Goal: Task Accomplishment & Management: Use online tool/utility

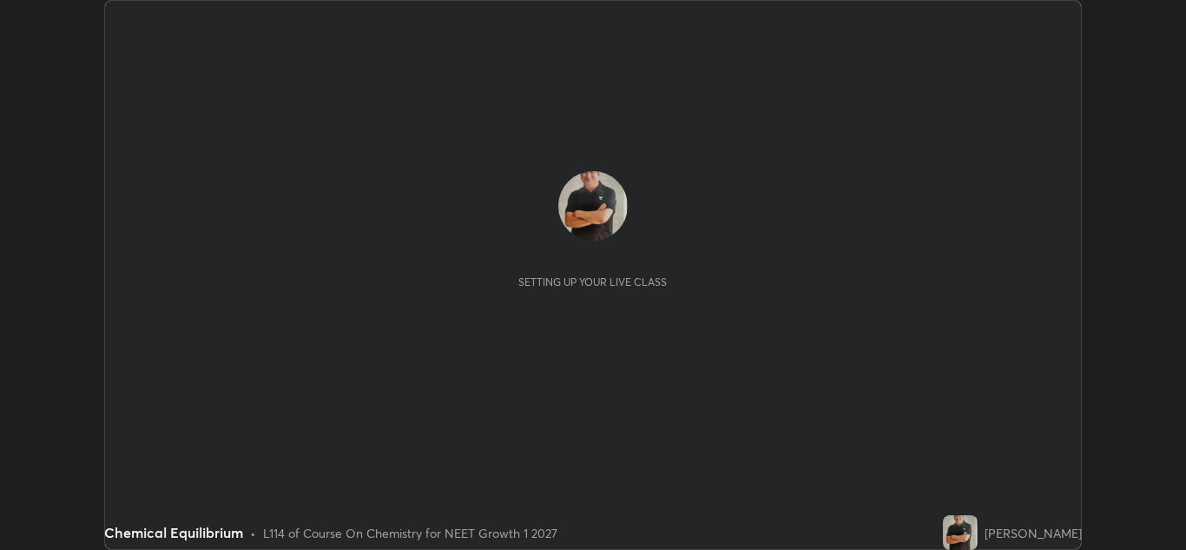
scroll to position [550, 1186]
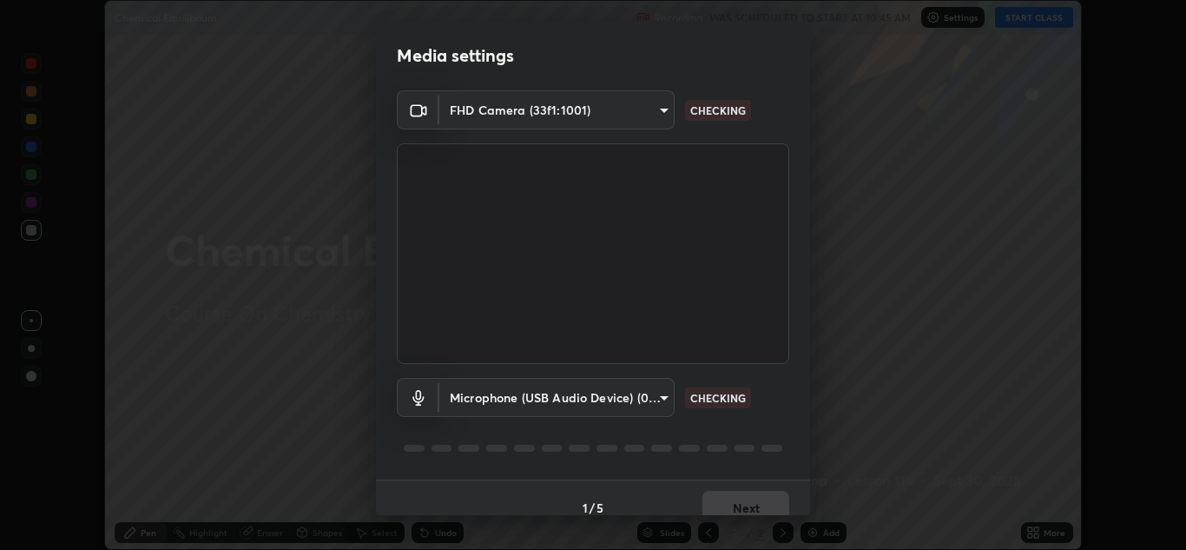
type input "1e49b53be58bf3658c32ba4c8e2538d2601885ca91182b01ba969948c87b8f29"
click at [616, 396] on body "Erase all Chemical Equilibrium Recording WAS SCHEDULED TO START AT 10:45 AM Set…" at bounding box center [593, 275] width 1186 height 550
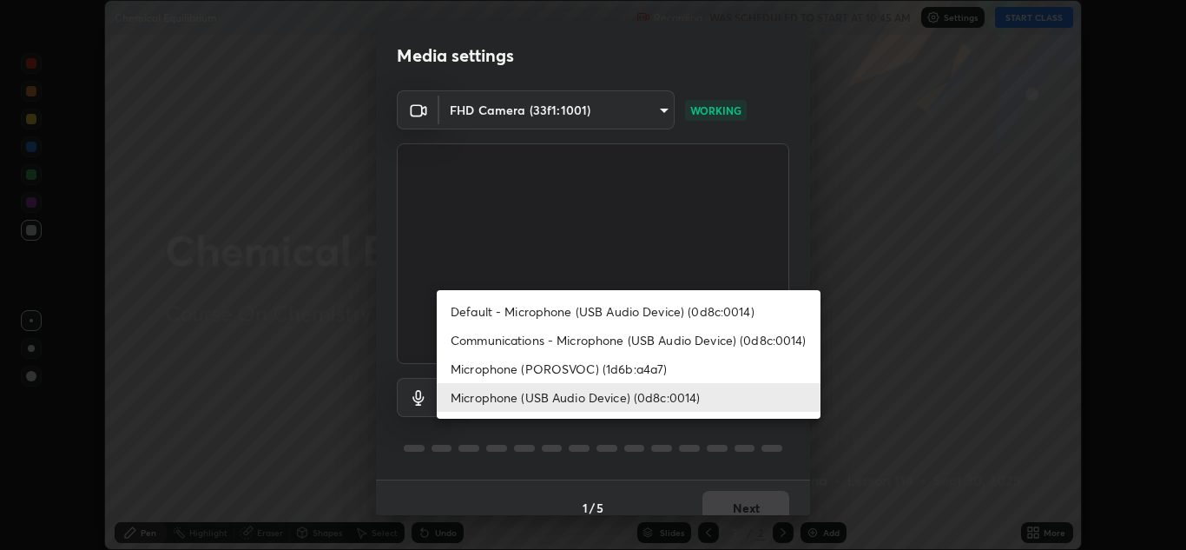
click at [559, 338] on li "Communications - Microphone (USB Audio Device) (0d8c:0014)" at bounding box center [629, 340] width 384 height 29
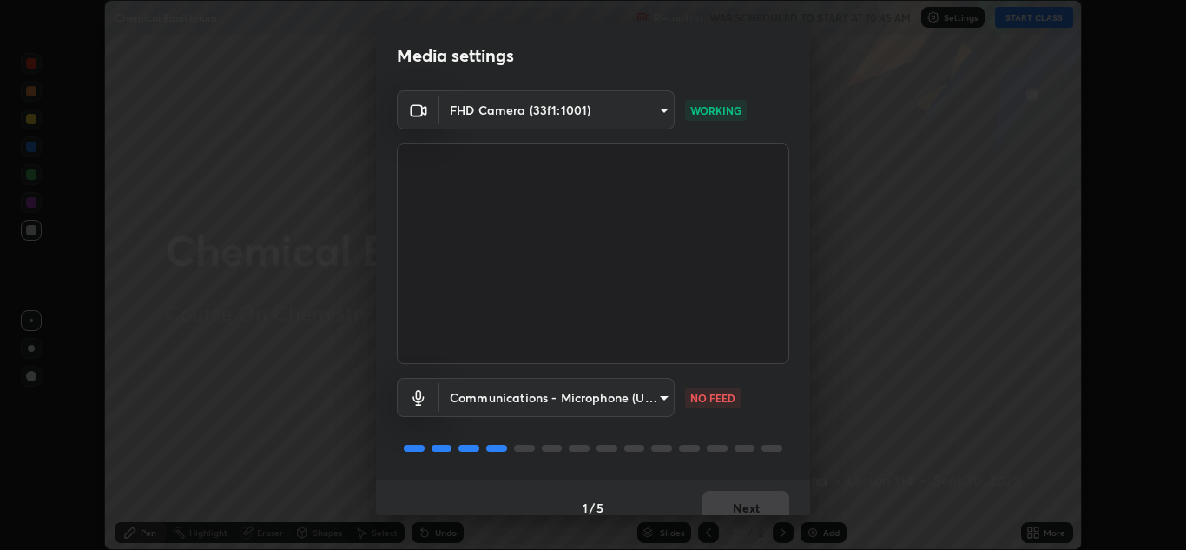
click at [580, 396] on body "Erase all Chemical Equilibrium Recording WAS SCHEDULED TO START AT 10:45 AM Set…" at bounding box center [593, 275] width 1186 height 550
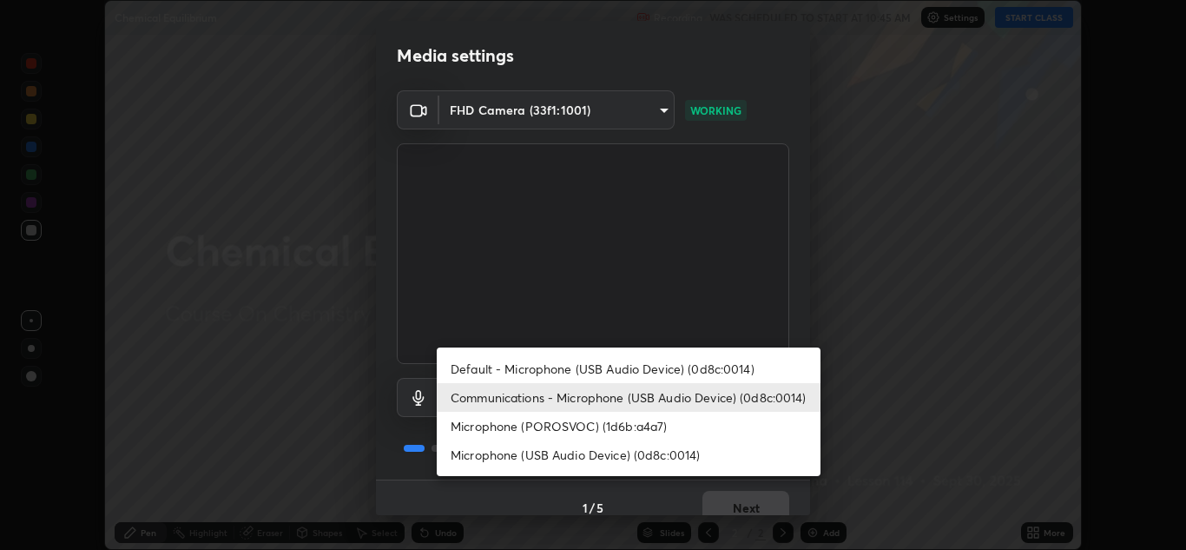
click at [570, 452] on li "Microphone (USB Audio Device) (0d8c:0014)" at bounding box center [629, 454] width 384 height 29
type input "f7c6ee8ef428f4c0c73a4799a386e724c784fa96b1b4d02d3a2d8c83d75c84bb"
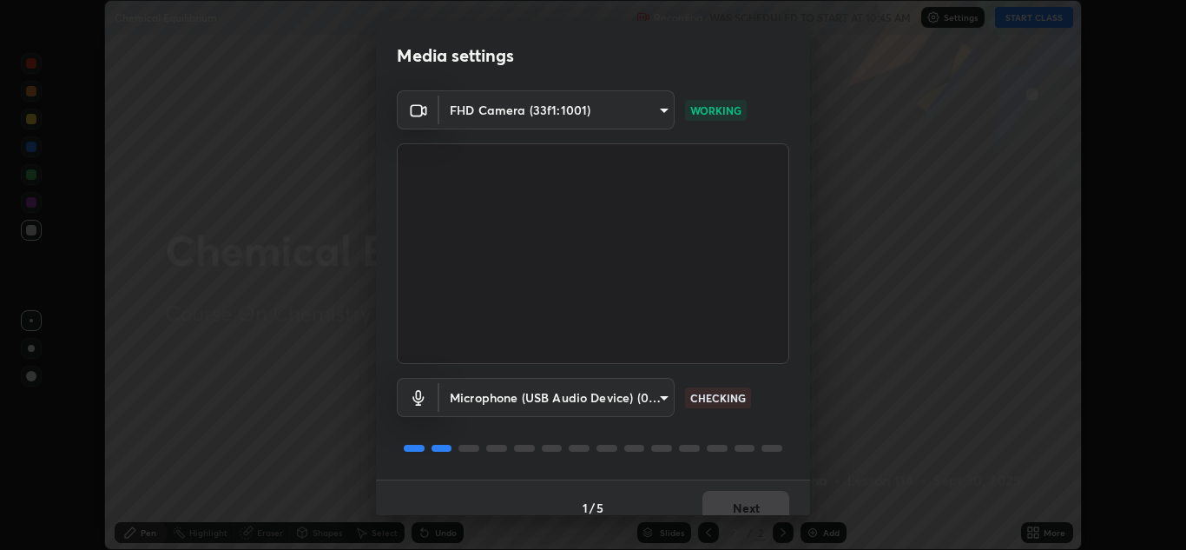
scroll to position [20, 0]
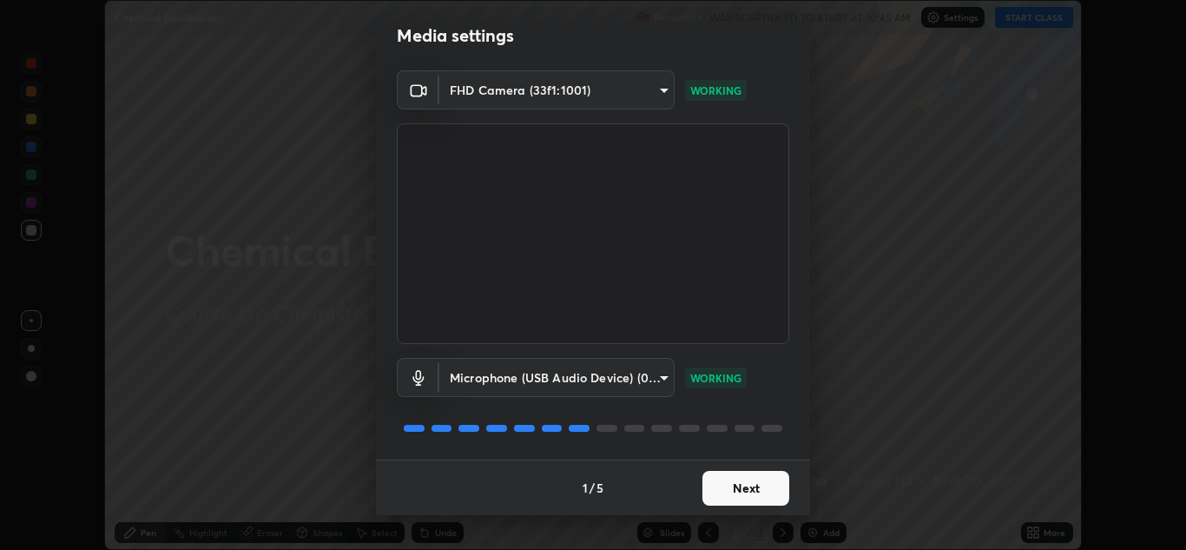
click at [741, 488] on button "Next" at bounding box center [745, 488] width 87 height 35
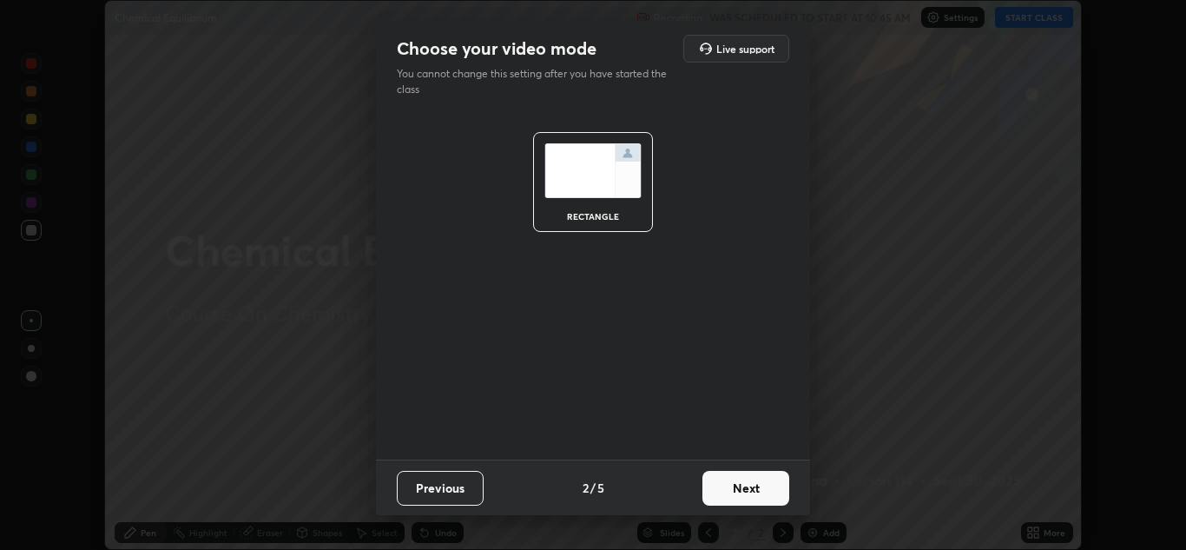
click at [747, 490] on button "Next" at bounding box center [745, 488] width 87 height 35
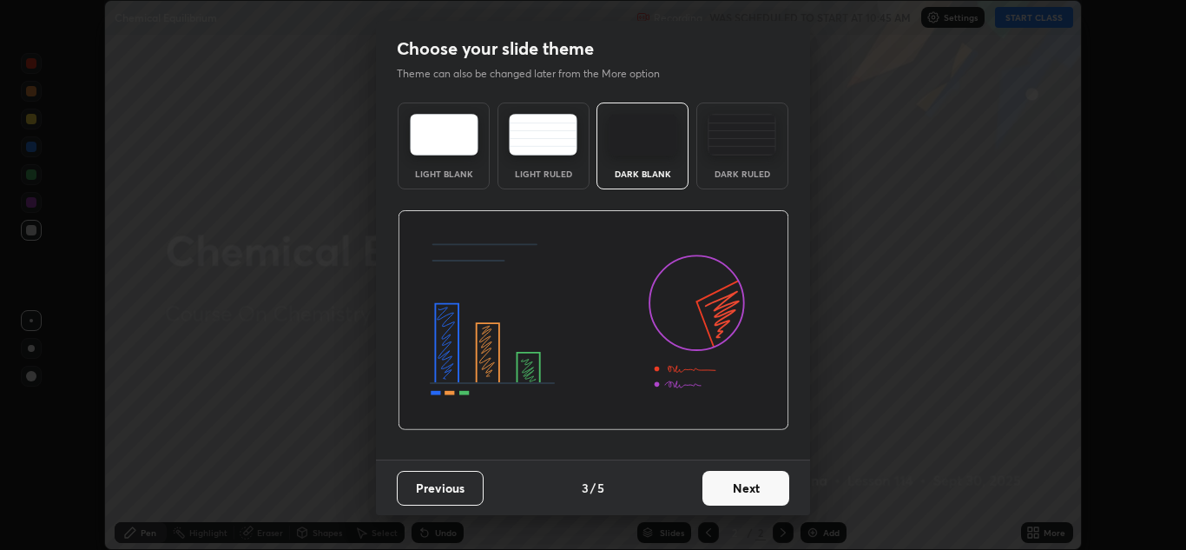
click at [762, 491] on button "Next" at bounding box center [745, 488] width 87 height 35
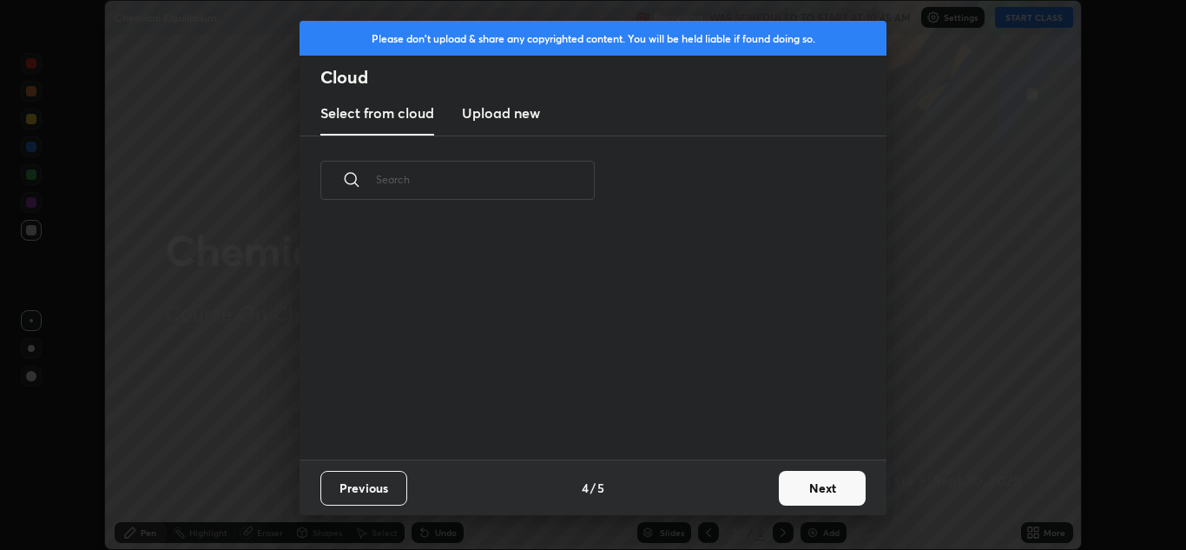
click at [813, 486] on button "Next" at bounding box center [822, 488] width 87 height 35
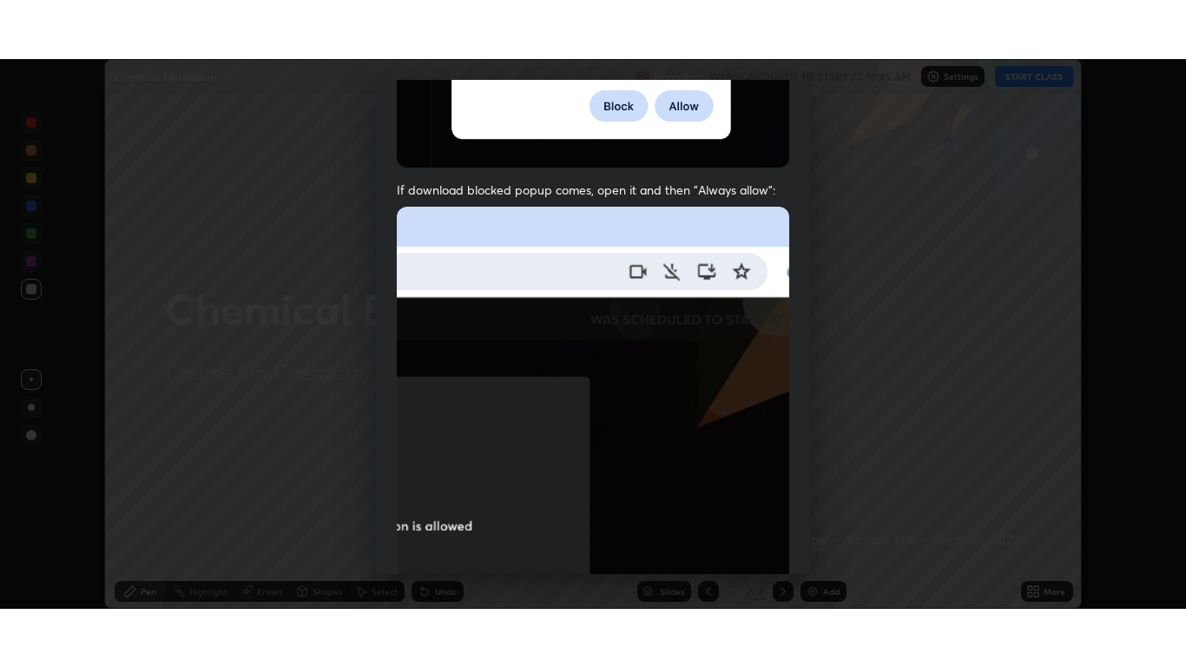
scroll to position [375, 0]
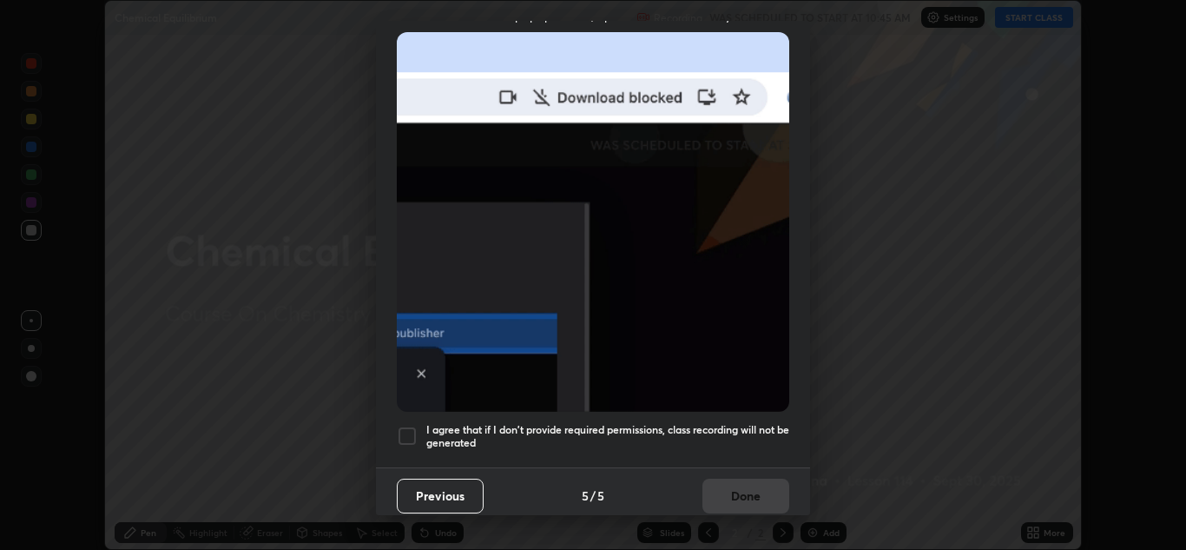
click at [410, 433] on div at bounding box center [407, 435] width 21 height 21
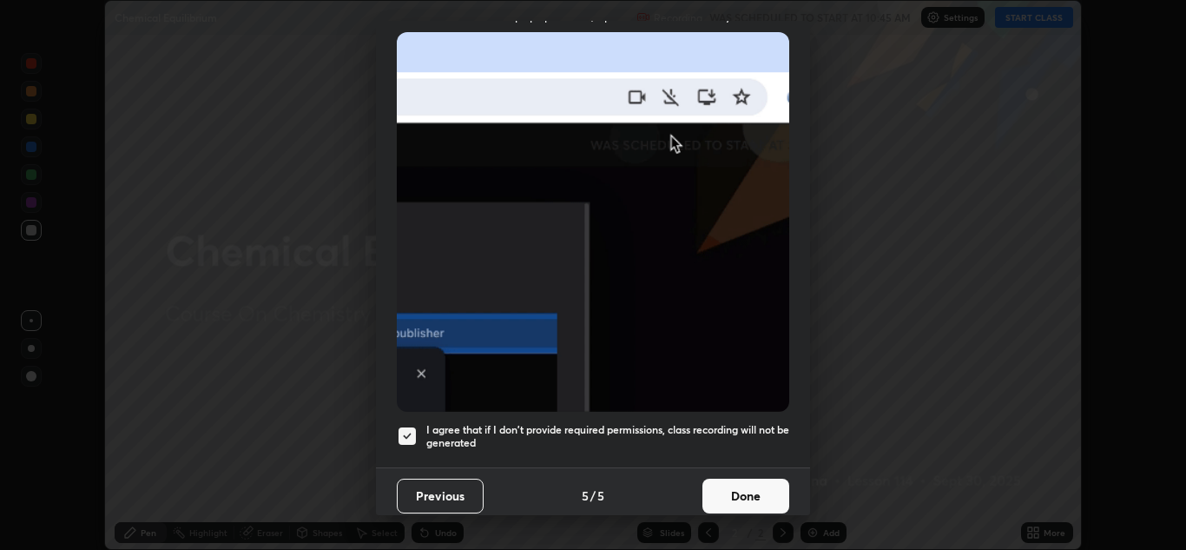
click at [751, 491] on button "Done" at bounding box center [745, 495] width 87 height 35
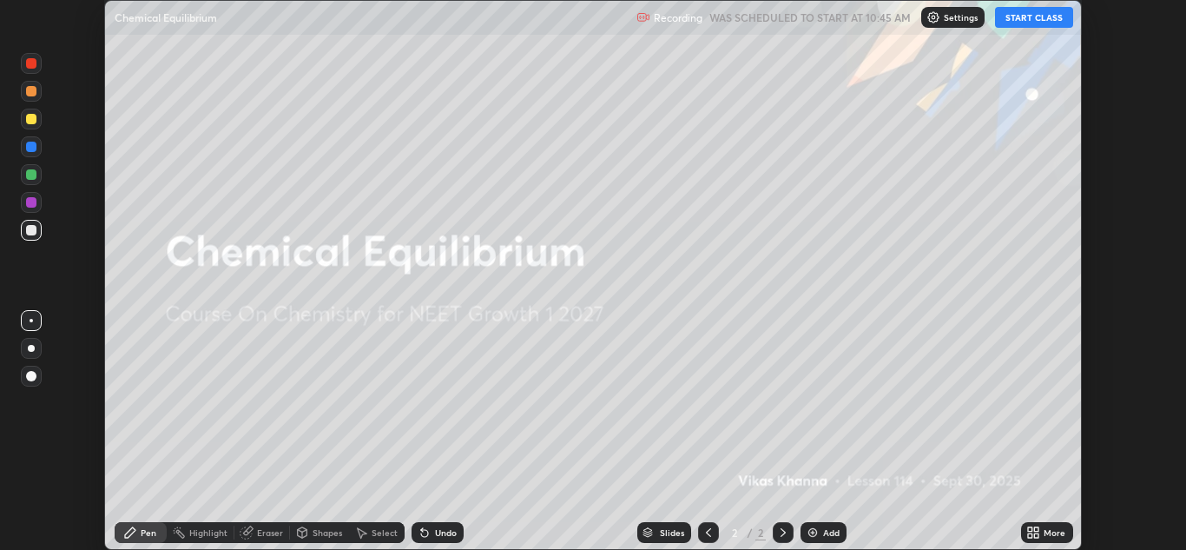
click at [1029, 21] on button "START CLASS" at bounding box center [1034, 17] width 78 height 21
click at [1048, 534] on div "More" at bounding box center [1055, 532] width 22 height 9
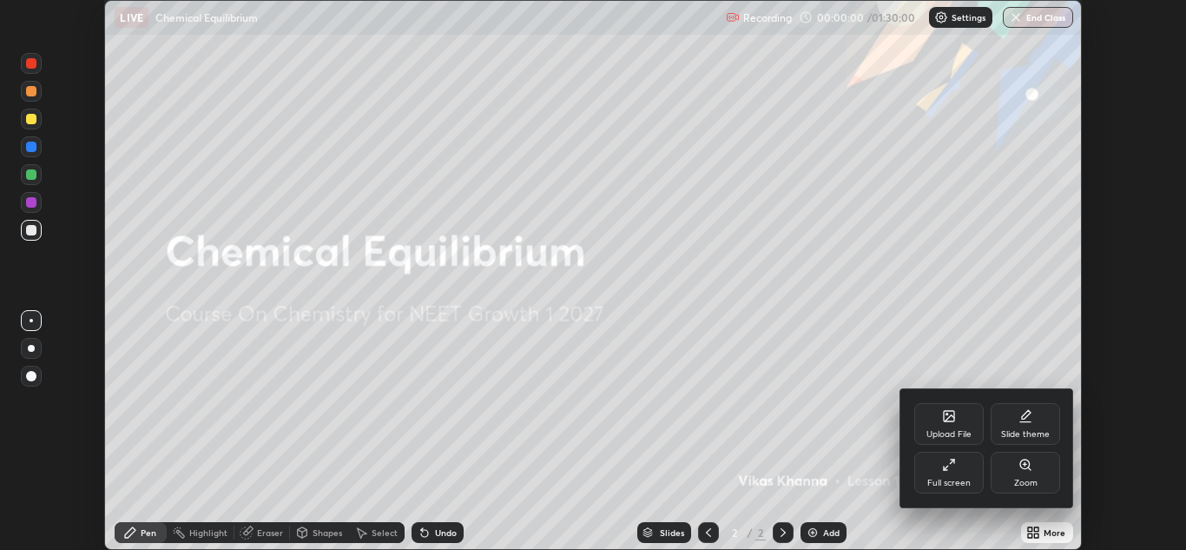
click at [955, 469] on icon at bounding box center [949, 465] width 14 height 14
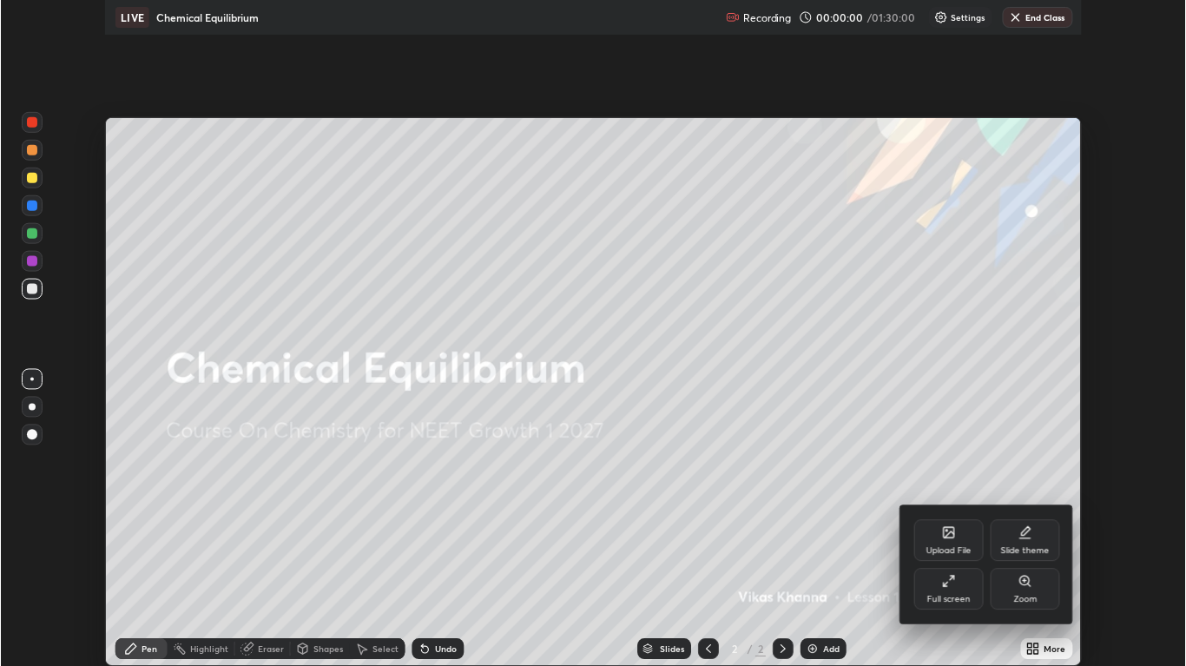
scroll to position [667, 1186]
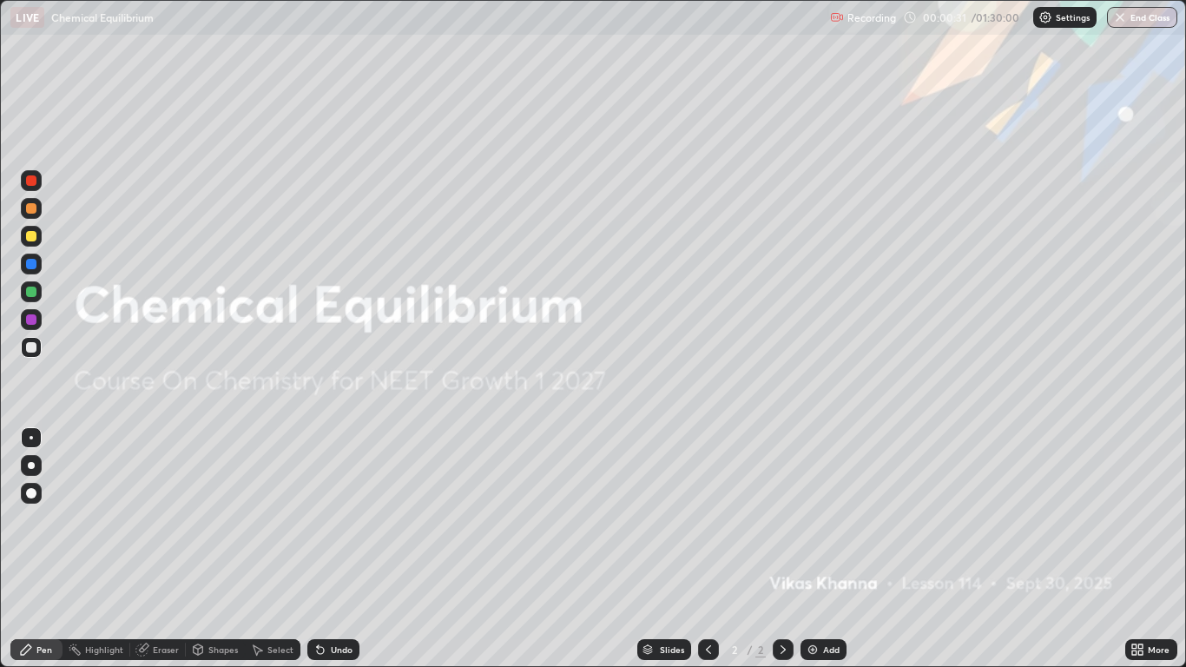
click at [827, 549] on div "Add" at bounding box center [831, 649] width 16 height 9
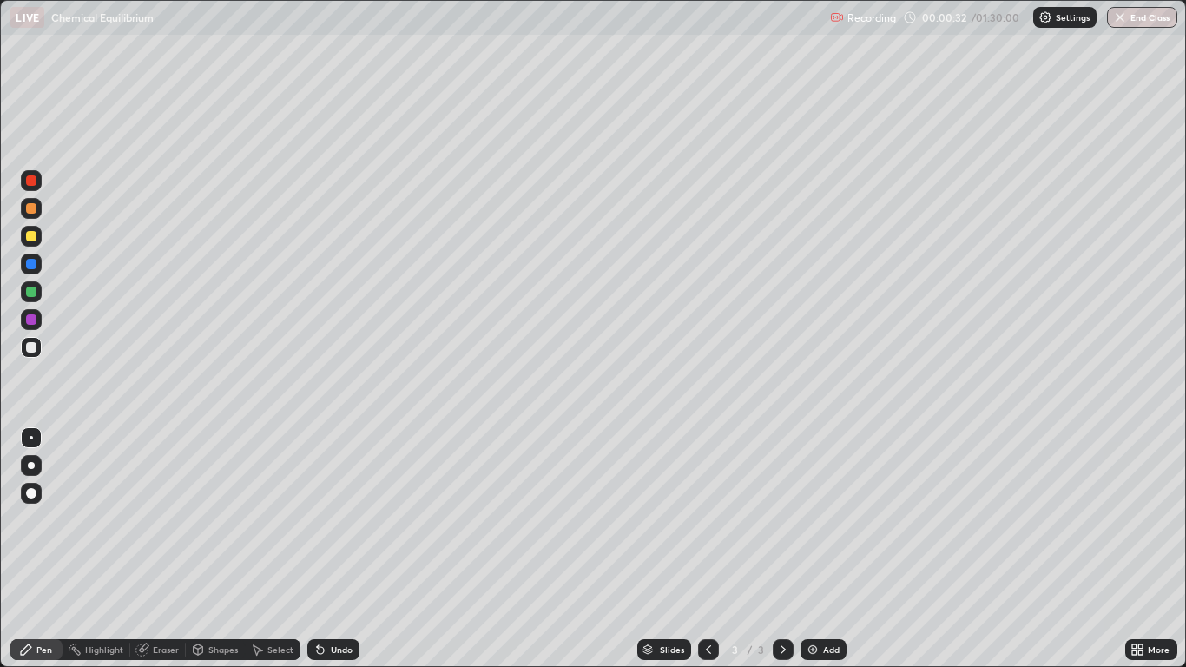
click at [32, 490] on div at bounding box center [31, 493] width 10 height 10
click at [32, 236] on div at bounding box center [31, 236] width 10 height 10
click at [220, 549] on div "Shapes" at bounding box center [223, 649] width 30 height 9
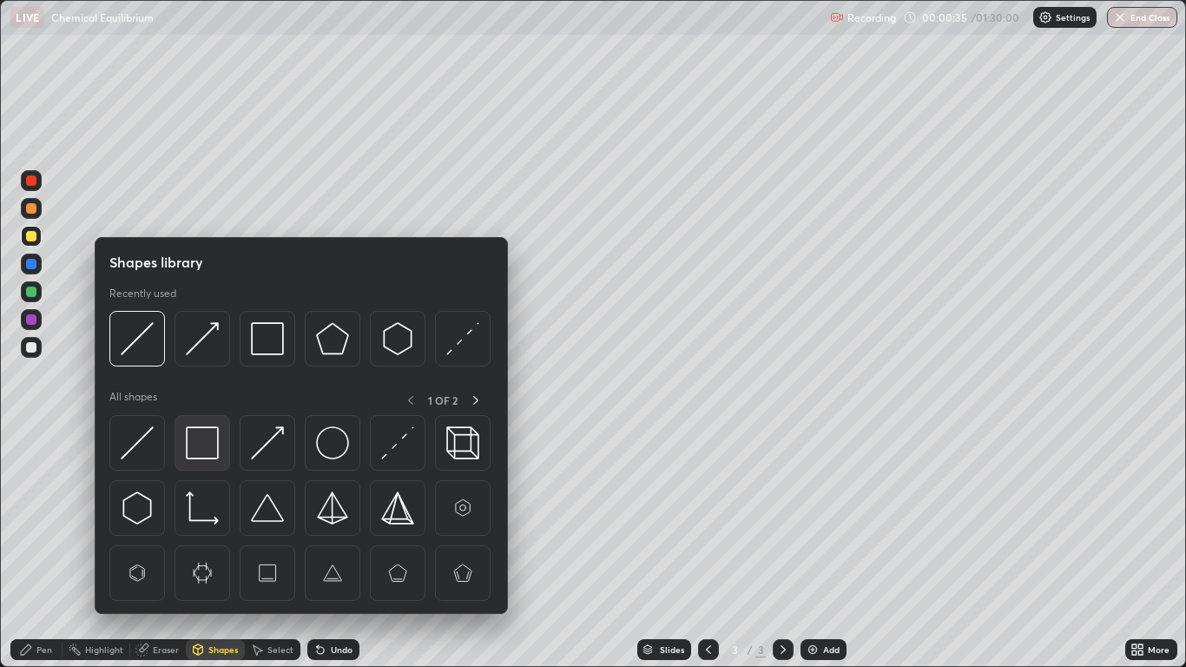
click at [203, 440] on img at bounding box center [202, 442] width 33 height 33
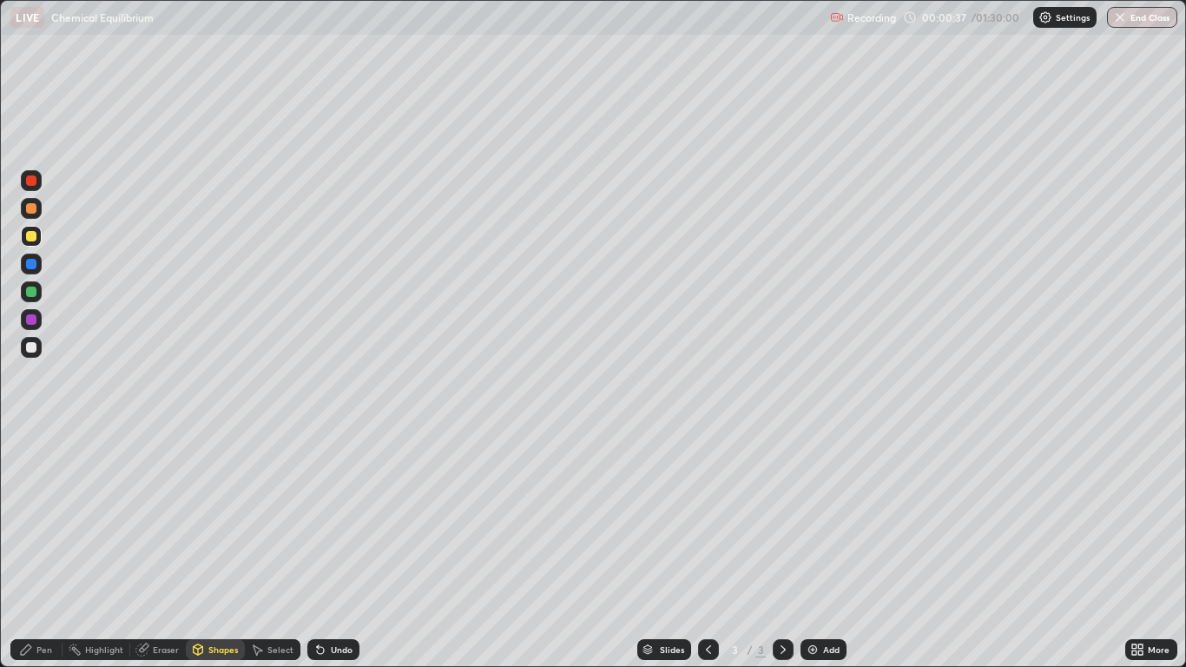
click at [48, 549] on div "Pen" at bounding box center [44, 649] width 16 height 9
click at [32, 286] on div at bounding box center [31, 291] width 21 height 21
click at [218, 549] on div "Shapes" at bounding box center [223, 649] width 30 height 9
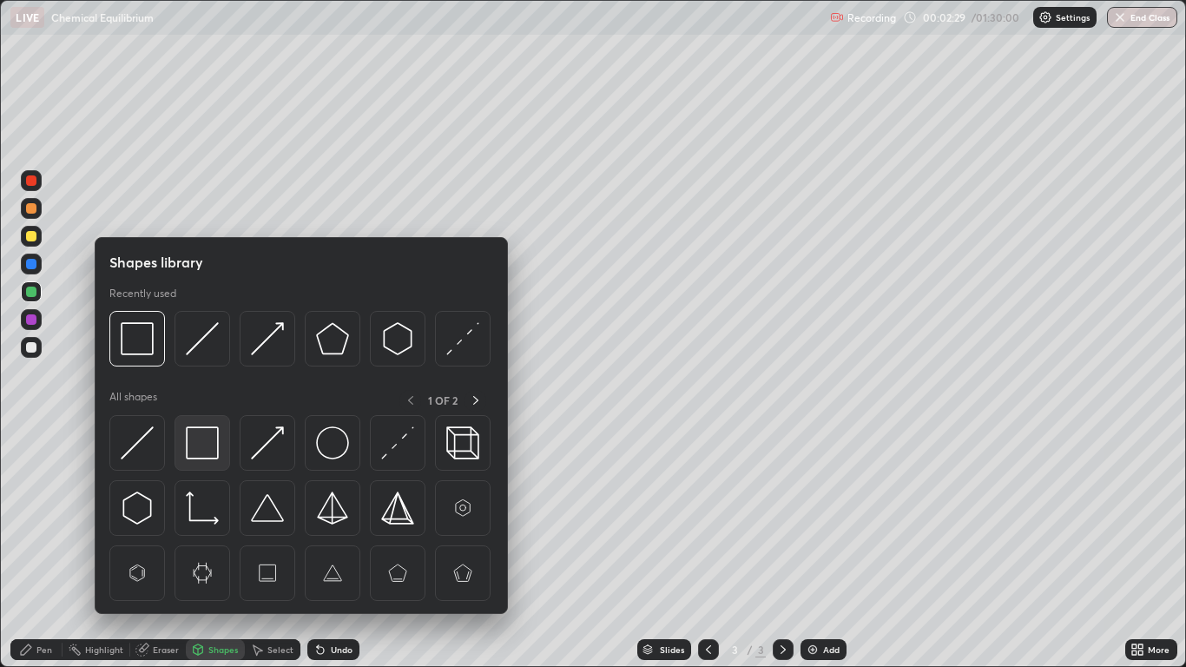
click at [204, 448] on img at bounding box center [202, 442] width 33 height 33
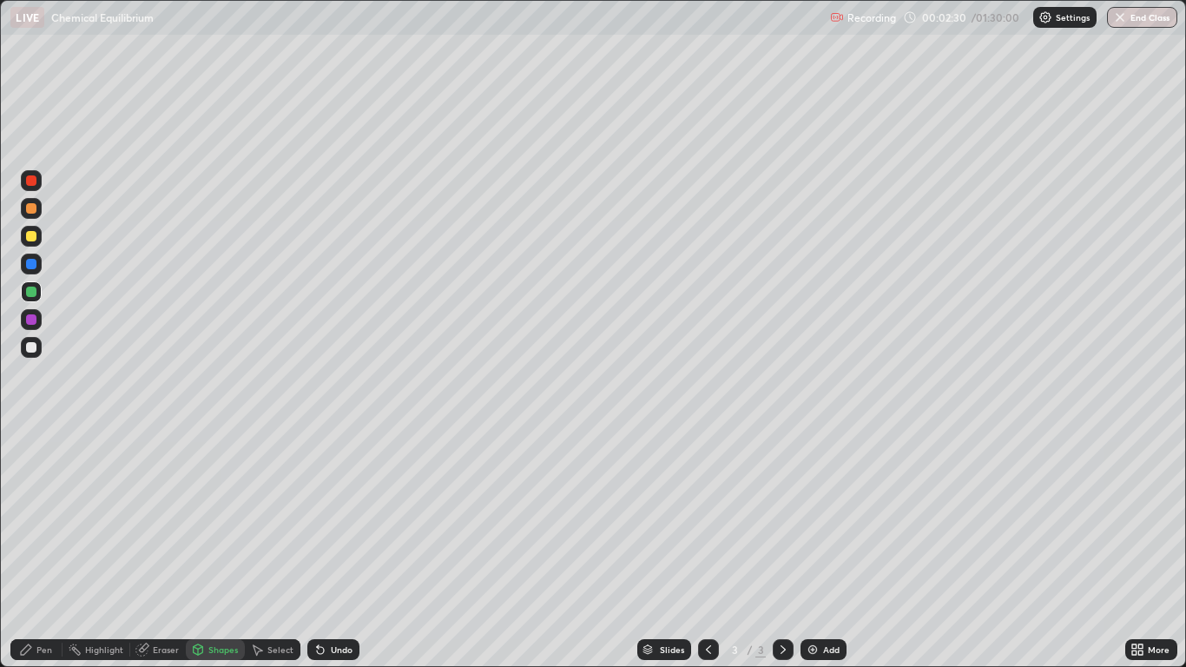
click at [33, 233] on div at bounding box center [31, 236] width 10 height 10
click at [33, 317] on div at bounding box center [31, 319] width 10 height 10
click at [33, 549] on icon at bounding box center [26, 649] width 14 height 14
click at [820, 549] on div "Add" at bounding box center [823, 649] width 46 height 21
click at [41, 549] on div "Pen" at bounding box center [44, 649] width 16 height 9
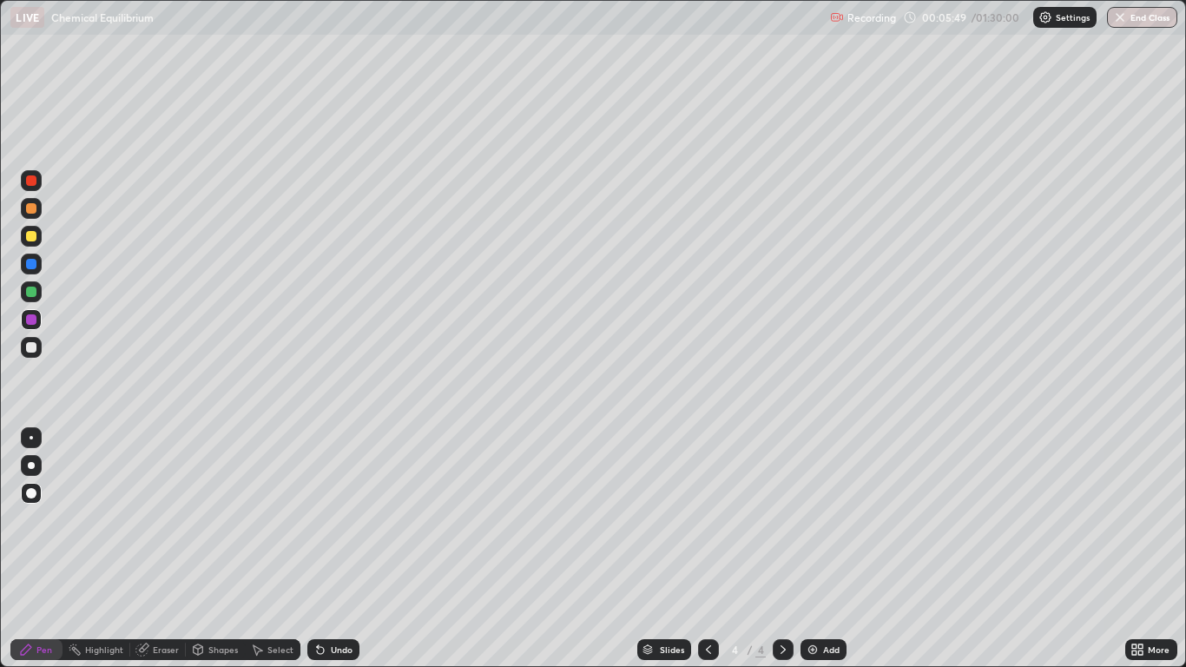
click at [30, 236] on div at bounding box center [31, 236] width 10 height 10
click at [338, 549] on div "Undo" at bounding box center [342, 649] width 22 height 9
click at [277, 549] on div "Select" at bounding box center [280, 649] width 26 height 9
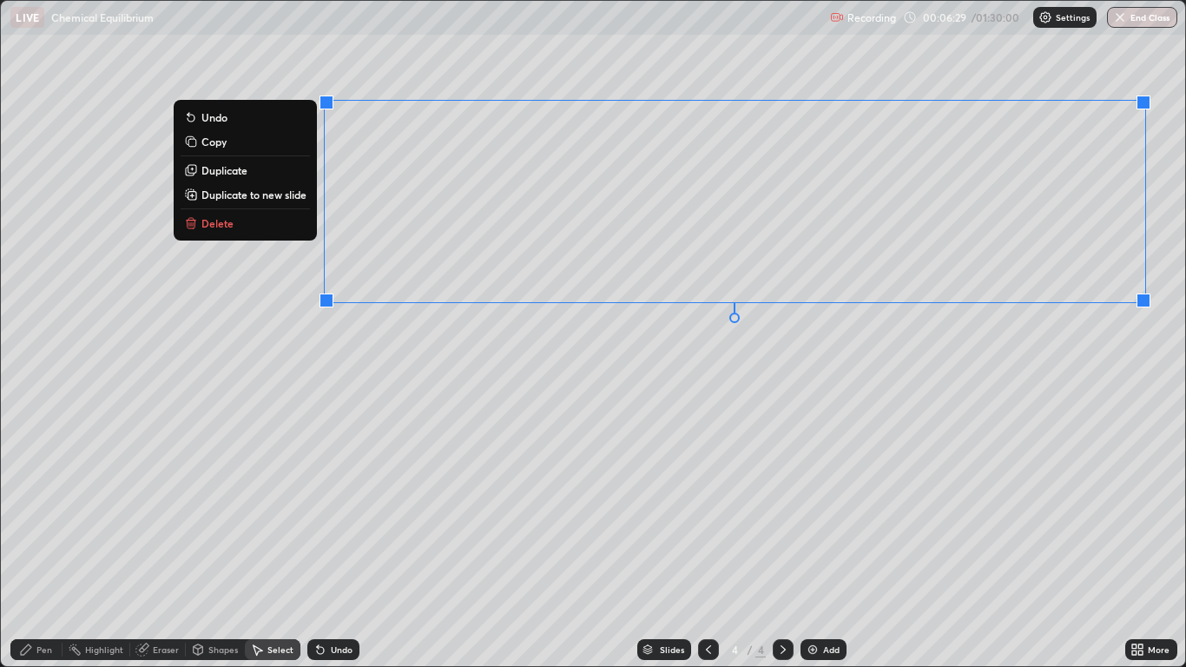
click at [221, 198] on p "Duplicate to new slide" at bounding box center [253, 195] width 105 height 14
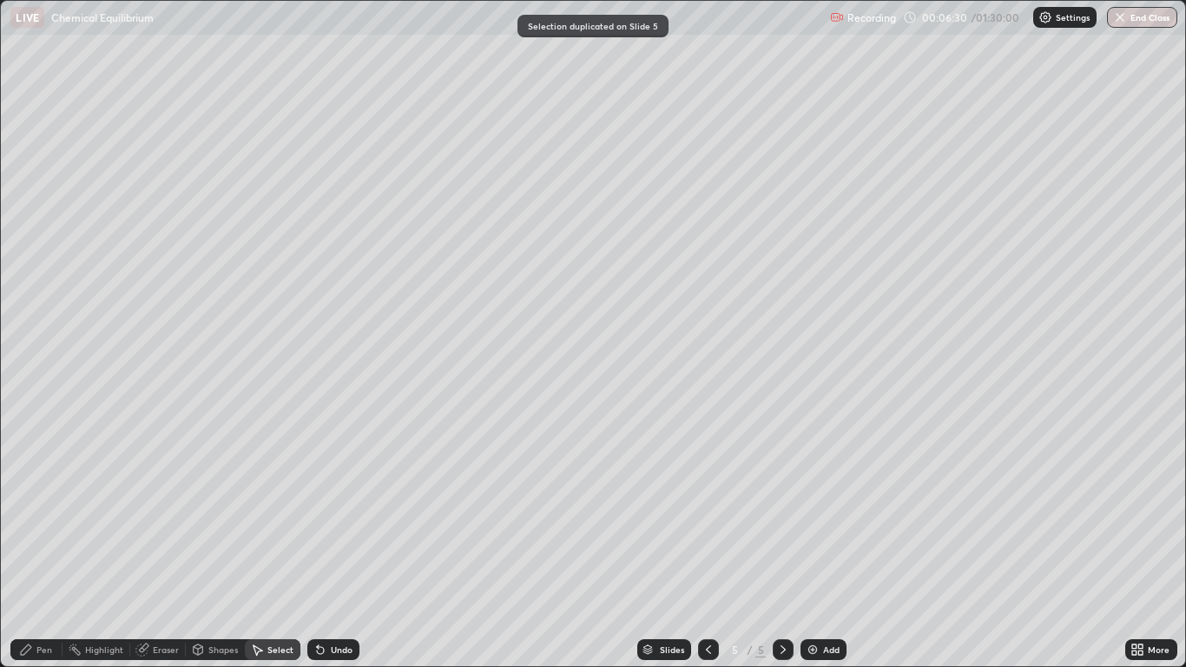
click at [710, 549] on icon at bounding box center [708, 649] width 14 height 14
click at [38, 549] on div "Pen" at bounding box center [44, 649] width 16 height 9
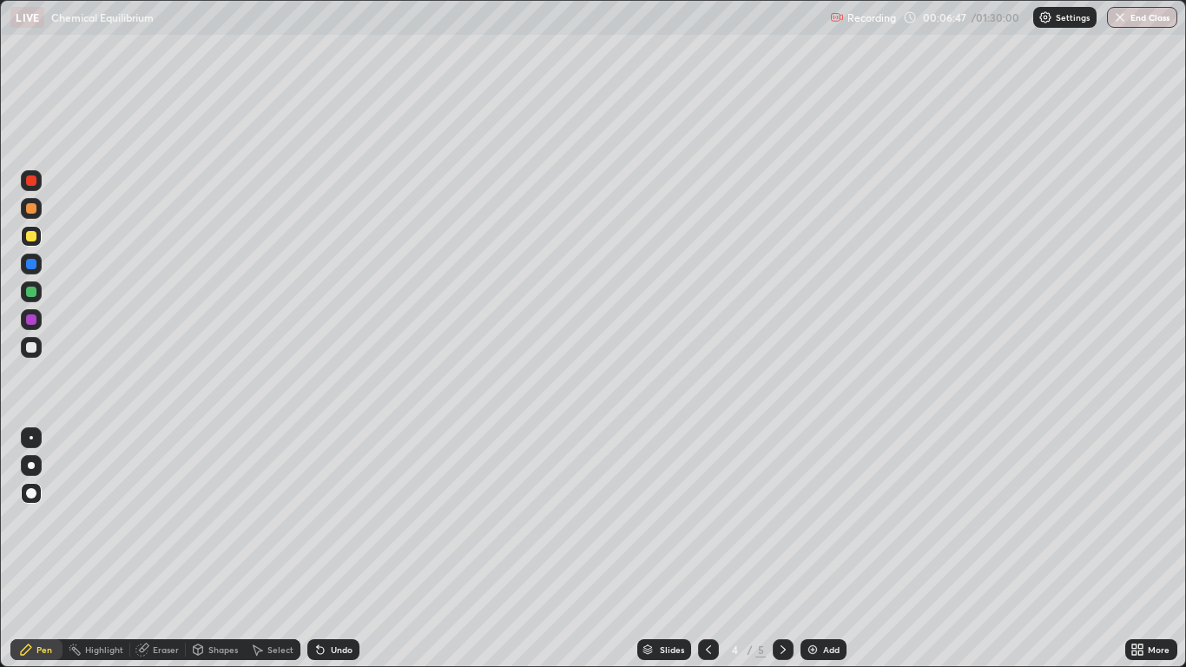
click at [36, 293] on div at bounding box center [31, 292] width 10 height 10
click at [214, 549] on div "Shapes" at bounding box center [223, 649] width 30 height 9
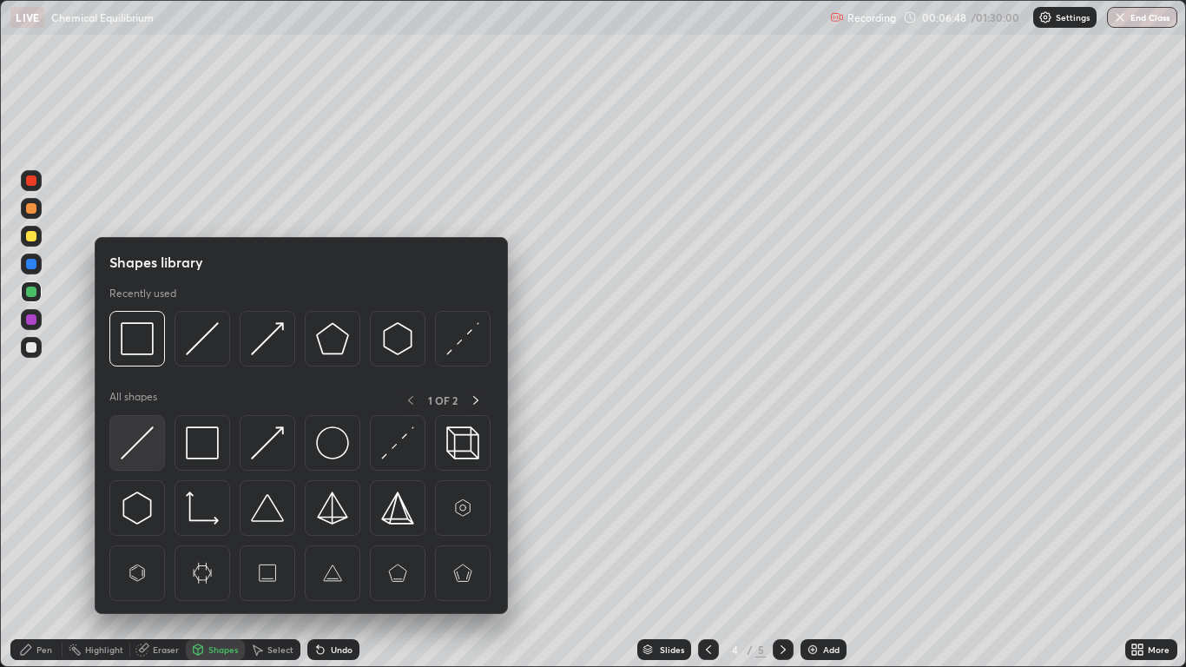
click at [142, 443] on img at bounding box center [137, 442] width 33 height 33
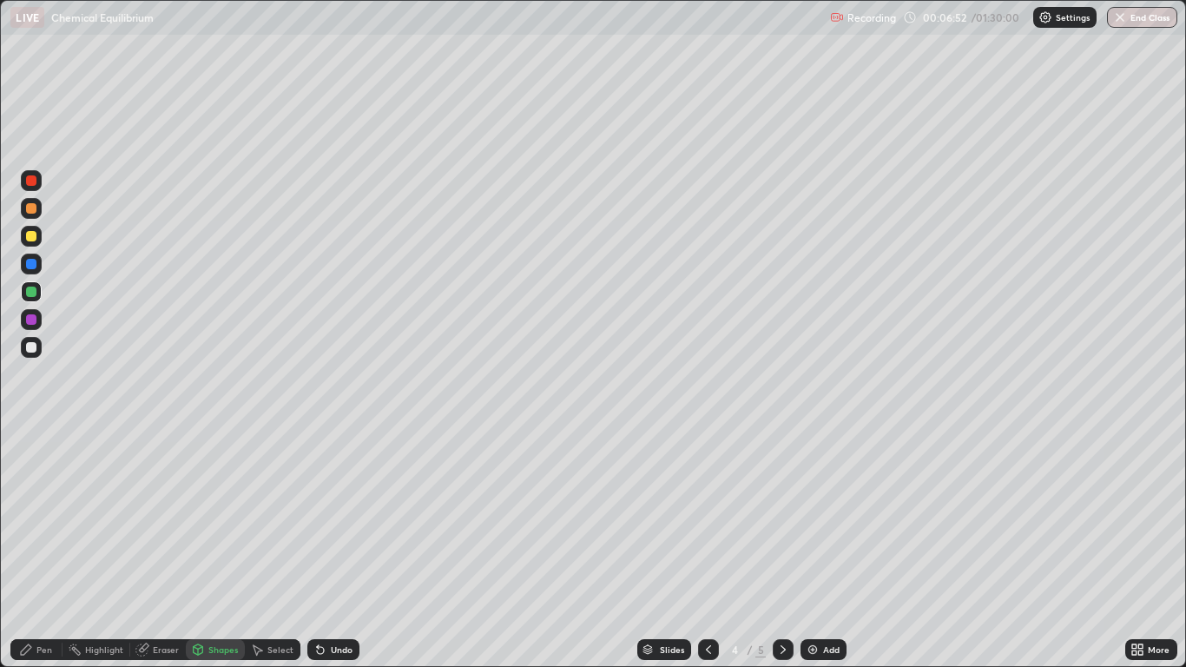
click at [784, 549] on icon at bounding box center [783, 649] width 14 height 14
click at [336, 549] on div "Undo" at bounding box center [342, 649] width 22 height 9
click at [40, 549] on div "Pen" at bounding box center [44, 649] width 16 height 9
click at [36, 234] on div at bounding box center [31, 236] width 10 height 10
click at [340, 549] on div "Undo" at bounding box center [342, 649] width 22 height 9
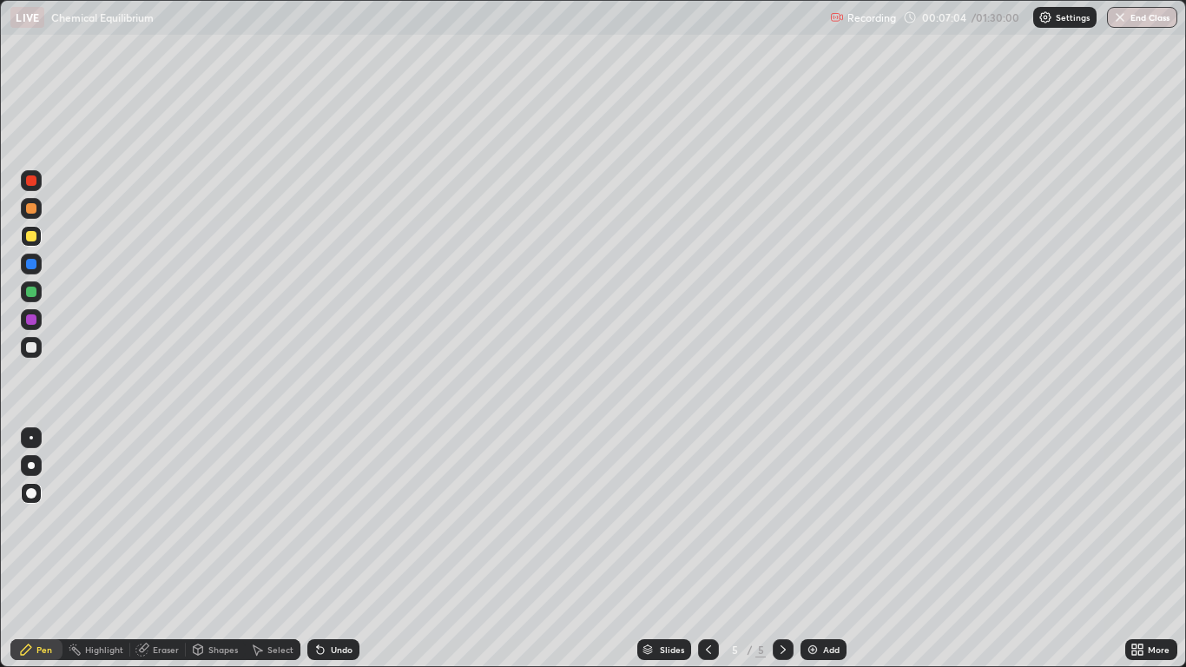
click at [334, 549] on div "Undo" at bounding box center [342, 649] width 22 height 9
click at [706, 549] on icon at bounding box center [708, 649] width 14 height 14
click at [30, 293] on div at bounding box center [31, 292] width 10 height 10
click at [34, 323] on div at bounding box center [31, 319] width 10 height 10
click at [164, 549] on div "Eraser" at bounding box center [166, 649] width 26 height 9
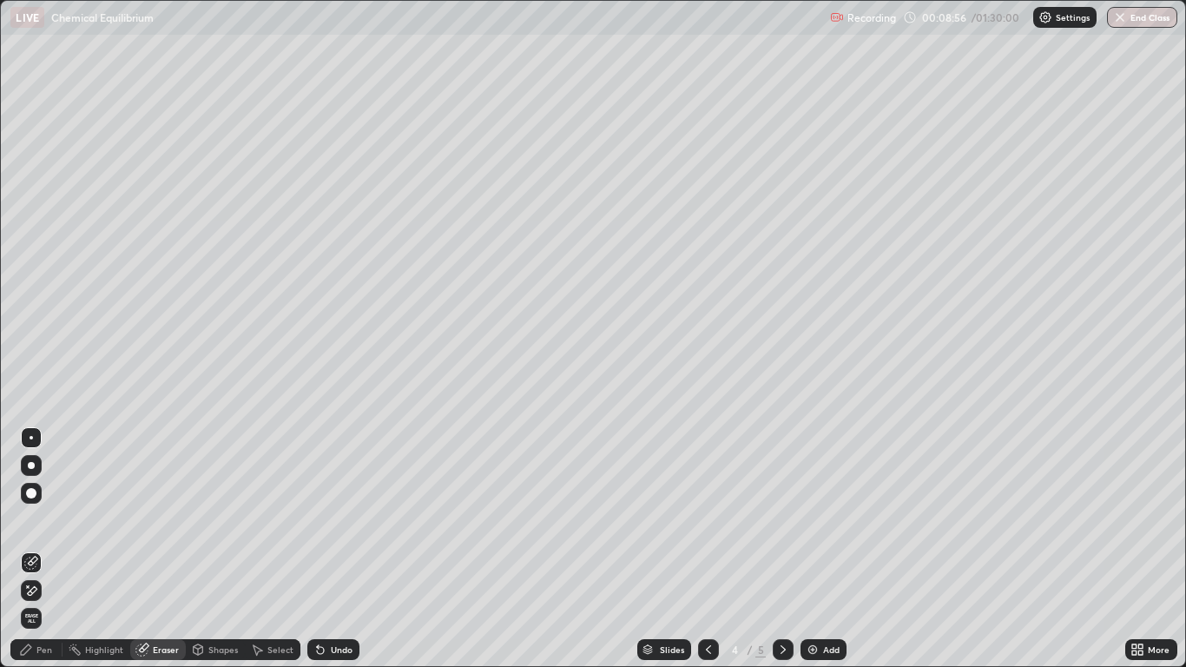
click at [41, 549] on div "Pen" at bounding box center [44, 649] width 16 height 9
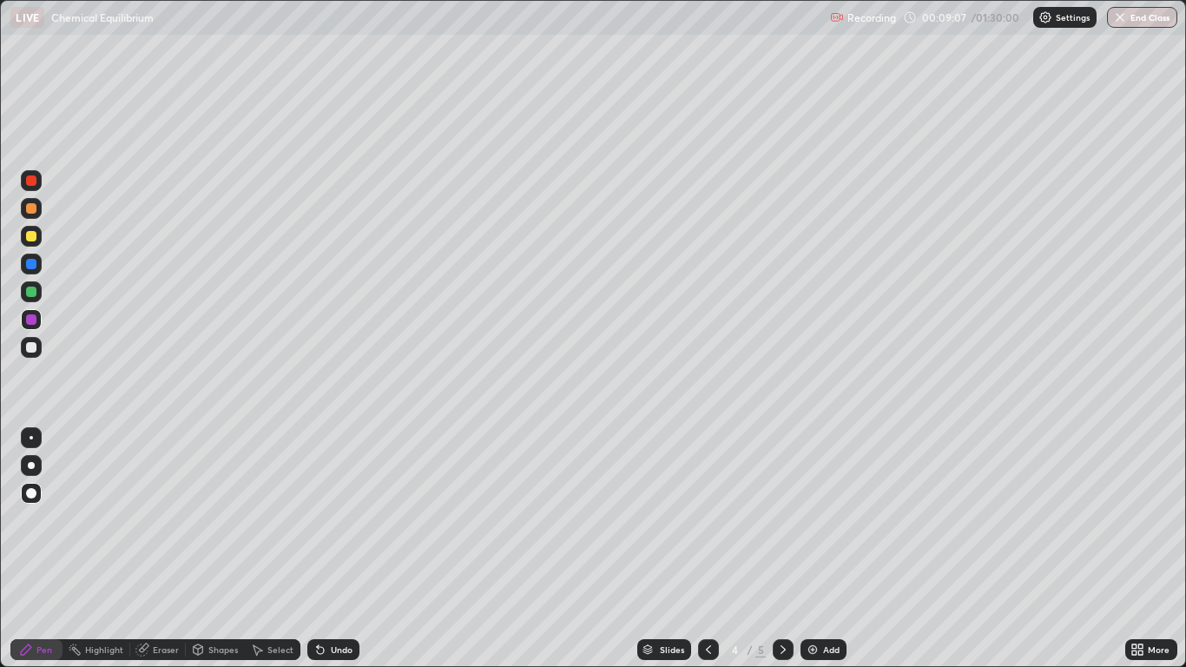
click at [221, 549] on div "Shapes" at bounding box center [223, 649] width 30 height 9
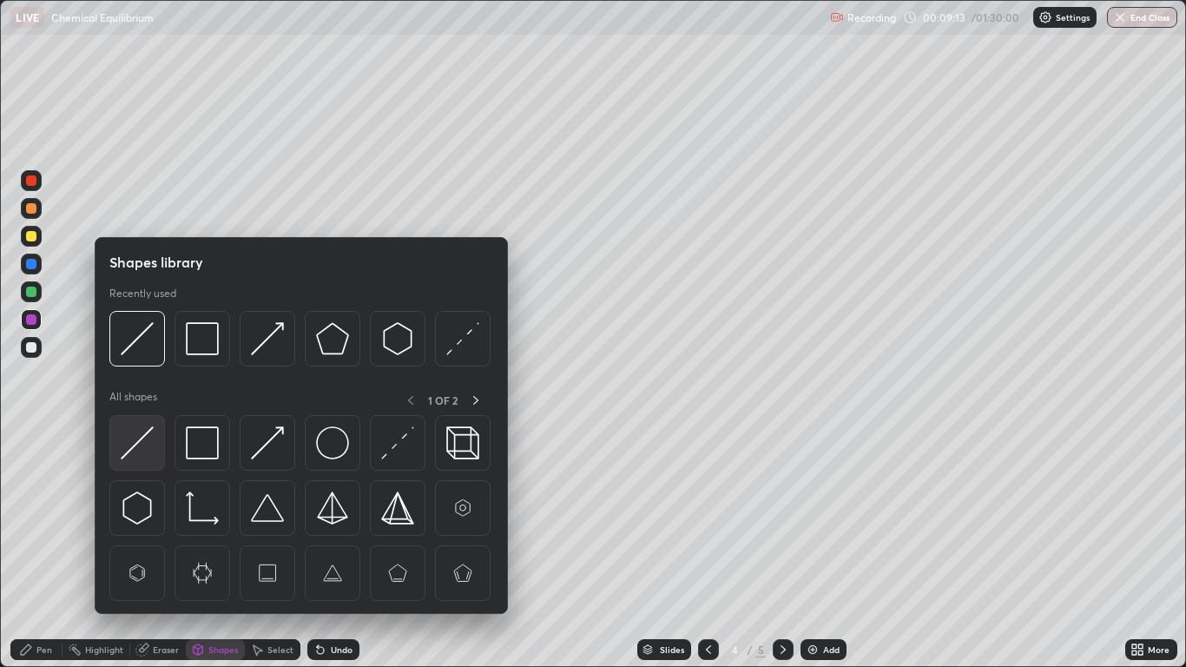
click at [143, 435] on img at bounding box center [137, 442] width 33 height 33
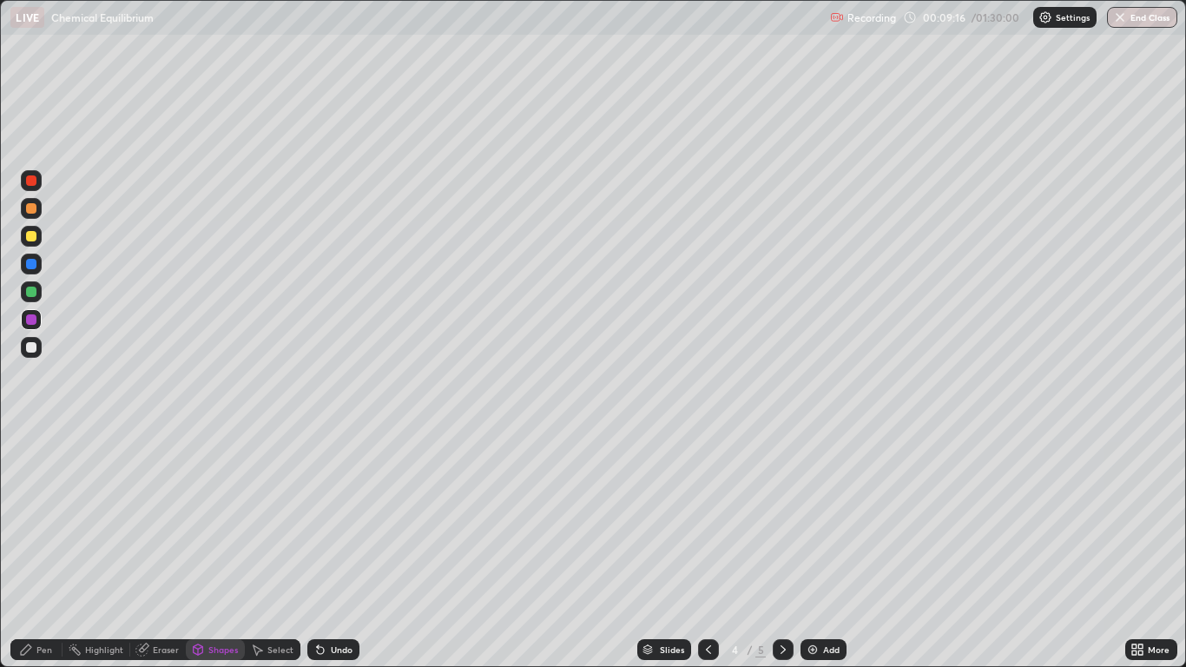
click at [41, 549] on div "Pen" at bounding box center [44, 649] width 16 height 9
click at [31, 291] on div at bounding box center [31, 292] width 10 height 10
click at [329, 549] on div "Undo" at bounding box center [333, 649] width 52 height 21
click at [325, 549] on div "Undo" at bounding box center [333, 649] width 52 height 21
click at [320, 549] on icon at bounding box center [320, 649] width 14 height 14
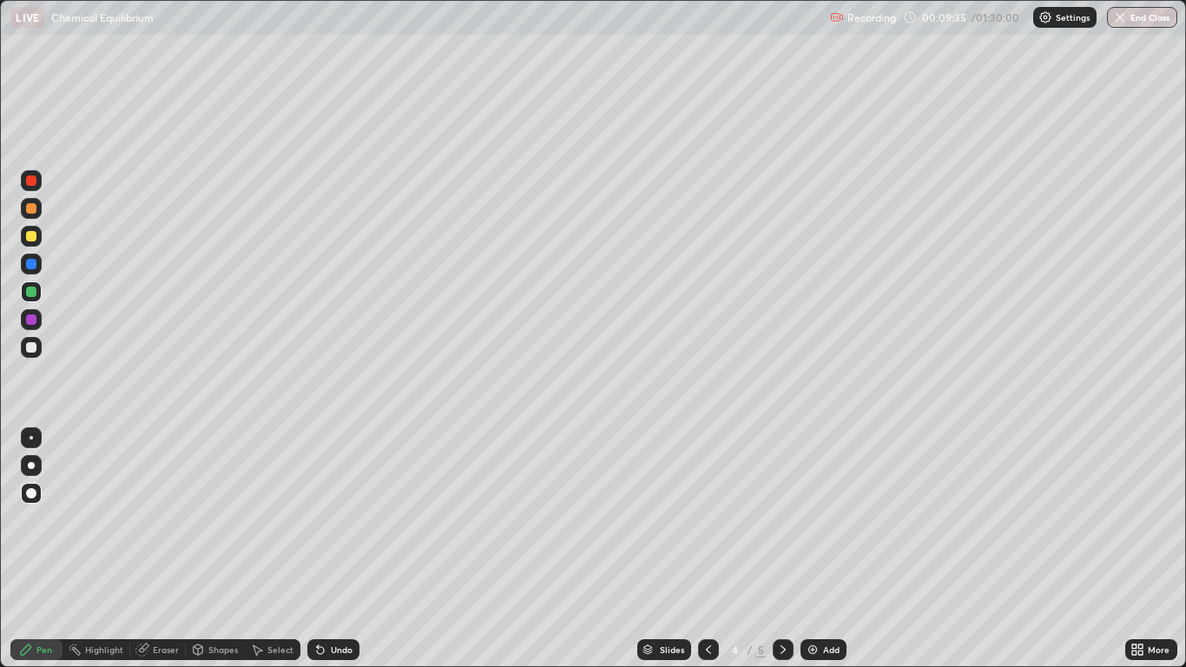
click at [321, 549] on icon at bounding box center [320, 650] width 7 height 7
click at [317, 549] on icon at bounding box center [318, 646] width 2 height 2
click at [318, 549] on icon at bounding box center [320, 650] width 7 height 7
click at [324, 549] on icon at bounding box center [320, 649] width 14 height 14
click at [321, 549] on div "Undo" at bounding box center [333, 649] width 52 height 21
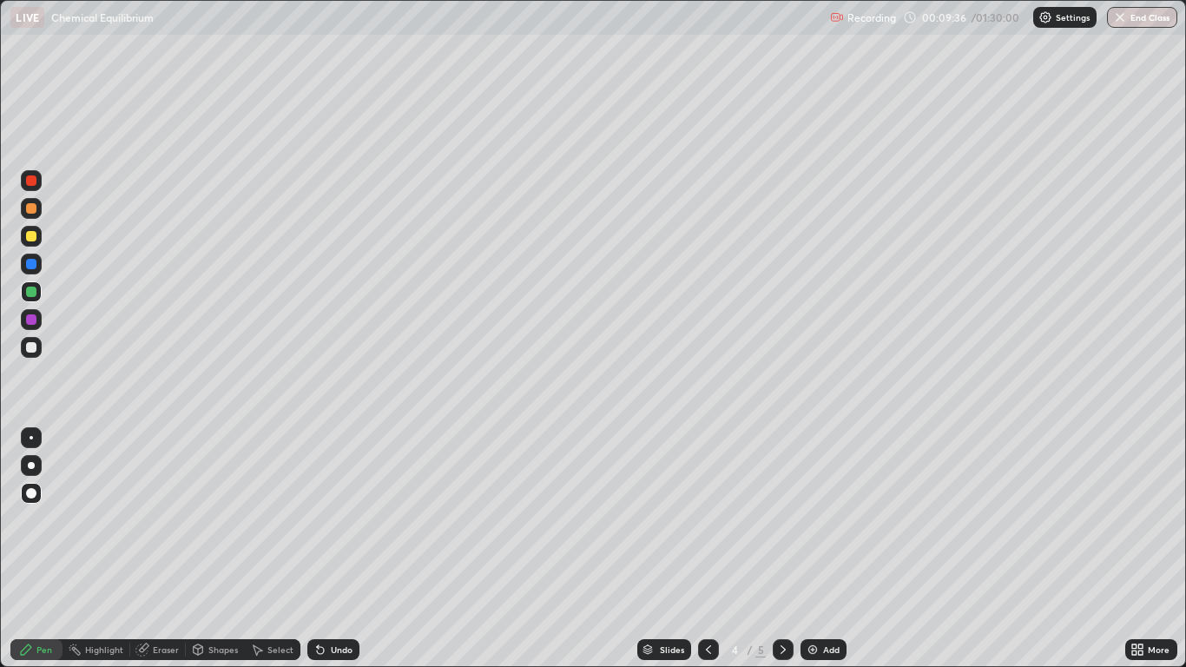
click at [318, 549] on icon at bounding box center [320, 650] width 7 height 7
click at [319, 549] on icon at bounding box center [320, 650] width 7 height 7
click at [325, 549] on icon at bounding box center [320, 649] width 14 height 14
click at [322, 549] on icon at bounding box center [320, 650] width 7 height 7
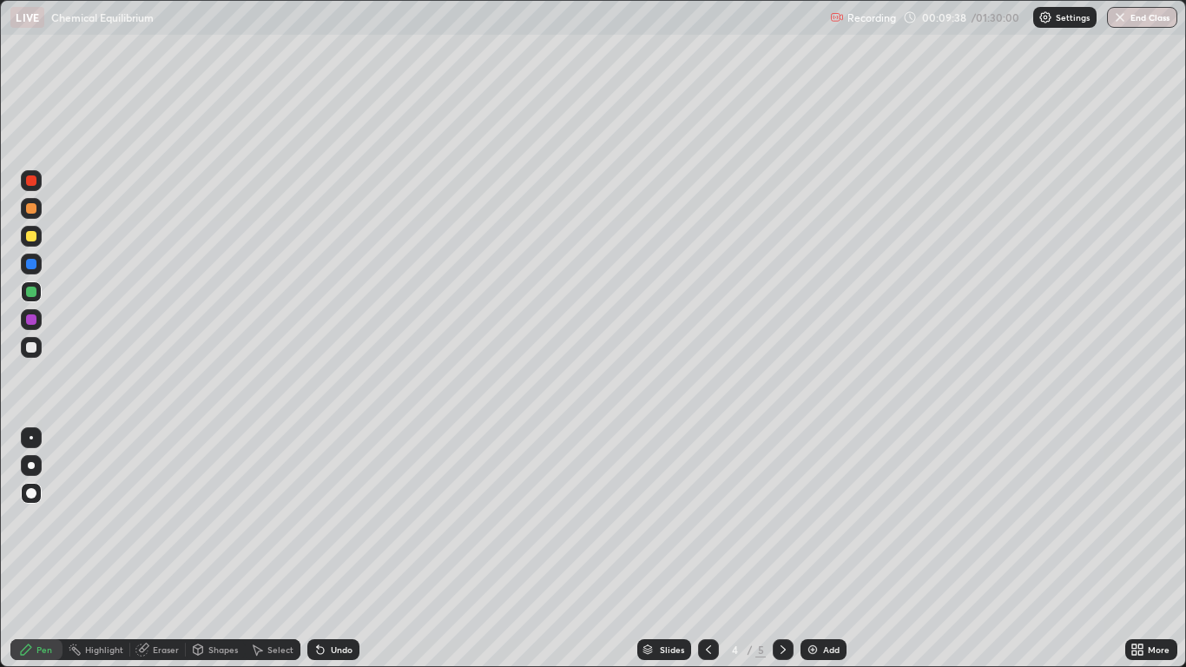
click at [322, 549] on icon at bounding box center [320, 650] width 7 height 7
click at [782, 549] on icon at bounding box center [783, 649] width 14 height 14
click at [218, 549] on div "Shapes" at bounding box center [215, 649] width 59 height 21
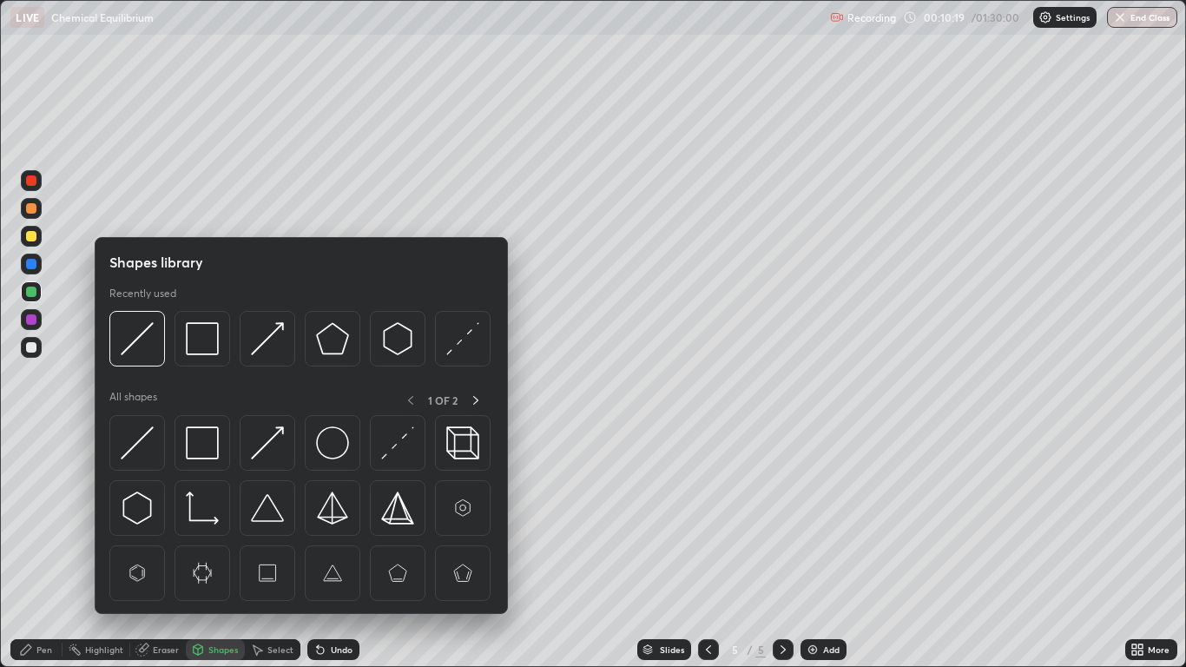
click at [155, 549] on div "Eraser" at bounding box center [166, 649] width 26 height 9
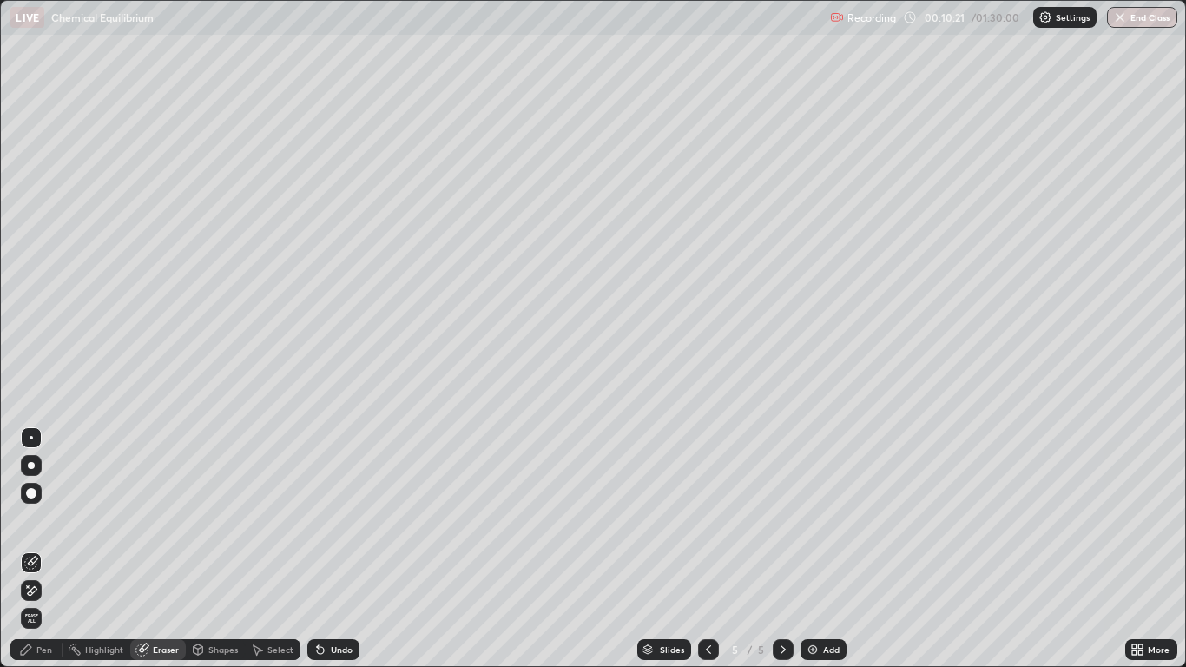
click at [43, 549] on div "Pen" at bounding box center [44, 649] width 16 height 9
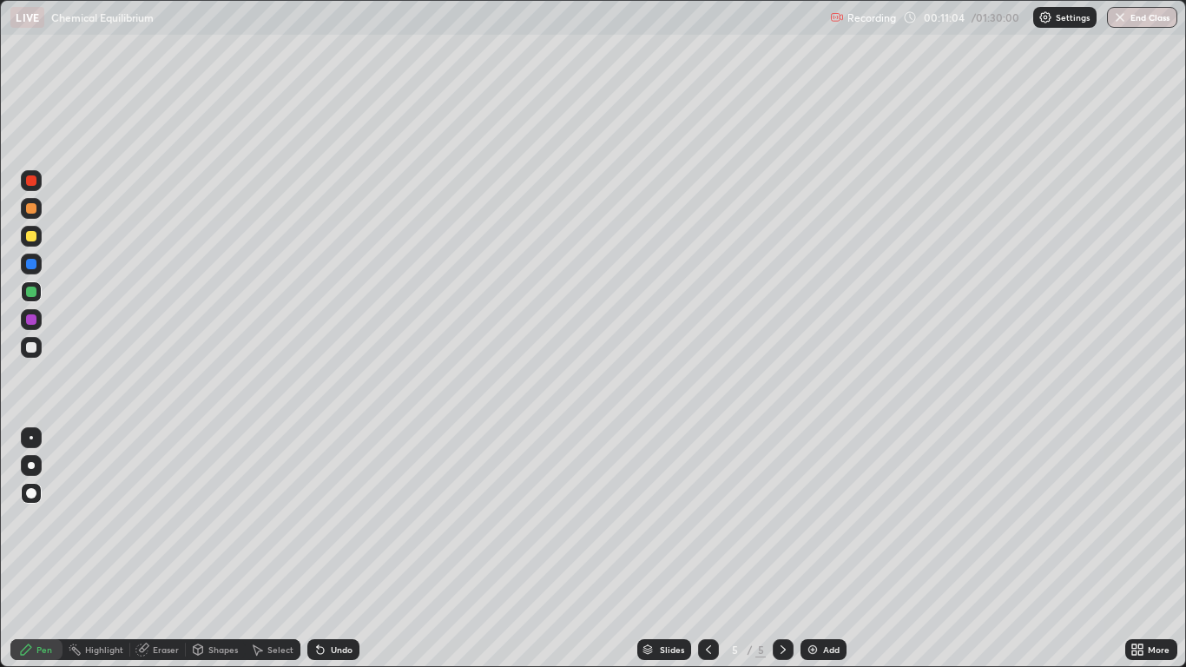
click at [339, 549] on div "Undo" at bounding box center [342, 649] width 22 height 9
click at [30, 320] on div at bounding box center [31, 319] width 10 height 10
click at [327, 549] on div "Undo" at bounding box center [333, 649] width 52 height 21
click at [702, 549] on icon at bounding box center [708, 649] width 14 height 14
click at [699, 549] on div at bounding box center [708, 649] width 21 height 21
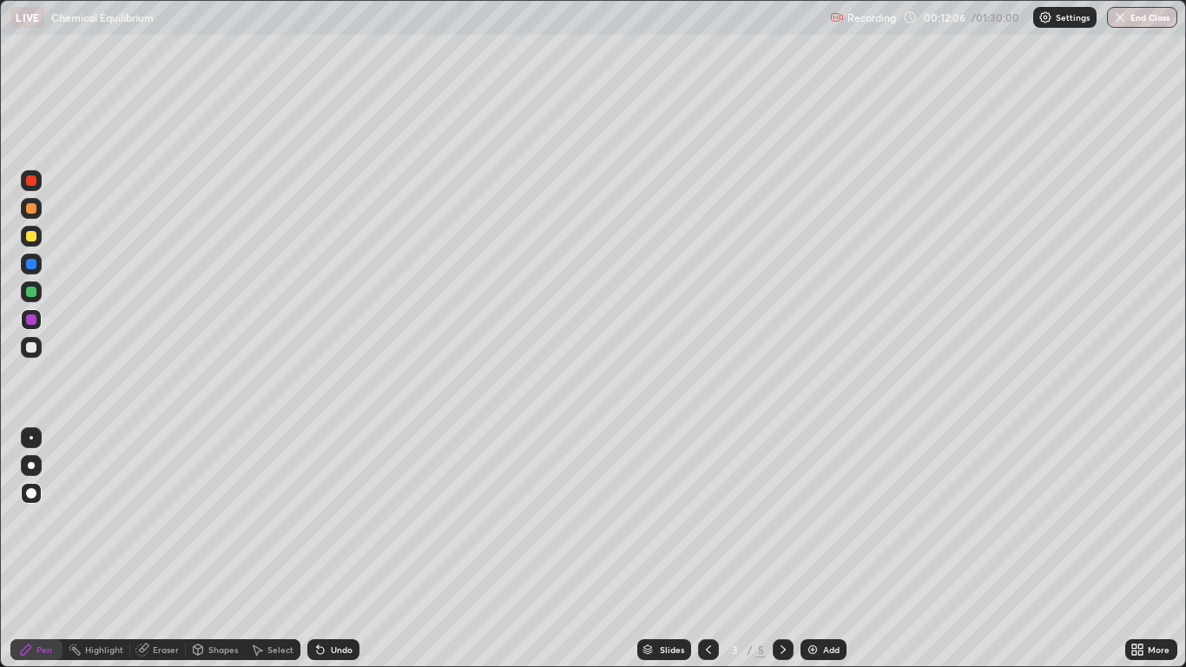
click at [782, 549] on icon at bounding box center [783, 649] width 14 height 14
click at [823, 549] on div "Add" at bounding box center [831, 649] width 16 height 9
click at [324, 549] on icon at bounding box center [320, 649] width 14 height 14
click at [784, 549] on icon at bounding box center [783, 649] width 14 height 14
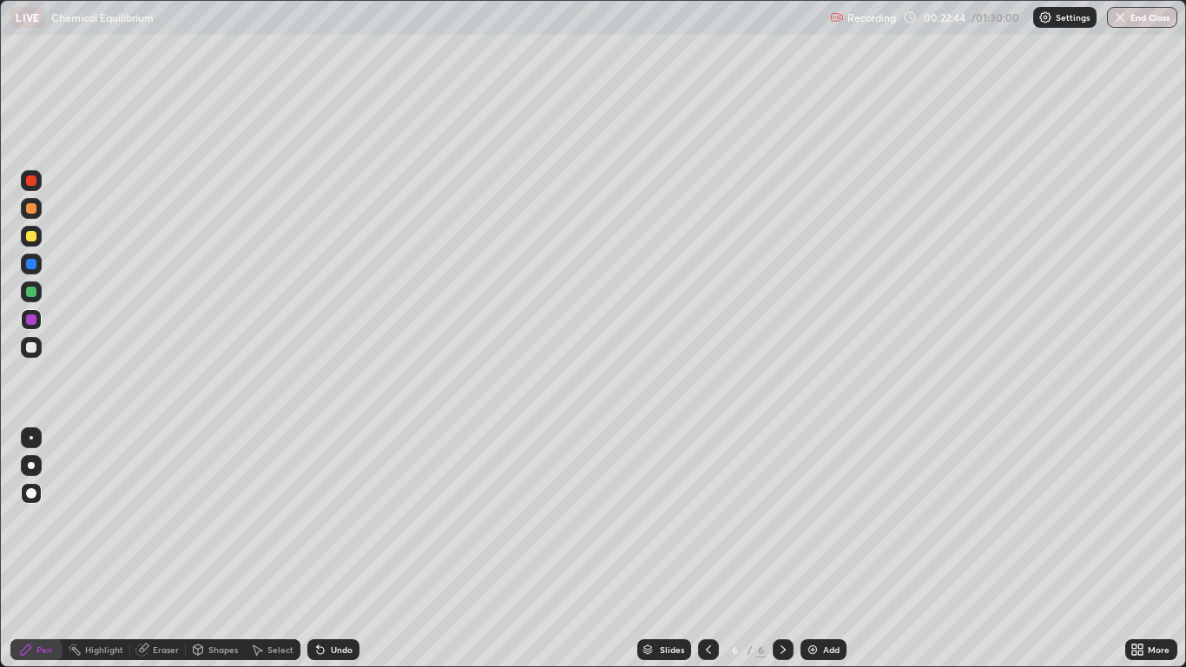
click at [824, 549] on div "Add" at bounding box center [831, 649] width 16 height 9
click at [30, 240] on div at bounding box center [31, 236] width 10 height 10
click at [34, 260] on div at bounding box center [31, 264] width 10 height 10
click at [336, 549] on div "Undo" at bounding box center [342, 649] width 22 height 9
click at [784, 549] on div at bounding box center [783, 649] width 21 height 21
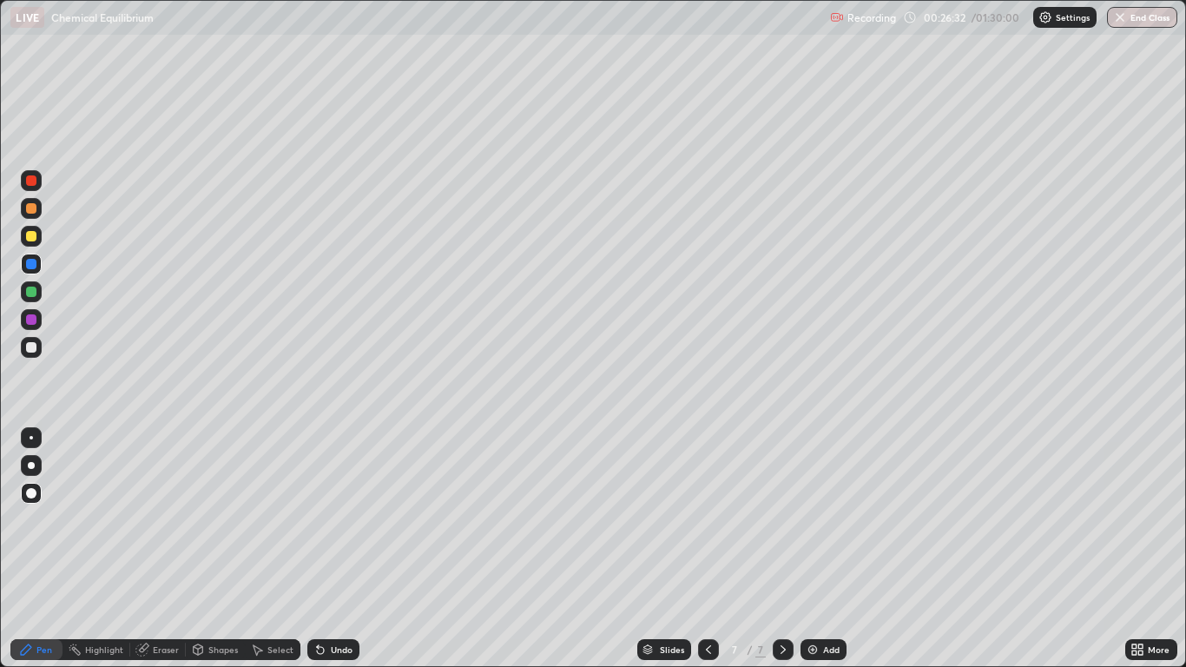
click at [812, 549] on img at bounding box center [813, 649] width 14 height 14
click at [46, 549] on div "Pen" at bounding box center [44, 649] width 16 height 9
click at [157, 549] on div "Eraser" at bounding box center [158, 649] width 56 height 21
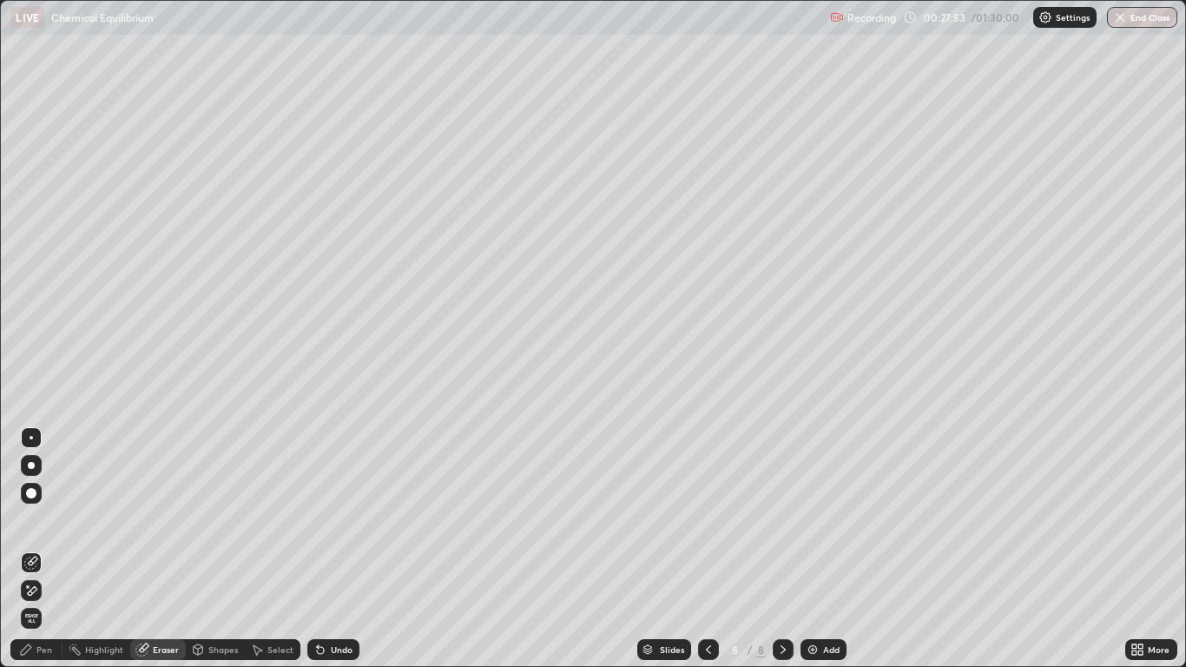
click at [45, 549] on div "Pen" at bounding box center [36, 649] width 52 height 21
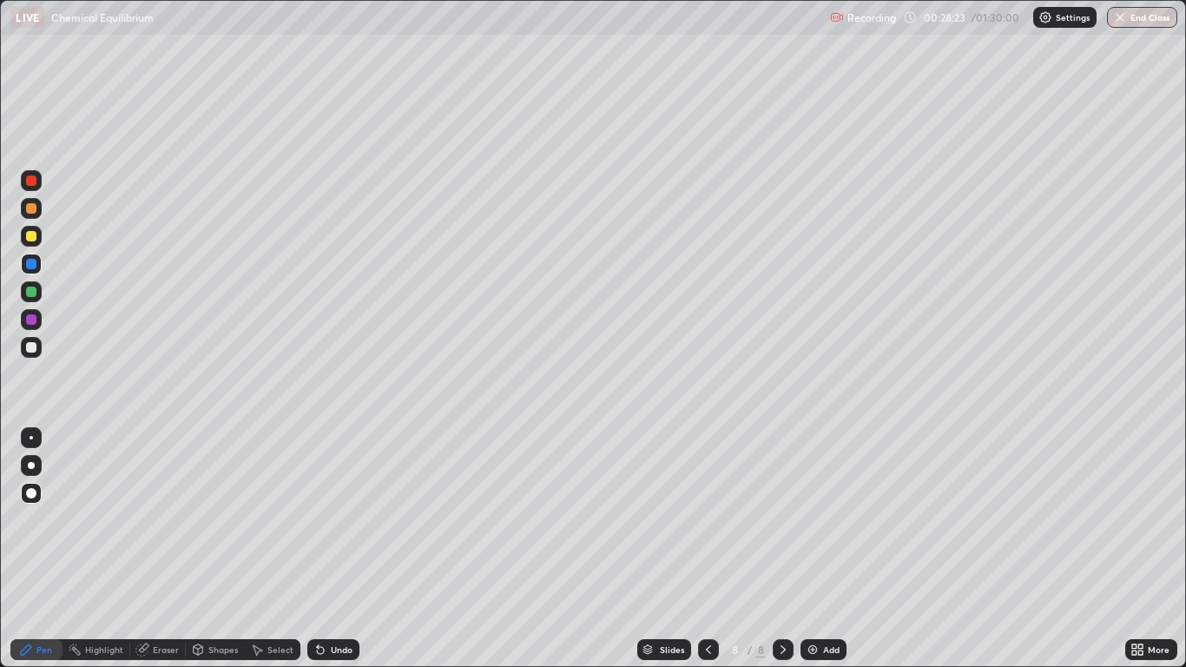
click at [173, 549] on div "Eraser" at bounding box center [158, 649] width 56 height 21
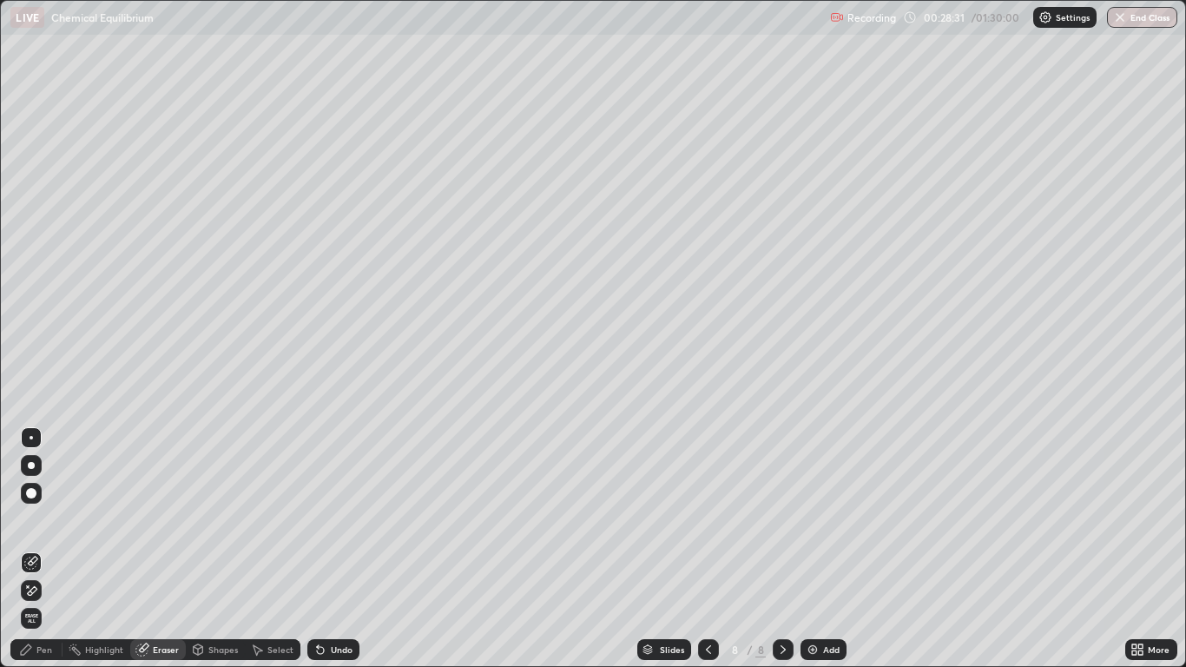
click at [36, 549] on div "Pen" at bounding box center [36, 649] width 52 height 21
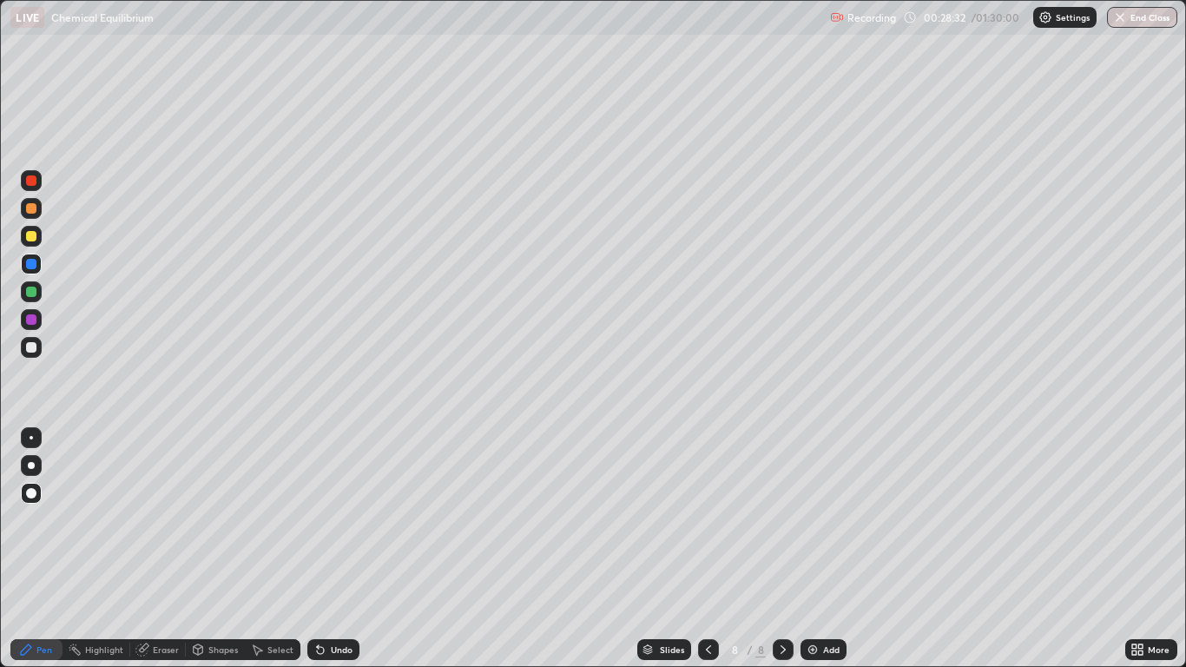
click at [33, 236] on div at bounding box center [31, 236] width 10 height 10
click at [221, 549] on div "Shapes" at bounding box center [223, 649] width 30 height 9
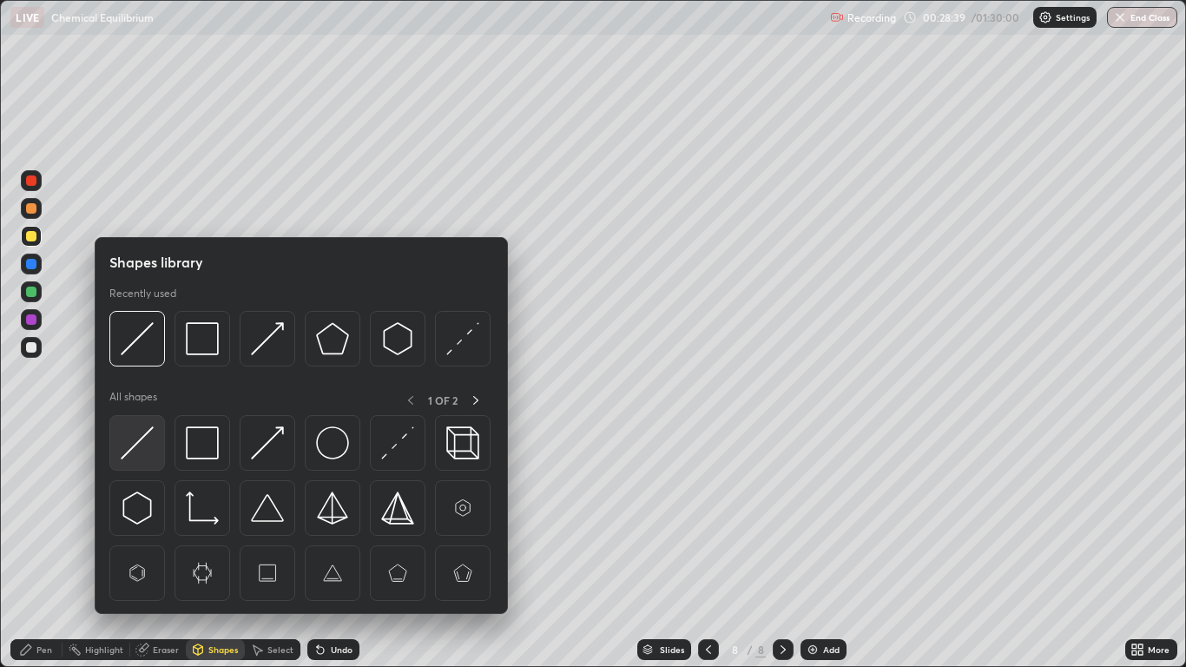
click at [142, 446] on img at bounding box center [137, 442] width 33 height 33
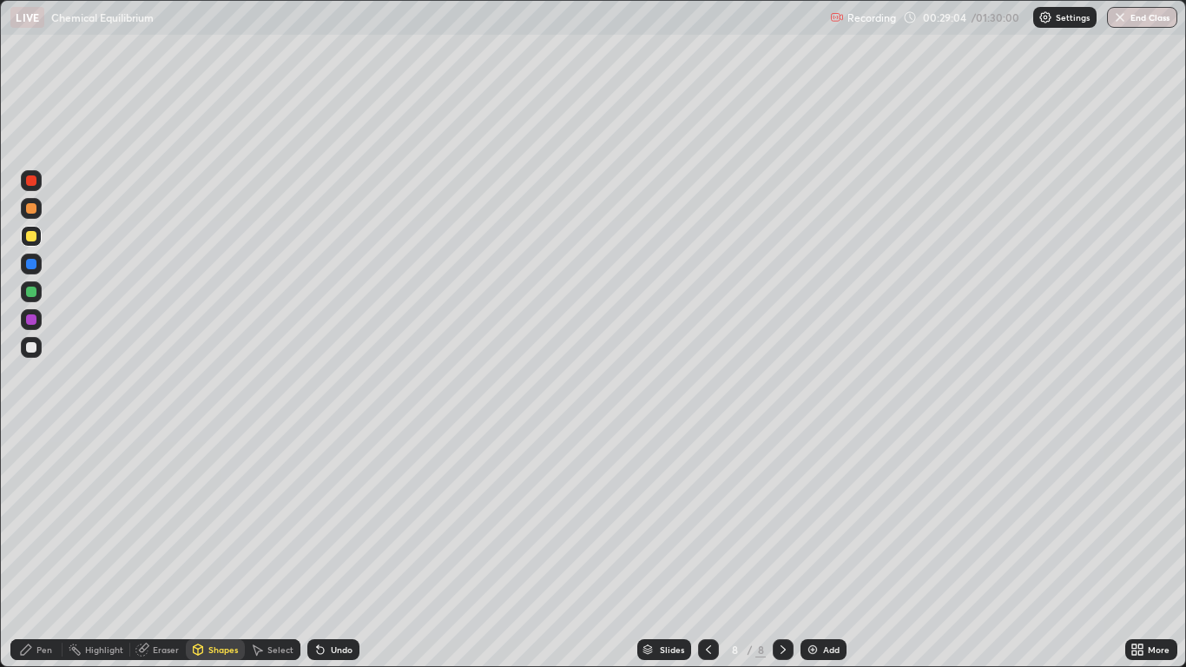
click at [47, 549] on div "Pen" at bounding box center [44, 649] width 16 height 9
click at [135, 549] on icon at bounding box center [142, 649] width 14 height 14
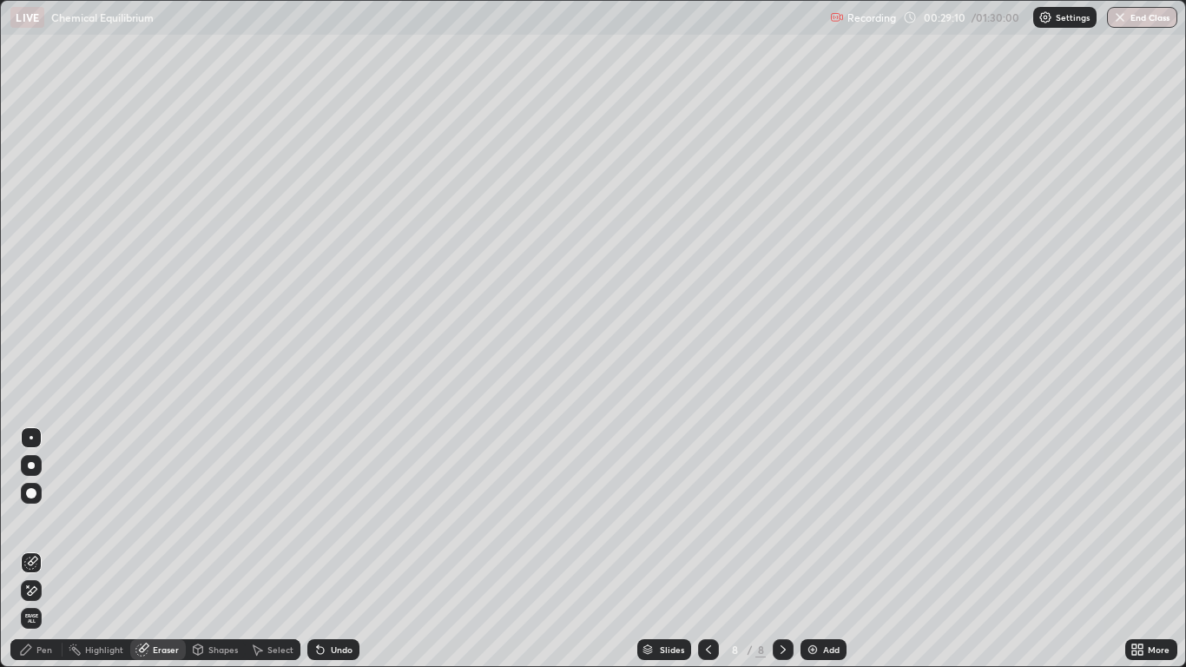
click at [22, 549] on icon at bounding box center [26, 649] width 14 height 14
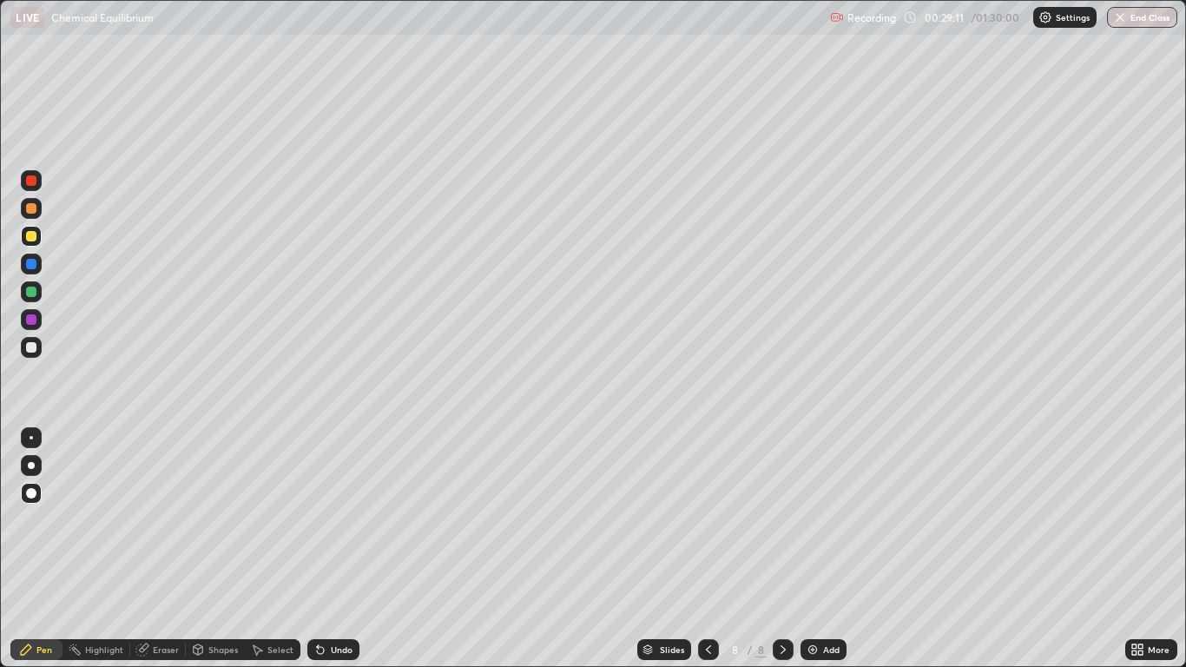
click at [24, 549] on icon at bounding box center [26, 649] width 14 height 14
click at [163, 549] on div "Eraser" at bounding box center [166, 649] width 26 height 9
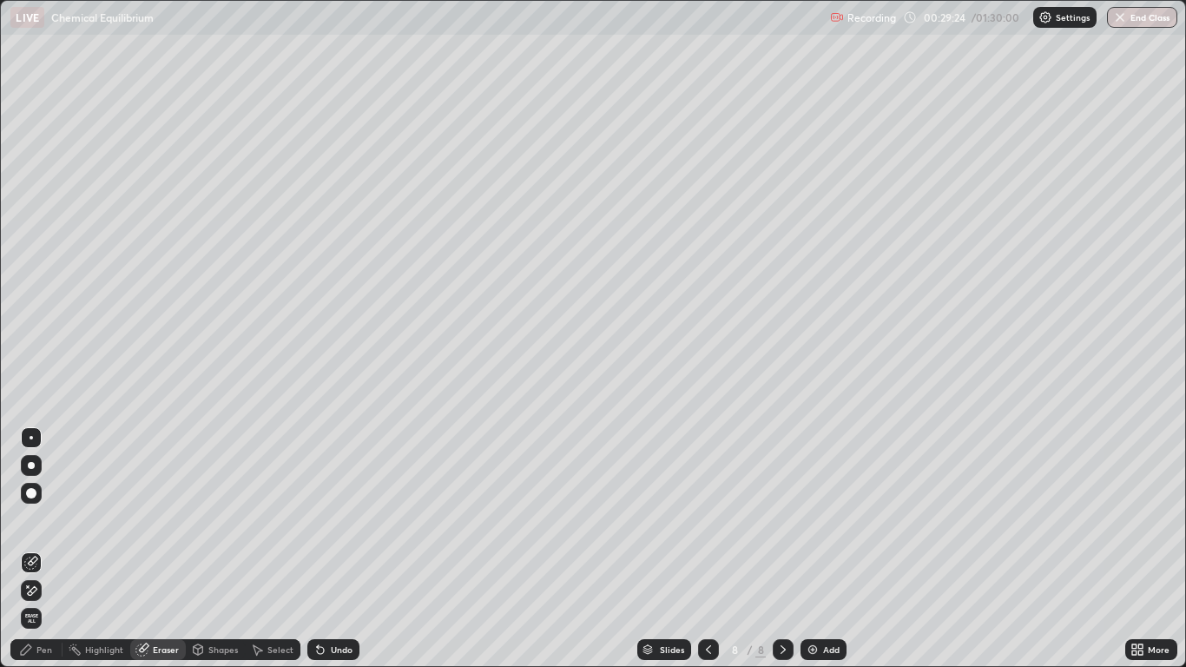
click at [45, 549] on div "Pen" at bounding box center [44, 649] width 16 height 9
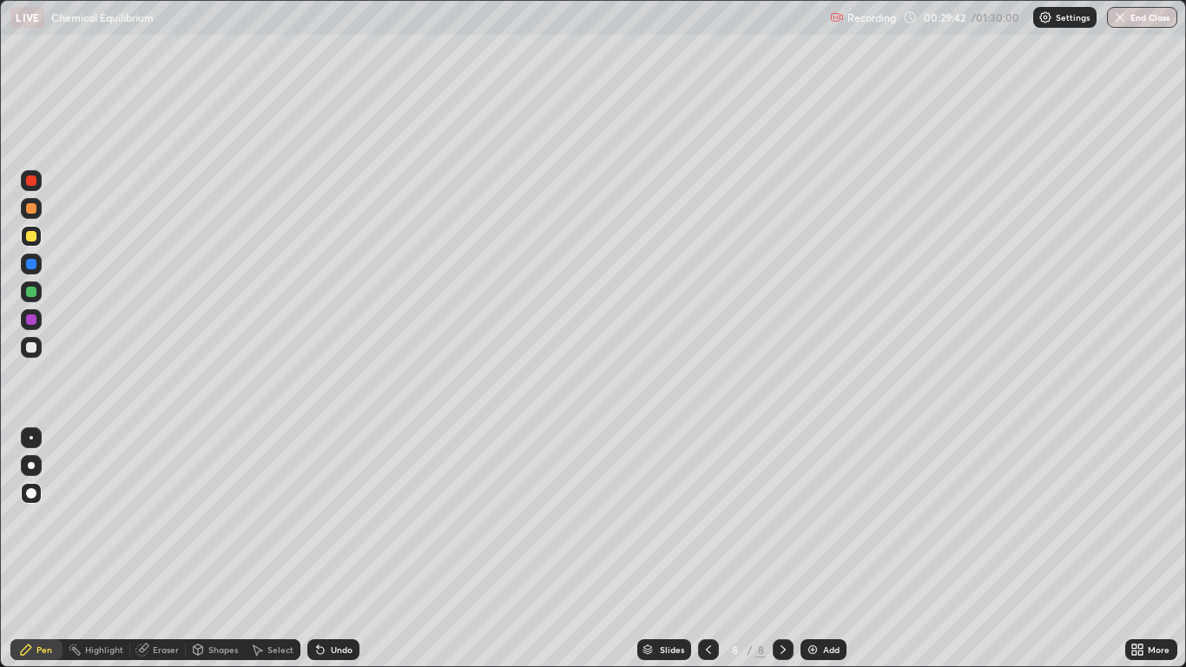
click at [145, 549] on icon at bounding box center [141, 649] width 11 height 11
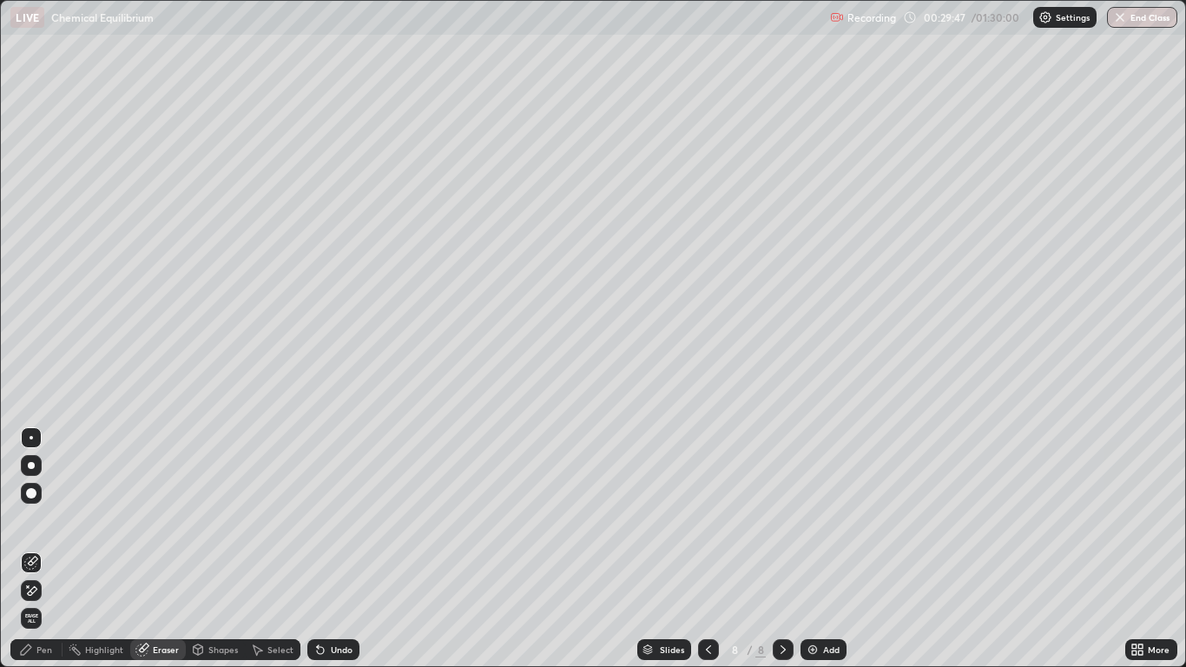
click at [44, 549] on div "Pen" at bounding box center [44, 649] width 16 height 9
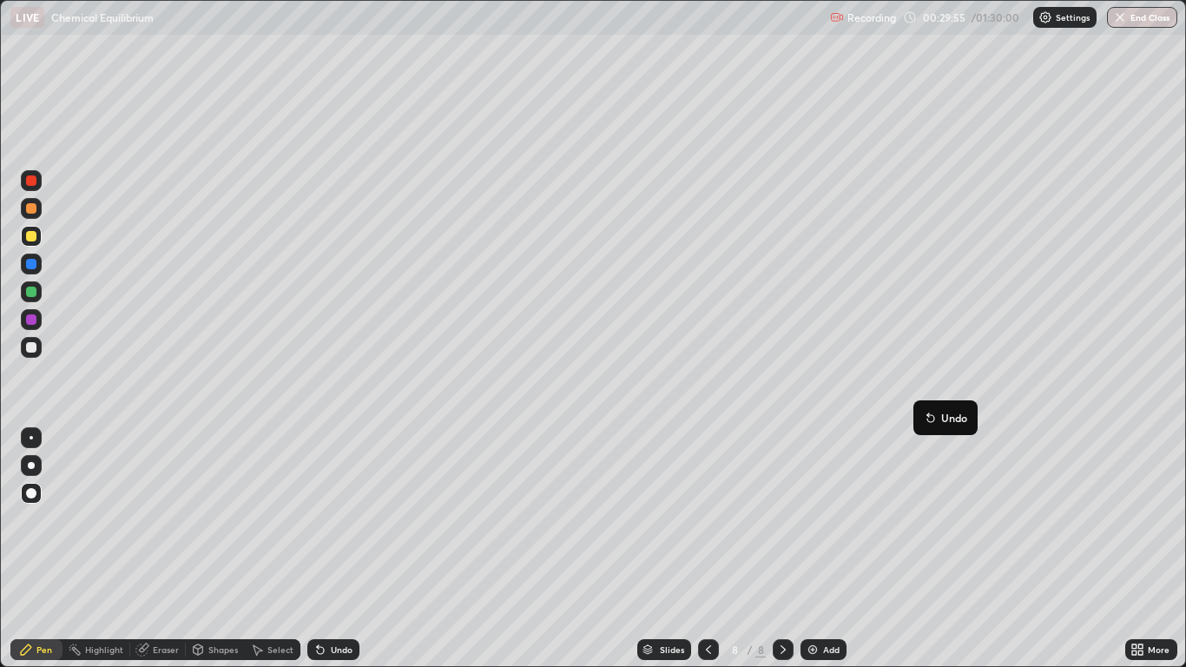
click at [923, 411] on button "Undo" at bounding box center [945, 417] width 50 height 21
click at [140, 549] on div "Eraser" at bounding box center [158, 649] width 56 height 21
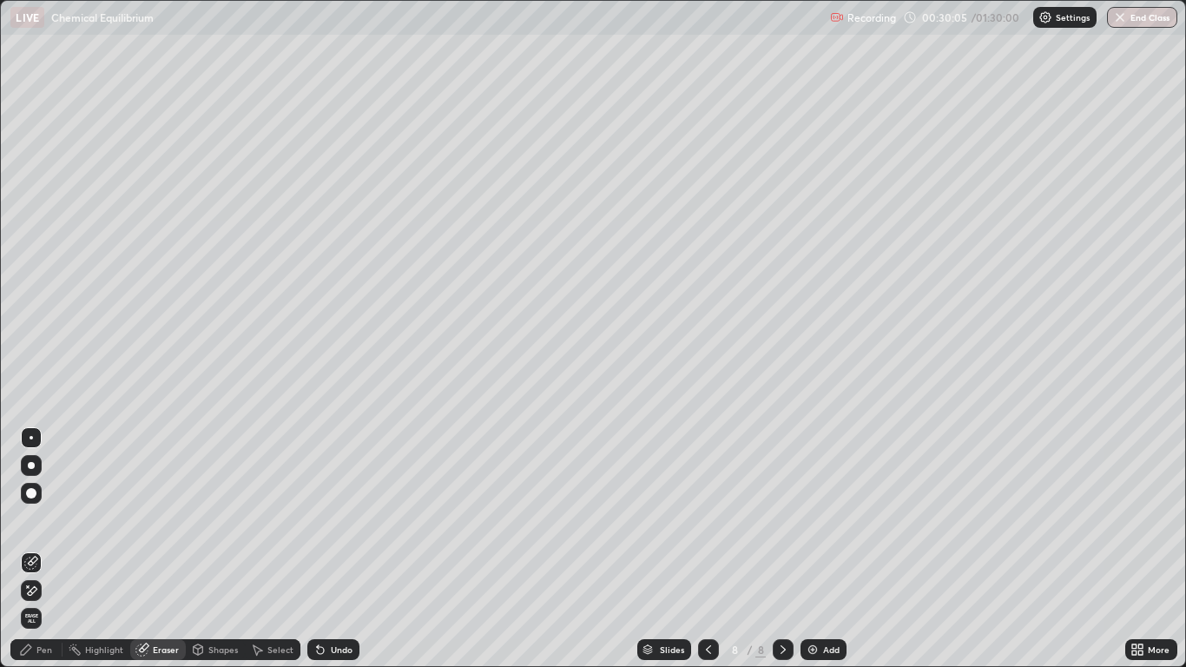
click at [46, 549] on div "Pen" at bounding box center [36, 649] width 52 height 21
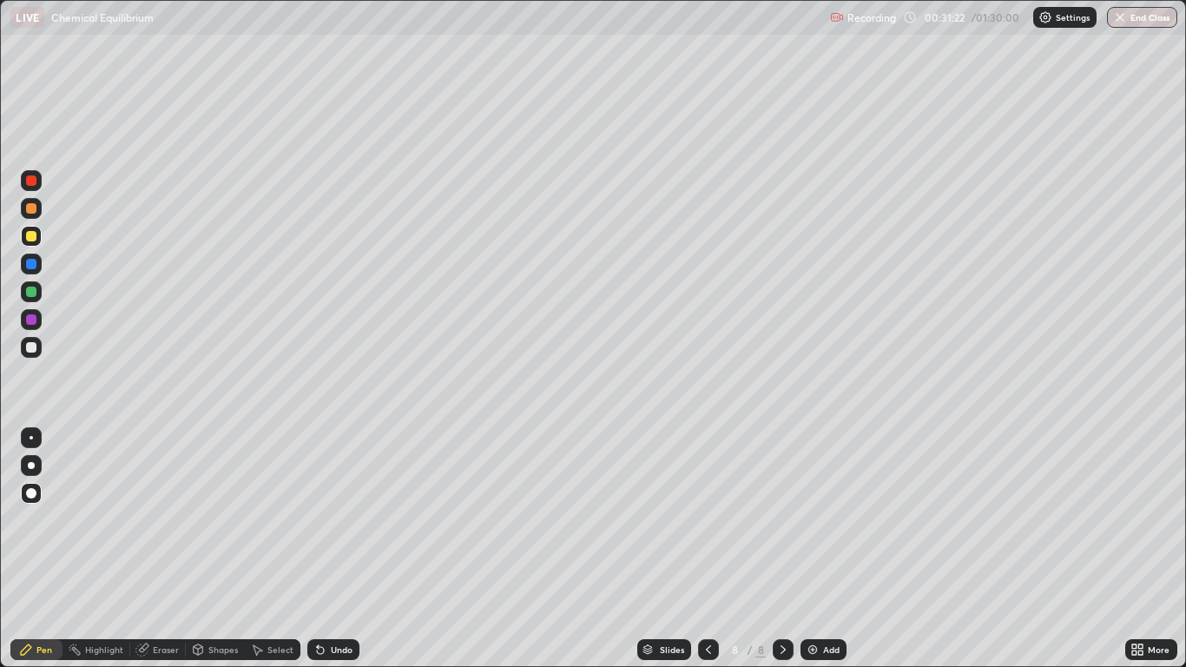
click at [818, 549] on img at bounding box center [813, 649] width 14 height 14
click at [824, 549] on div "Add" at bounding box center [831, 649] width 16 height 9
click at [706, 549] on icon at bounding box center [708, 649] width 5 height 9
click at [706, 549] on icon at bounding box center [708, 649] width 14 height 14
click at [782, 549] on icon at bounding box center [784, 649] width 14 height 14
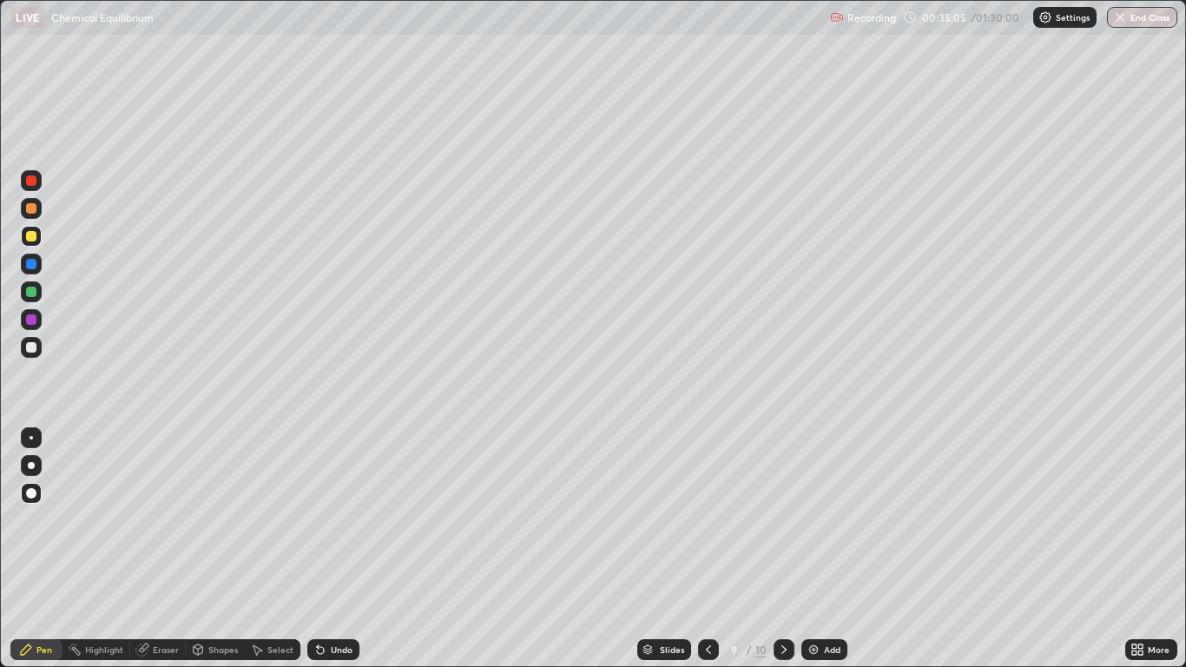
click at [341, 549] on div "Undo" at bounding box center [333, 649] width 52 height 21
click at [349, 549] on div "Undo" at bounding box center [342, 649] width 22 height 9
click at [342, 549] on div "Undo" at bounding box center [342, 649] width 22 height 9
click at [30, 266] on div at bounding box center [31, 264] width 10 height 10
click at [823, 549] on div "Add" at bounding box center [824, 649] width 46 height 21
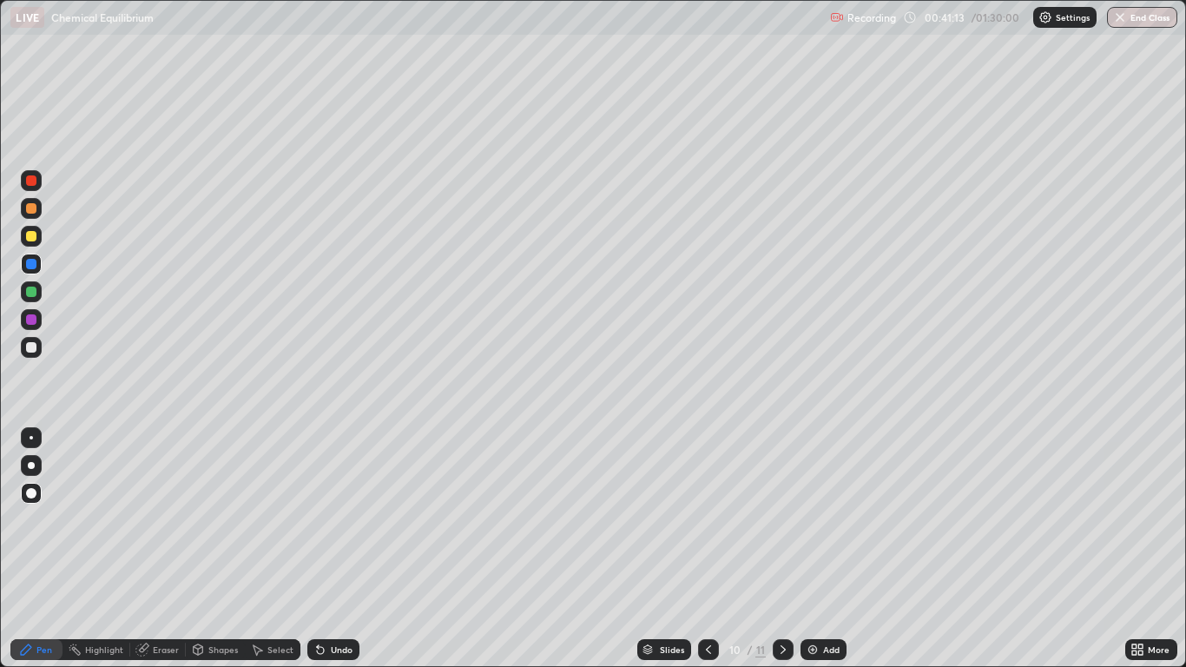
click at [708, 549] on icon at bounding box center [708, 649] width 14 height 14
click at [780, 549] on icon at bounding box center [783, 649] width 14 height 14
click at [229, 549] on div "Shapes" at bounding box center [223, 649] width 30 height 9
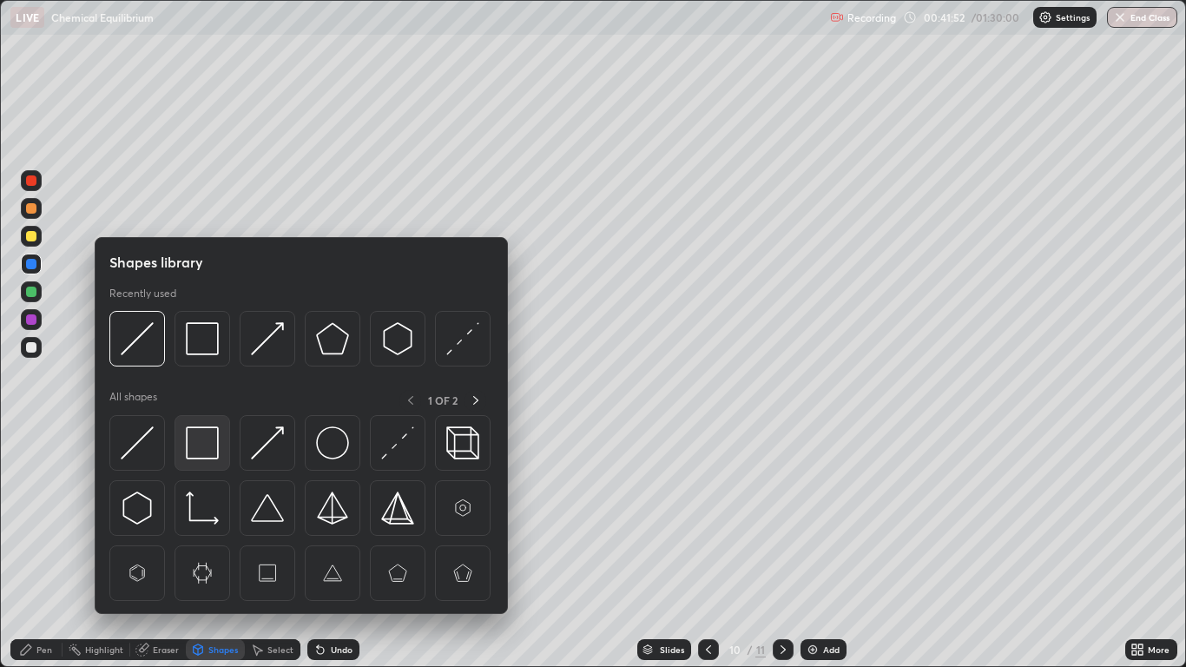
click at [214, 439] on img at bounding box center [202, 442] width 33 height 33
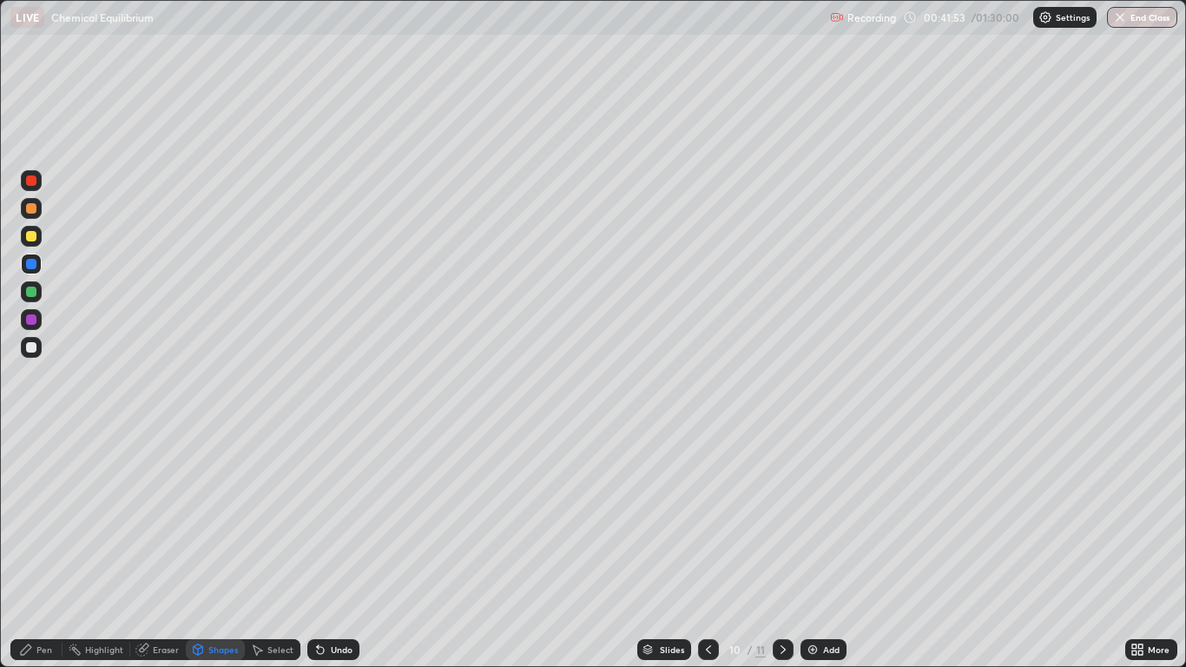
click at [30, 236] on div at bounding box center [31, 236] width 10 height 10
click at [331, 549] on div "Undo" at bounding box center [342, 649] width 22 height 9
click at [39, 549] on div "Pen" at bounding box center [44, 649] width 16 height 9
click at [34, 291] on div at bounding box center [31, 292] width 10 height 10
click at [212, 549] on div "Shapes" at bounding box center [223, 649] width 30 height 9
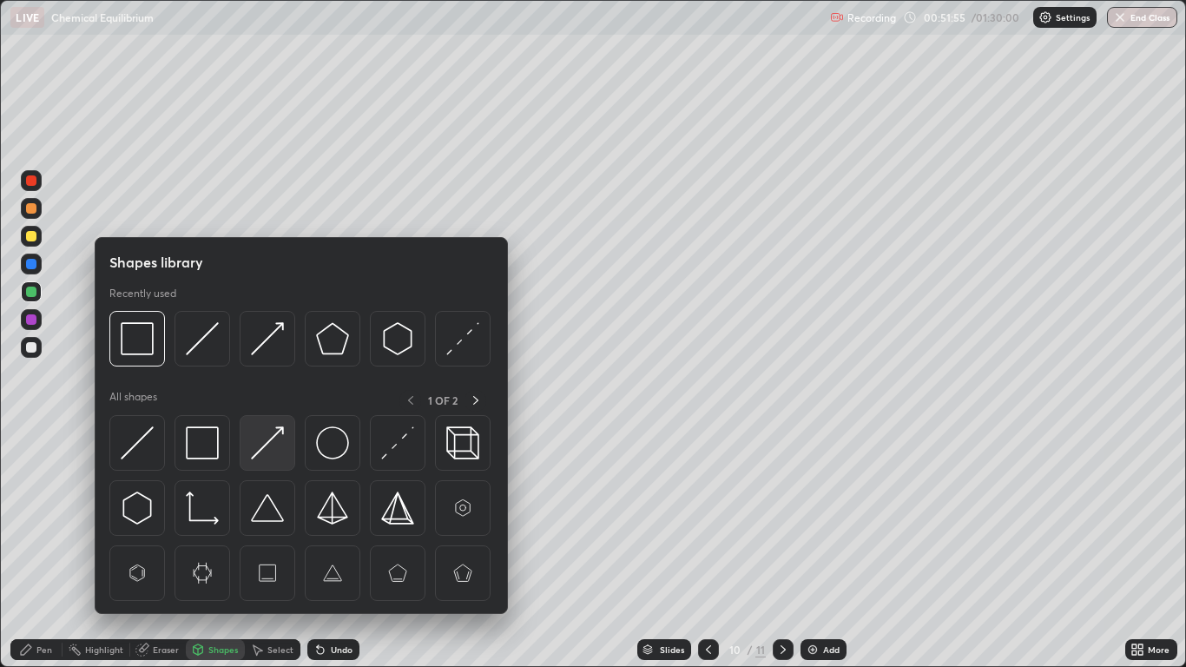
click at [275, 447] on img at bounding box center [267, 442] width 33 height 33
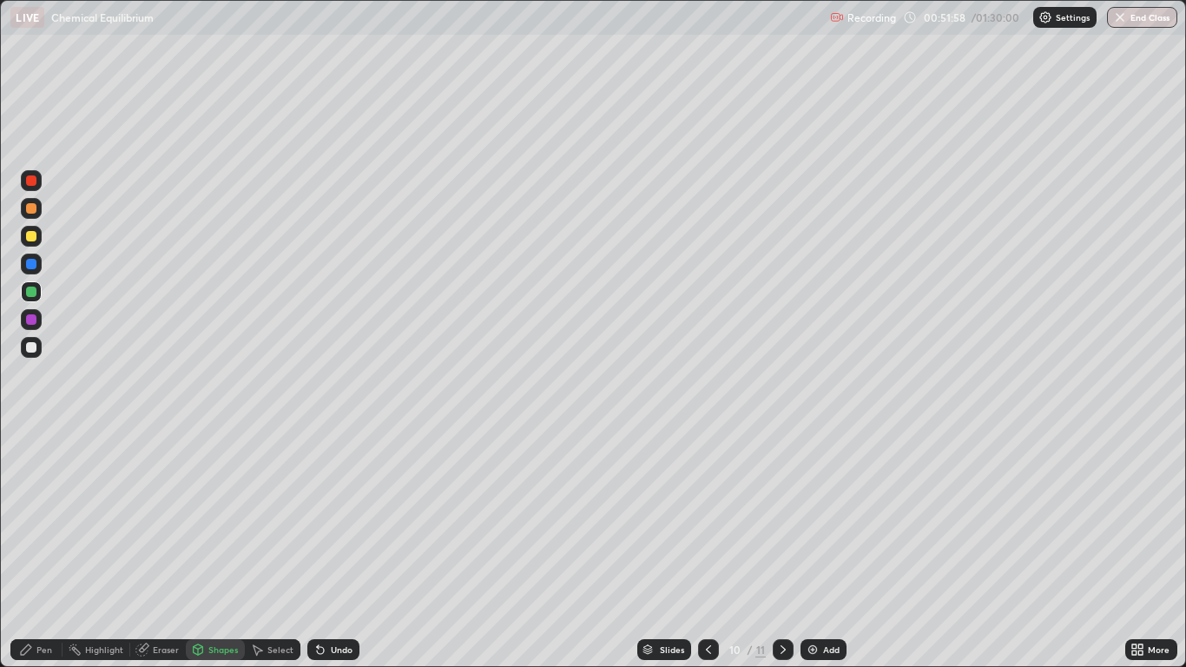
click at [38, 549] on div "Pen" at bounding box center [44, 649] width 16 height 9
click at [32, 319] on div at bounding box center [31, 319] width 10 height 10
click at [821, 549] on div "Add" at bounding box center [823, 649] width 46 height 21
click at [26, 289] on div at bounding box center [31, 292] width 10 height 10
click at [345, 549] on div "Undo" at bounding box center [342, 649] width 22 height 9
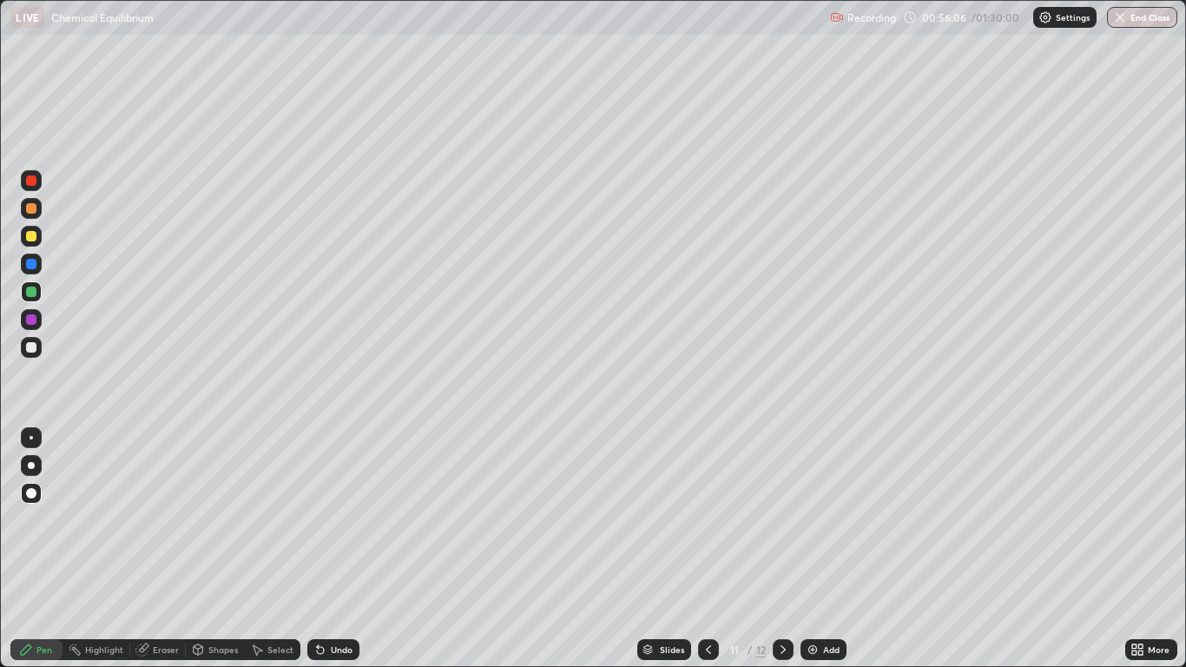
click at [337, 549] on div "Undo" at bounding box center [342, 649] width 22 height 9
click at [39, 239] on div at bounding box center [31, 236] width 21 height 21
click at [826, 549] on div "Add" at bounding box center [831, 649] width 16 height 9
click at [216, 549] on div "Shapes" at bounding box center [223, 649] width 30 height 9
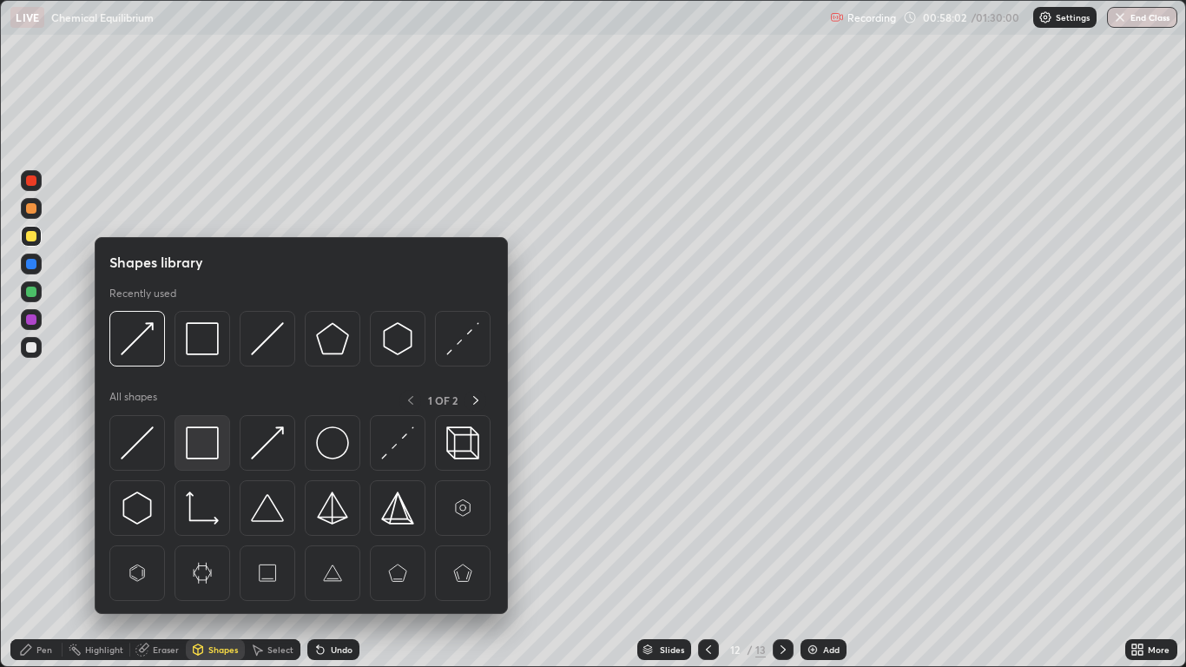
click at [203, 437] on img at bounding box center [202, 442] width 33 height 33
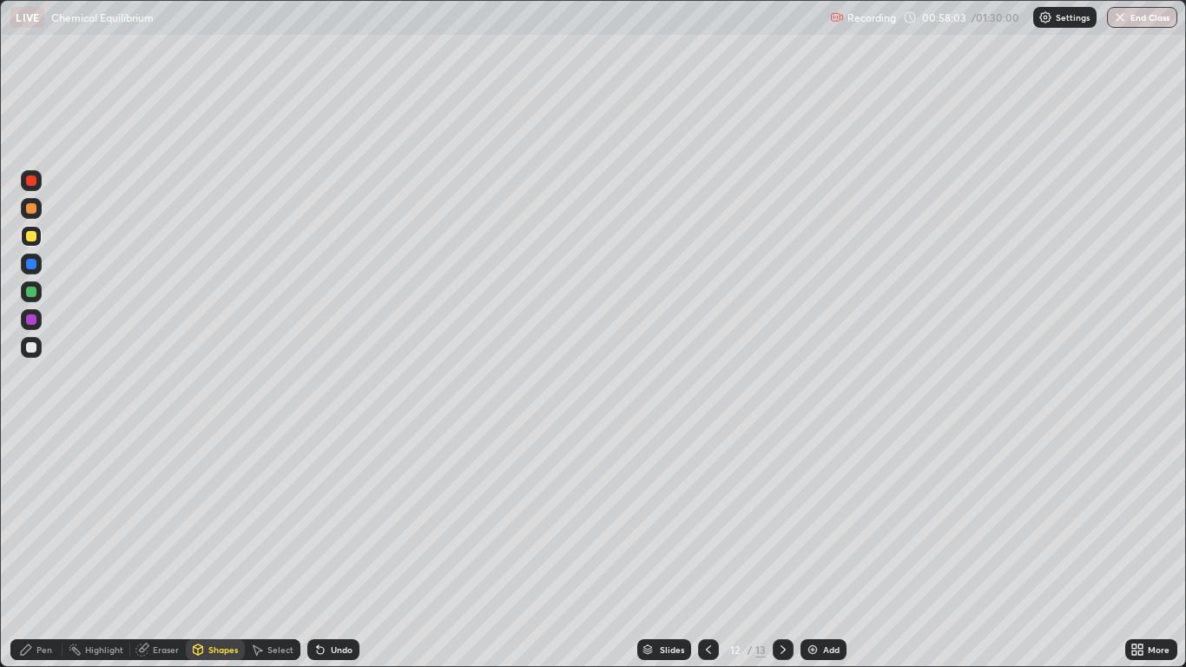
click at [38, 319] on div at bounding box center [31, 319] width 21 height 21
click at [47, 549] on div "Pen" at bounding box center [44, 649] width 16 height 9
click at [29, 290] on div at bounding box center [31, 292] width 10 height 10
click at [830, 549] on div "Add" at bounding box center [831, 649] width 16 height 9
click at [708, 549] on icon at bounding box center [708, 649] width 14 height 14
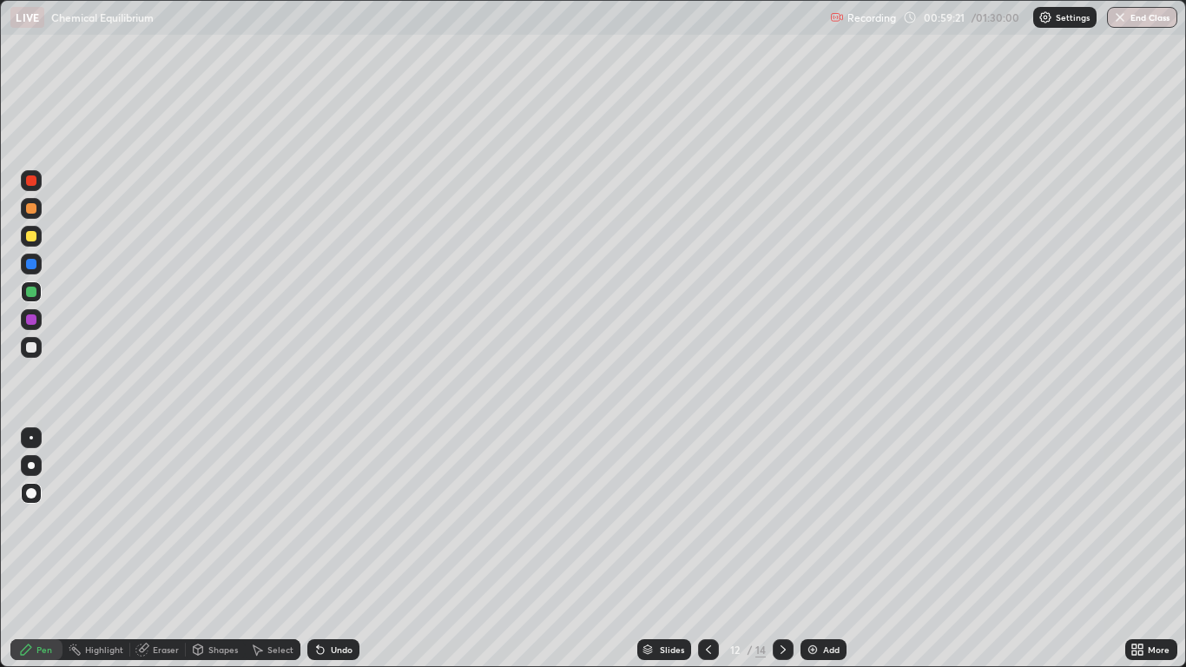
click at [699, 549] on div at bounding box center [708, 649] width 21 height 21
click at [783, 549] on icon at bounding box center [783, 649] width 14 height 14
click at [780, 549] on icon at bounding box center [783, 649] width 14 height 14
click at [702, 549] on div at bounding box center [708, 649] width 21 height 21
click at [708, 549] on icon at bounding box center [708, 649] width 14 height 14
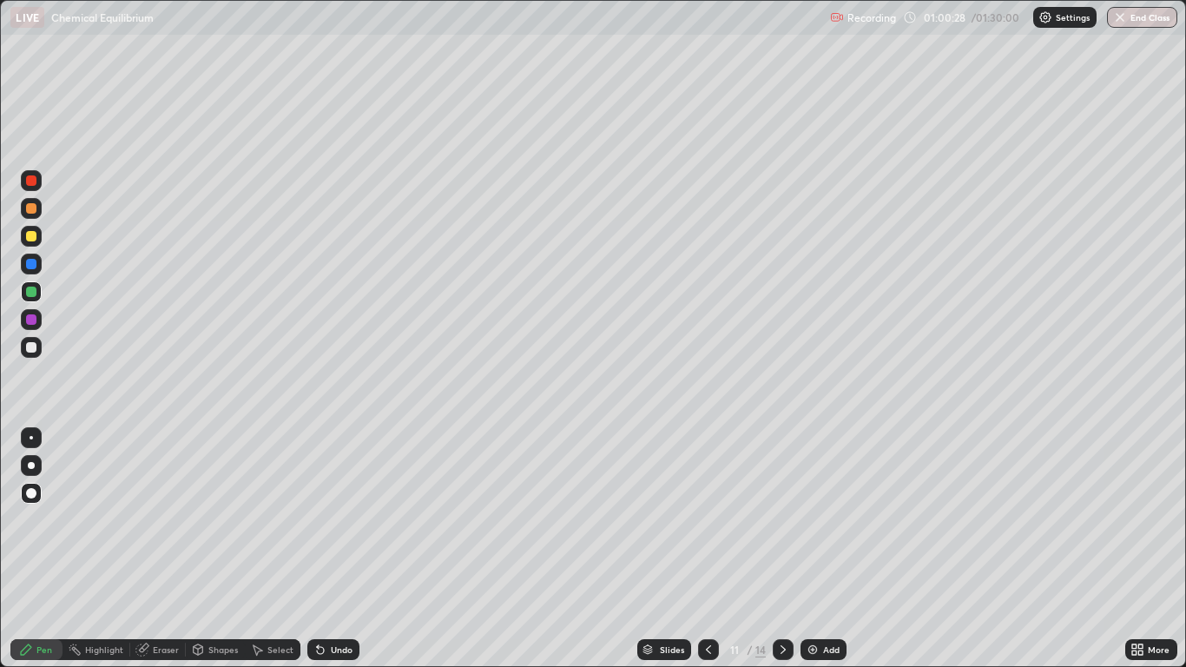
click at [773, 549] on div at bounding box center [783, 649] width 21 height 21
click at [700, 549] on div at bounding box center [708, 649] width 21 height 21
click at [782, 549] on icon at bounding box center [783, 649] width 14 height 14
click at [782, 549] on icon at bounding box center [783, 649] width 5 height 9
click at [31, 237] on div at bounding box center [31, 236] width 10 height 10
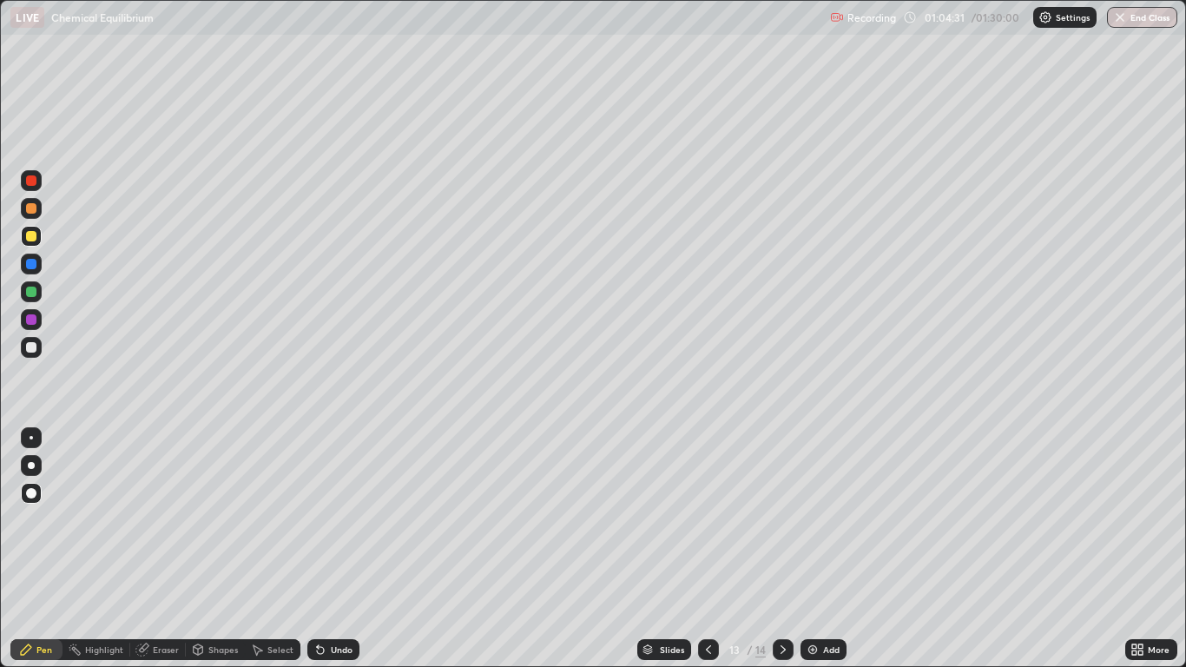
click at [780, 549] on icon at bounding box center [783, 649] width 14 height 14
click at [214, 549] on div "Shapes" at bounding box center [215, 649] width 59 height 21
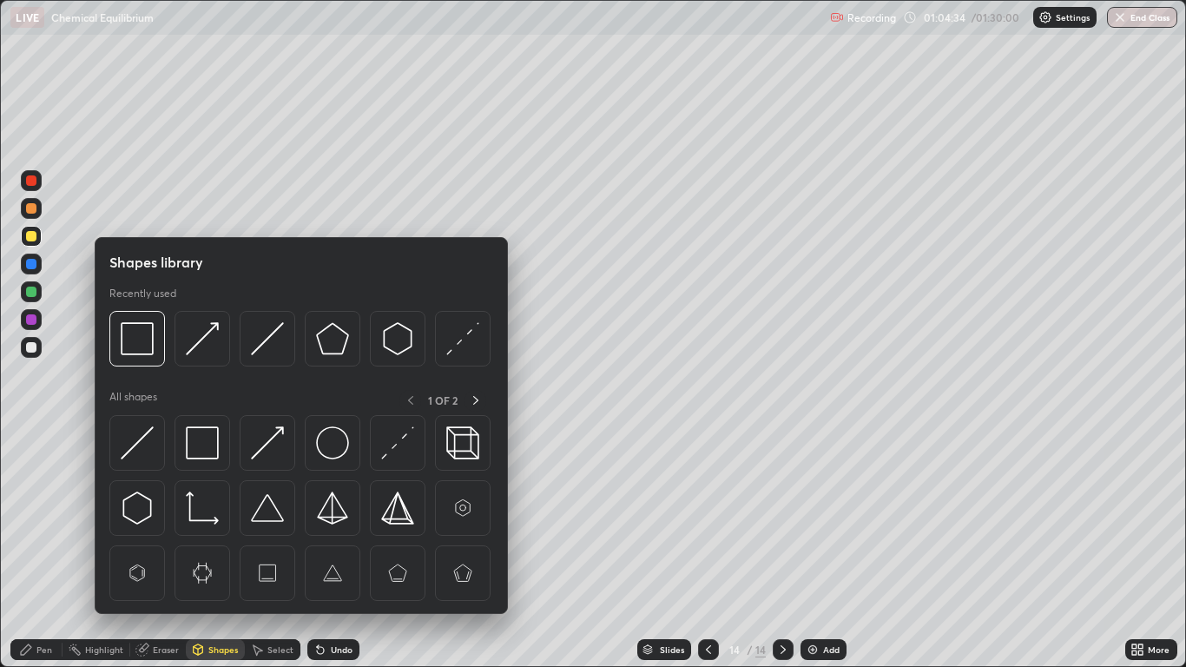
click at [170, 549] on div "Eraser" at bounding box center [166, 649] width 26 height 9
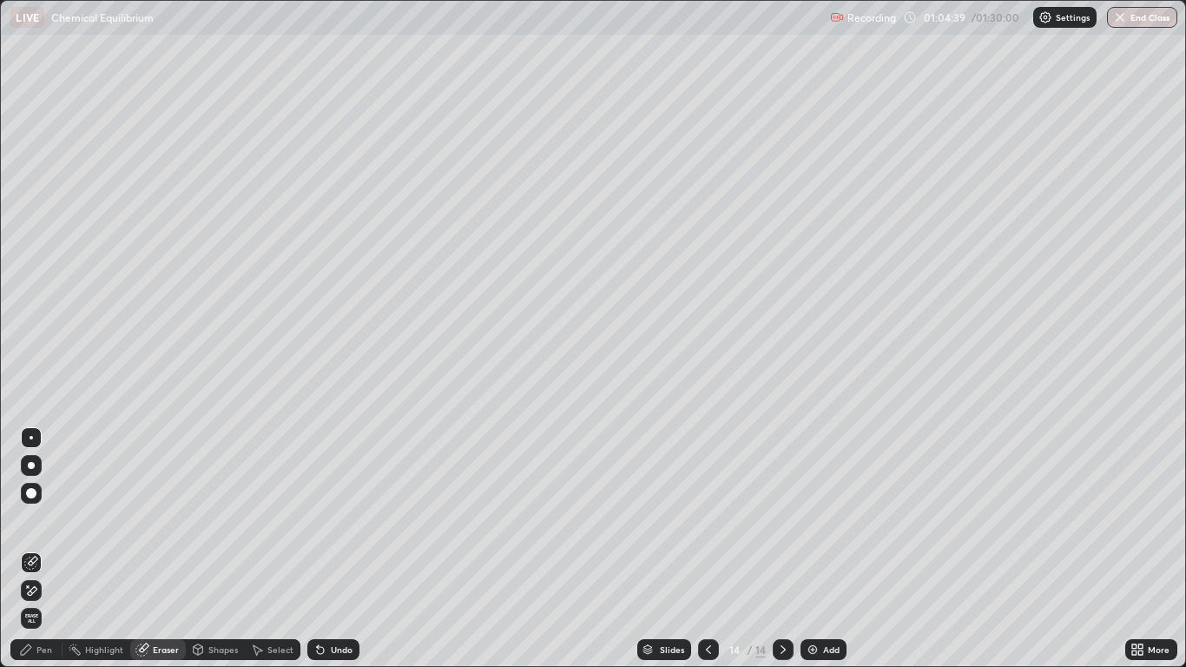
click at [33, 549] on div "Pen" at bounding box center [36, 649] width 52 height 21
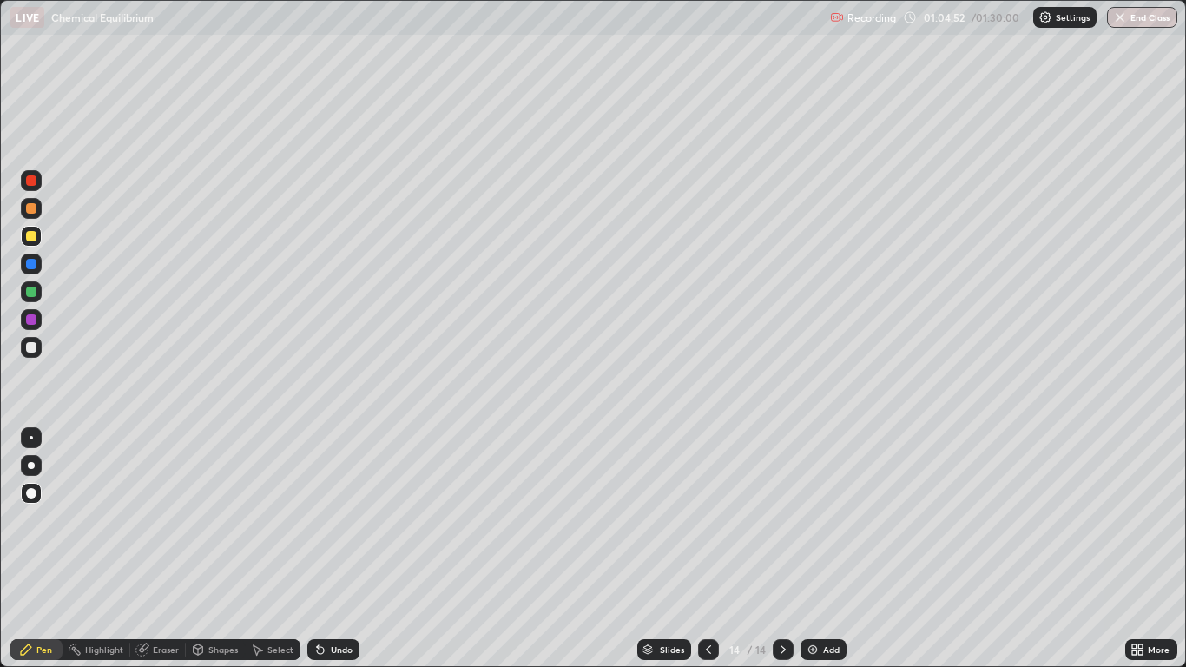
click at [223, 549] on div "Shapes" at bounding box center [223, 649] width 30 height 9
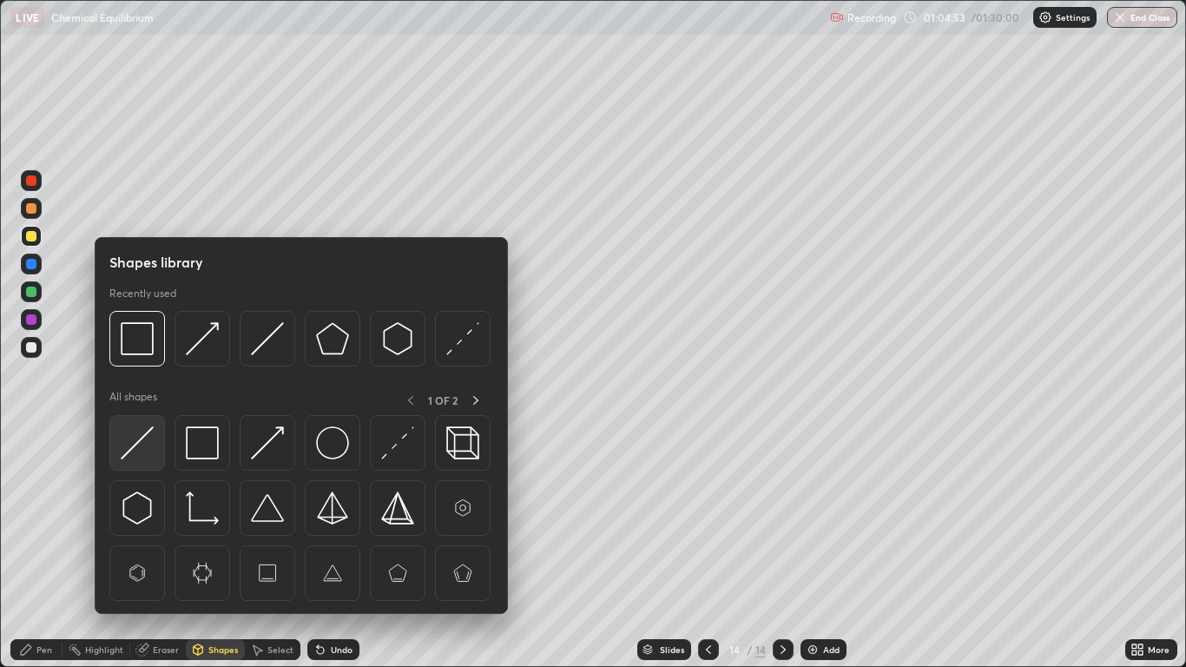
click at [148, 444] on img at bounding box center [137, 442] width 33 height 33
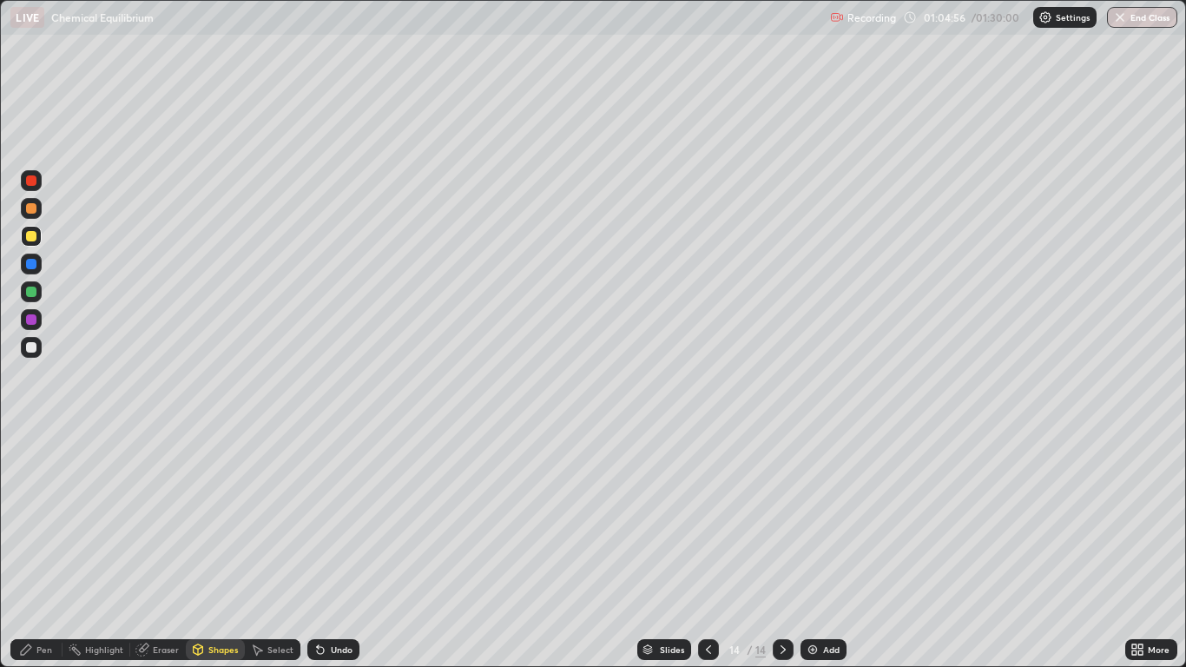
click at [52, 549] on div "Pen" at bounding box center [44, 649] width 16 height 9
click at [214, 549] on div "Shapes" at bounding box center [223, 649] width 30 height 9
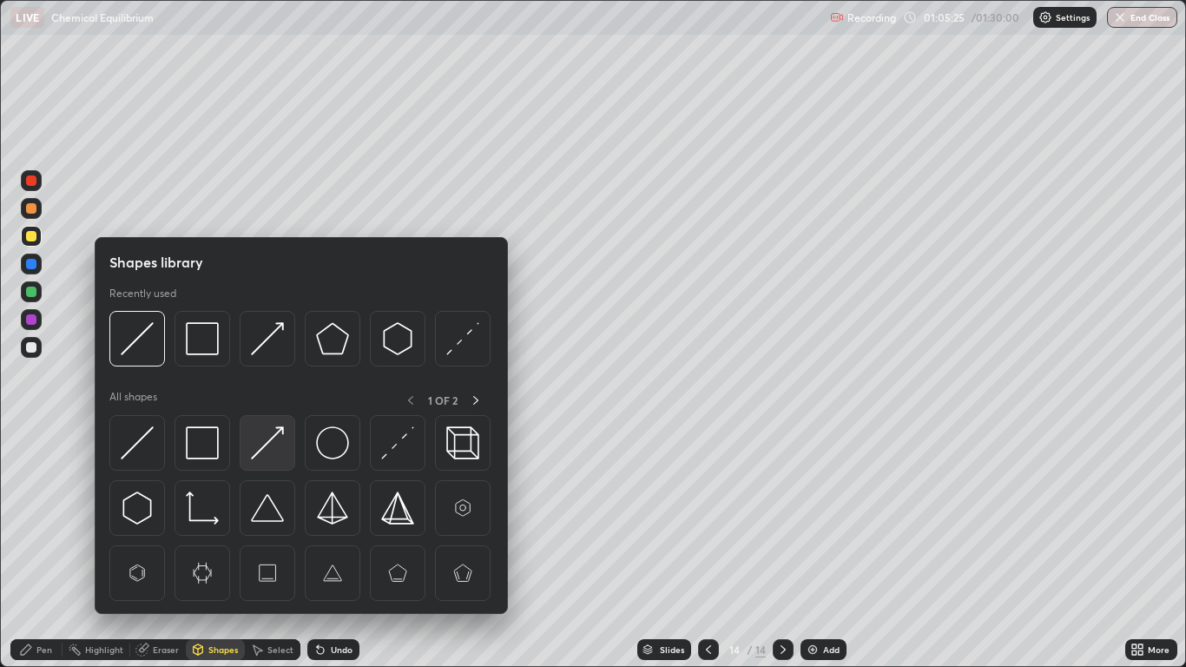
click at [267, 451] on img at bounding box center [267, 442] width 33 height 33
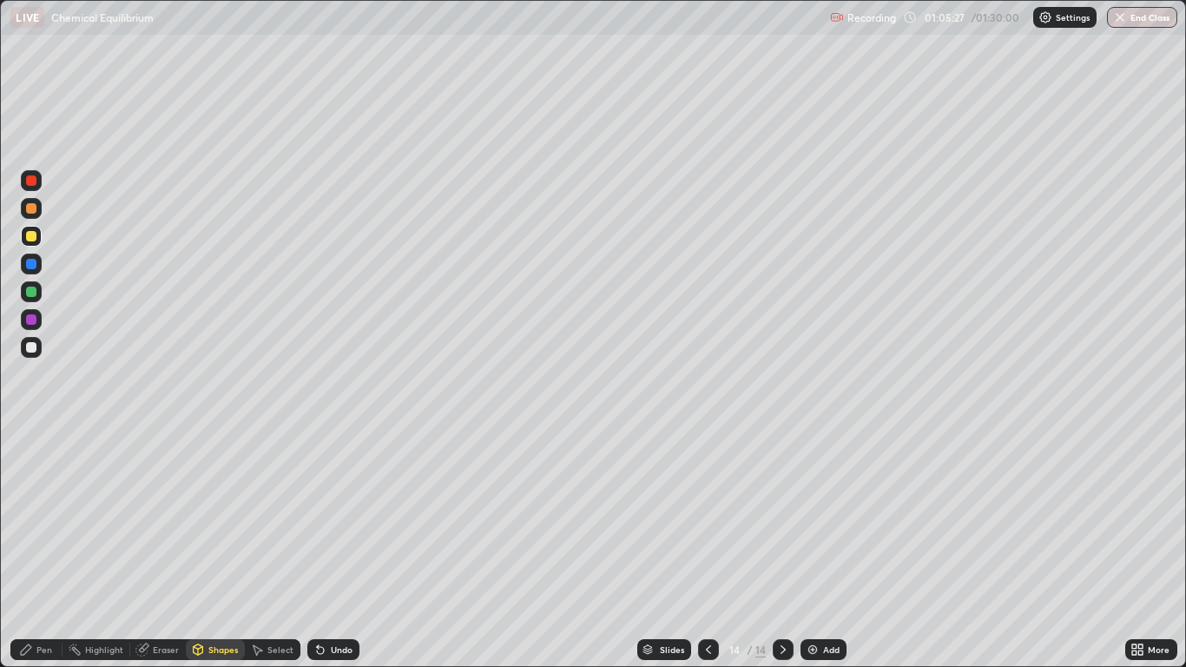
click at [27, 549] on div "Pen" at bounding box center [36, 649] width 52 height 21
click at [217, 549] on div "Shapes" at bounding box center [223, 649] width 30 height 9
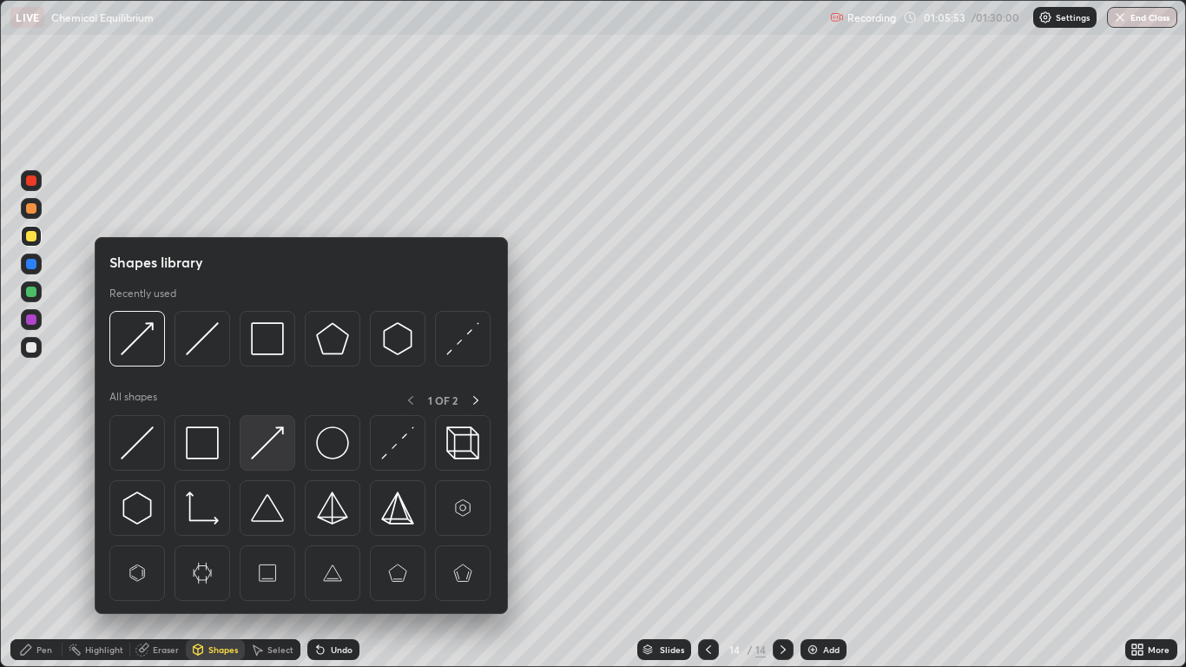
click at [270, 444] on img at bounding box center [267, 442] width 33 height 33
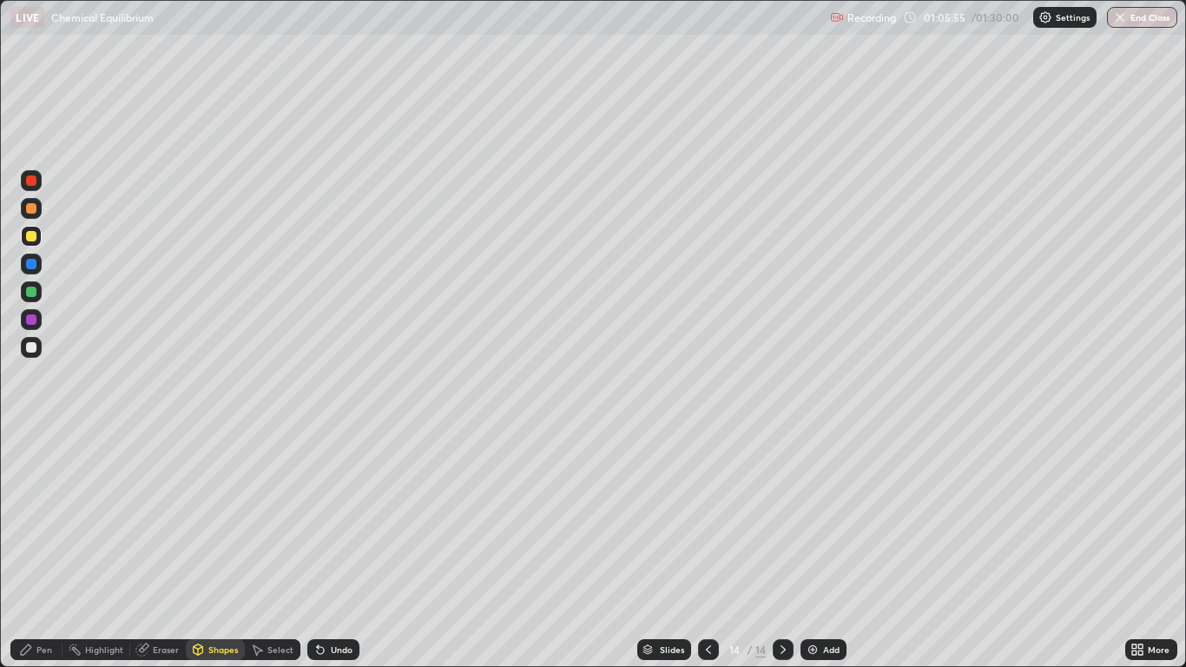
click at [40, 549] on div "Pen" at bounding box center [44, 649] width 16 height 9
click at [335, 549] on div "Undo" at bounding box center [333, 649] width 52 height 21
click at [815, 549] on img at bounding box center [813, 649] width 14 height 14
click at [221, 549] on div "Shapes" at bounding box center [223, 649] width 30 height 9
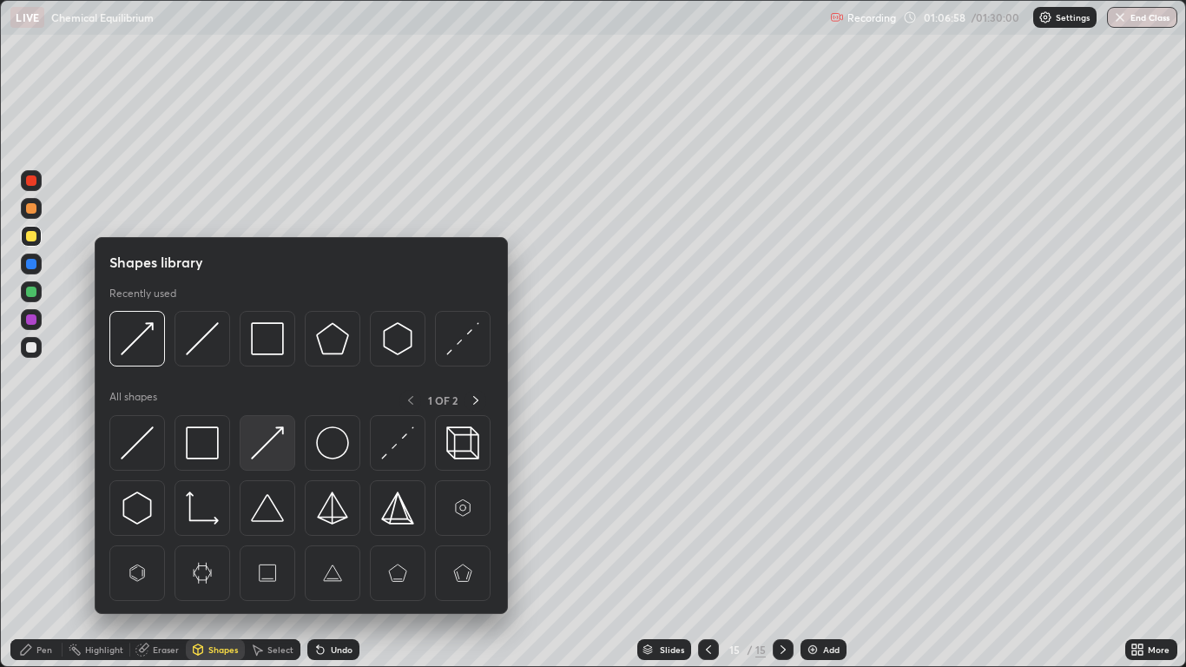
click at [277, 444] on img at bounding box center [267, 442] width 33 height 33
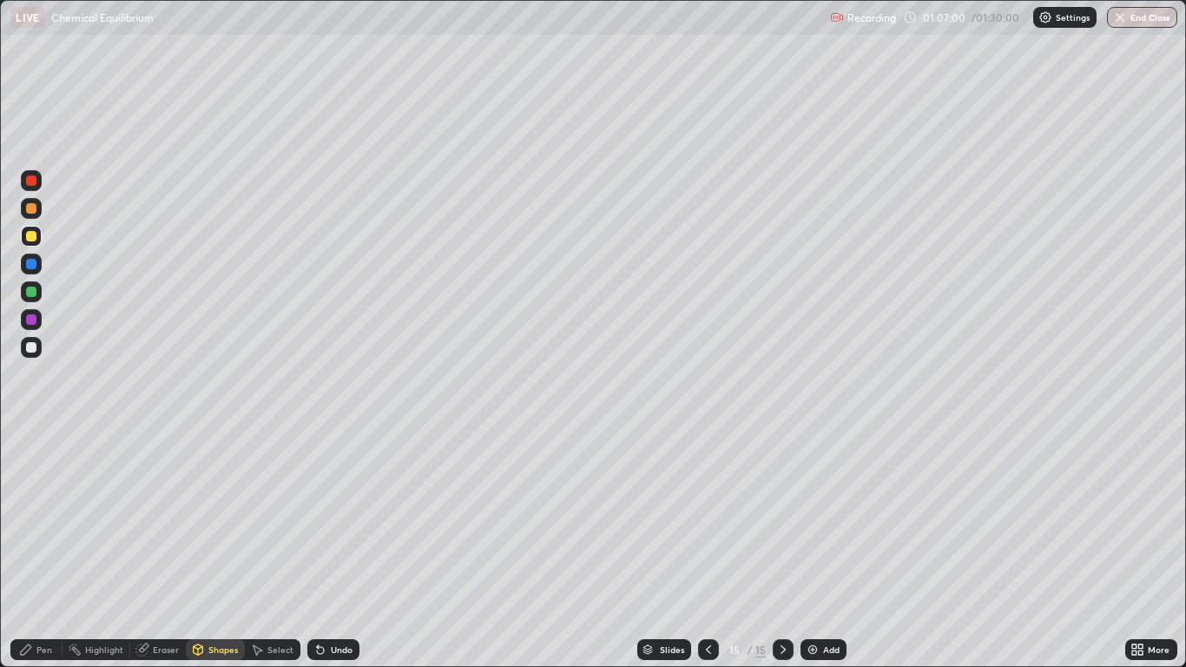
click at [44, 549] on div "Pen" at bounding box center [44, 649] width 16 height 9
click at [337, 549] on div "Undo" at bounding box center [342, 649] width 22 height 9
click at [342, 549] on div "Undo" at bounding box center [342, 649] width 22 height 9
click at [338, 549] on div "Undo" at bounding box center [342, 649] width 22 height 9
click at [211, 549] on div "Shapes" at bounding box center [223, 649] width 30 height 9
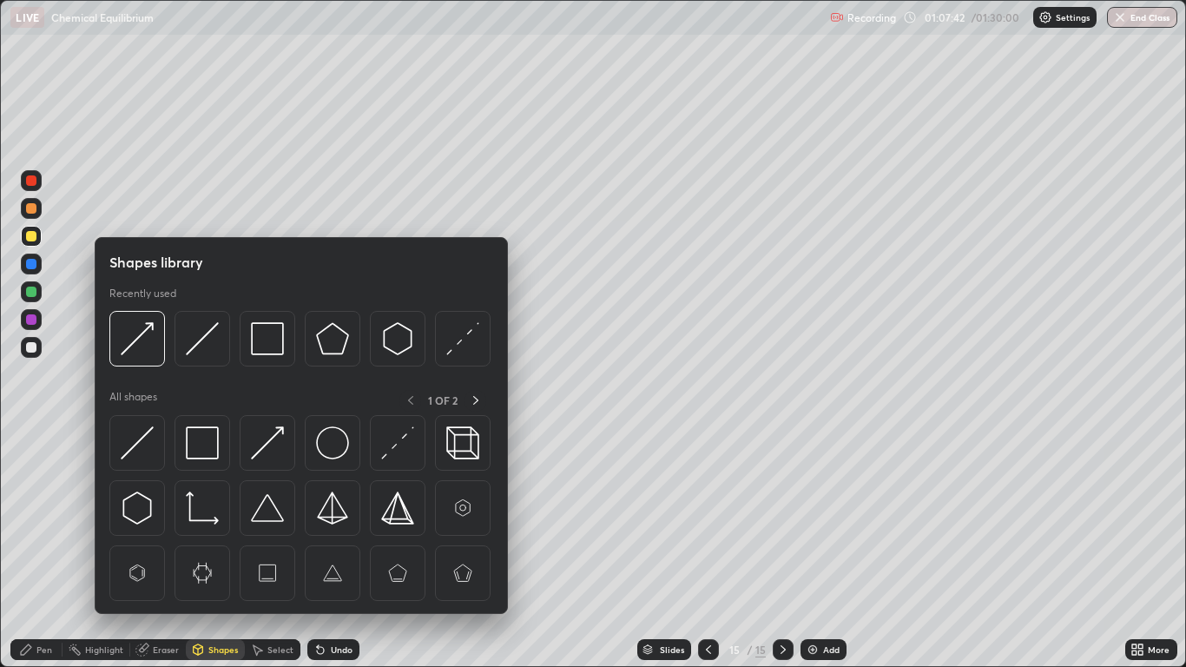
click at [36, 549] on div "Pen" at bounding box center [44, 649] width 16 height 9
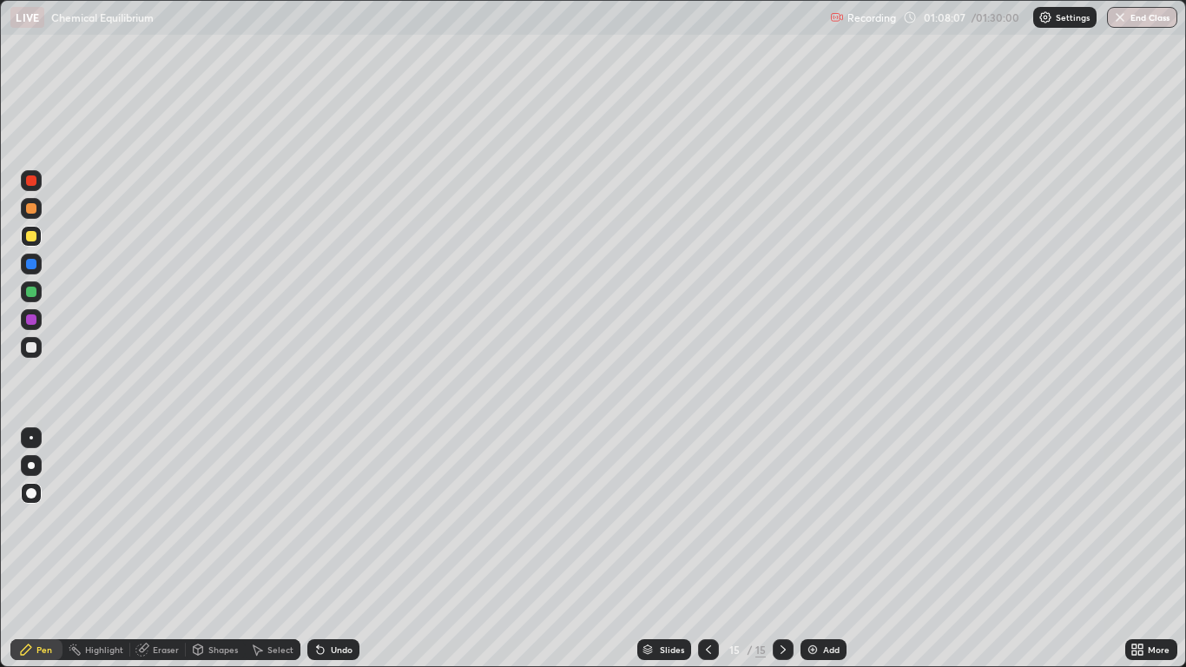
click at [337, 549] on div "Undo" at bounding box center [342, 649] width 22 height 9
click at [325, 549] on div "Undo" at bounding box center [333, 649] width 52 height 21
click at [214, 549] on div "Shapes" at bounding box center [223, 649] width 30 height 9
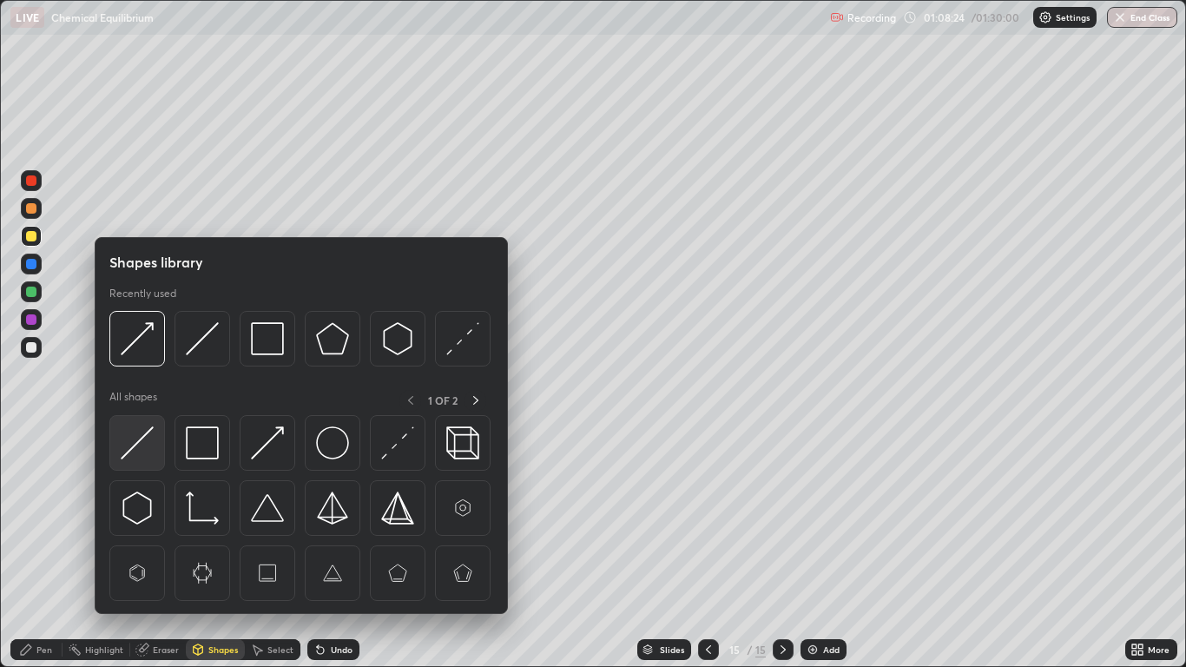
click at [139, 441] on img at bounding box center [137, 442] width 33 height 33
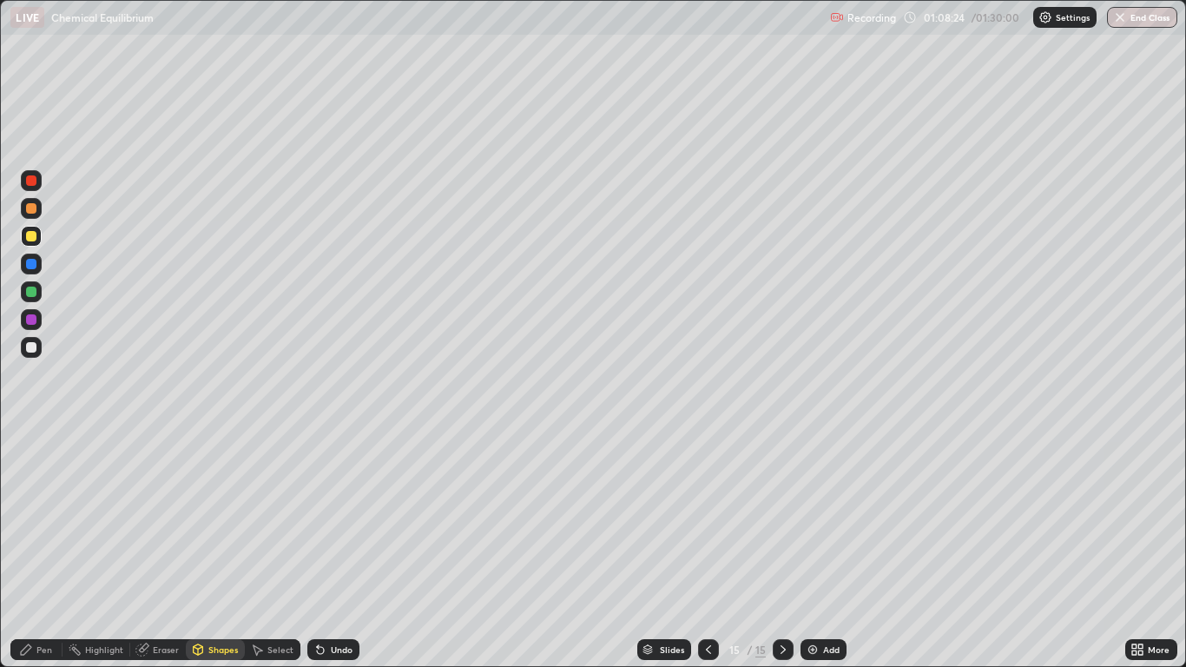
click at [31, 293] on div at bounding box center [31, 292] width 10 height 10
click at [39, 549] on div "Pen" at bounding box center [44, 649] width 16 height 9
click at [817, 549] on img at bounding box center [813, 649] width 14 height 14
click at [213, 549] on div "Shapes" at bounding box center [215, 649] width 59 height 21
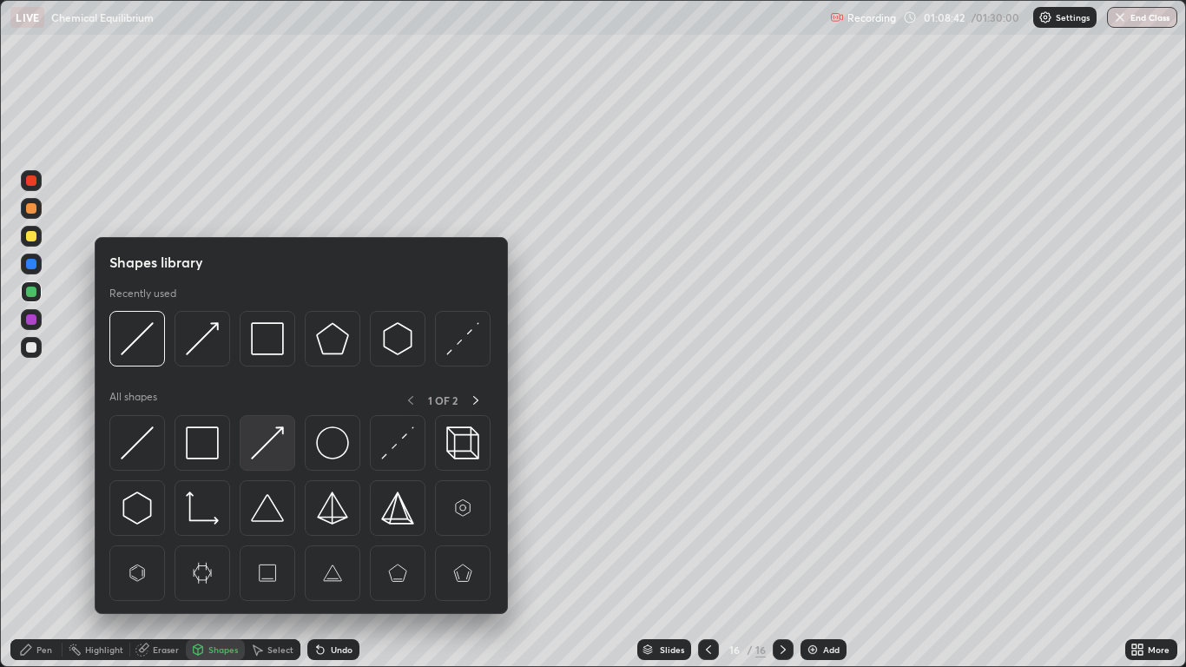
click at [274, 445] on img at bounding box center [267, 442] width 33 height 33
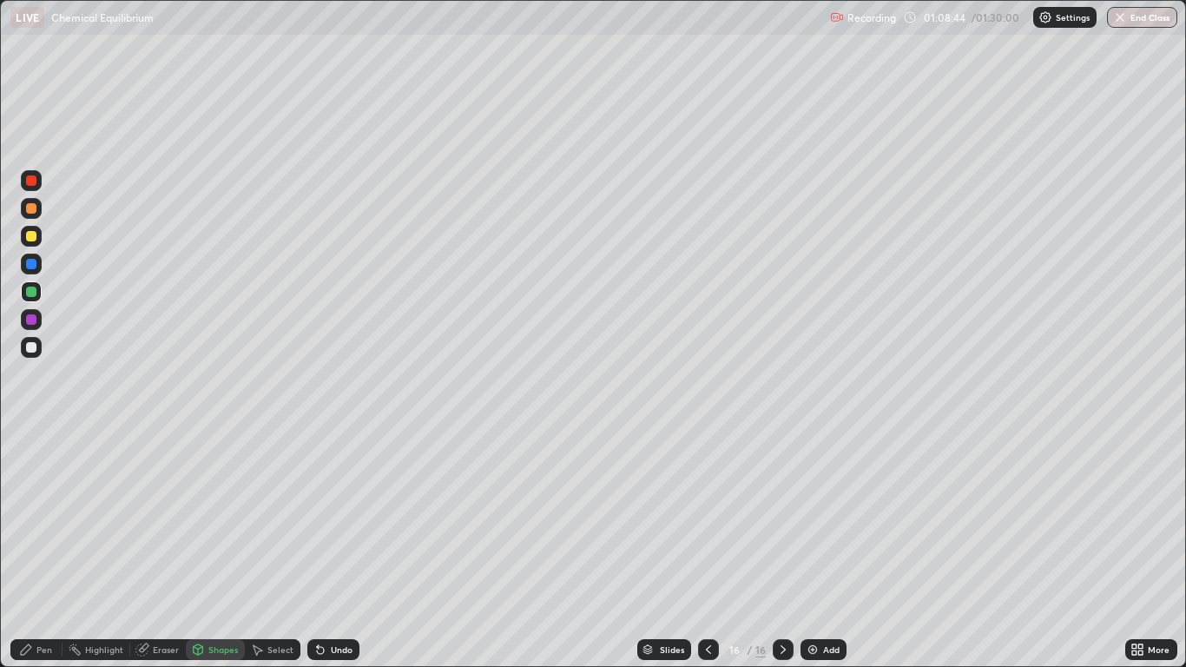
click at [36, 549] on div "Pen" at bounding box center [36, 649] width 52 height 21
click at [30, 263] on div at bounding box center [31, 264] width 10 height 10
click at [336, 549] on div "Undo" at bounding box center [342, 649] width 22 height 9
click at [339, 549] on div "Undo" at bounding box center [342, 649] width 22 height 9
click at [223, 549] on div "Shapes" at bounding box center [223, 649] width 30 height 9
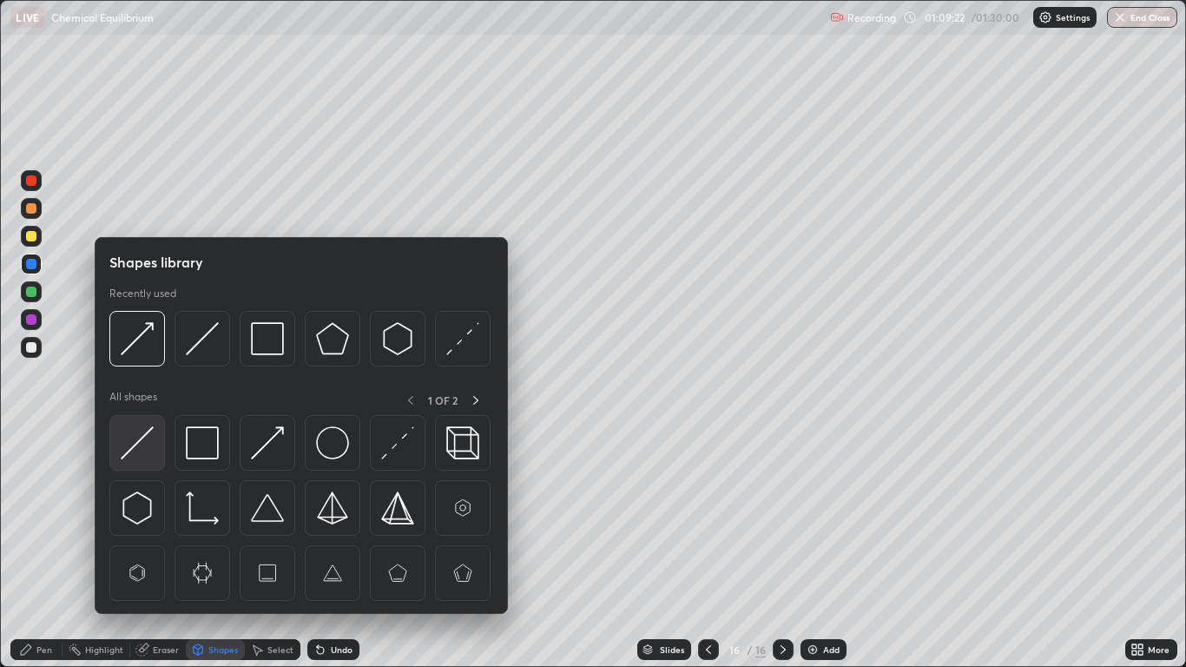
click at [151, 445] on img at bounding box center [137, 442] width 33 height 33
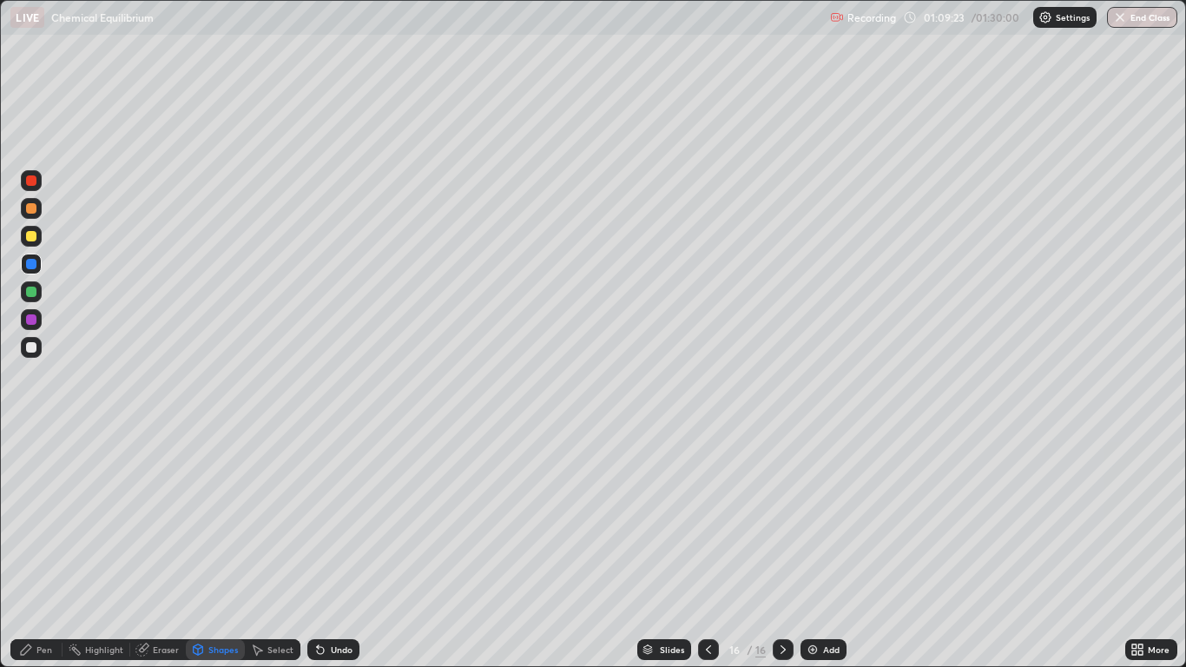
click at [35, 319] on div at bounding box center [31, 319] width 10 height 10
click at [47, 549] on div "Pen" at bounding box center [36, 649] width 52 height 21
click at [36, 239] on div at bounding box center [31, 236] width 10 height 10
click at [326, 549] on div "Undo" at bounding box center [333, 649] width 52 height 21
click at [338, 549] on div "Undo" at bounding box center [342, 649] width 22 height 9
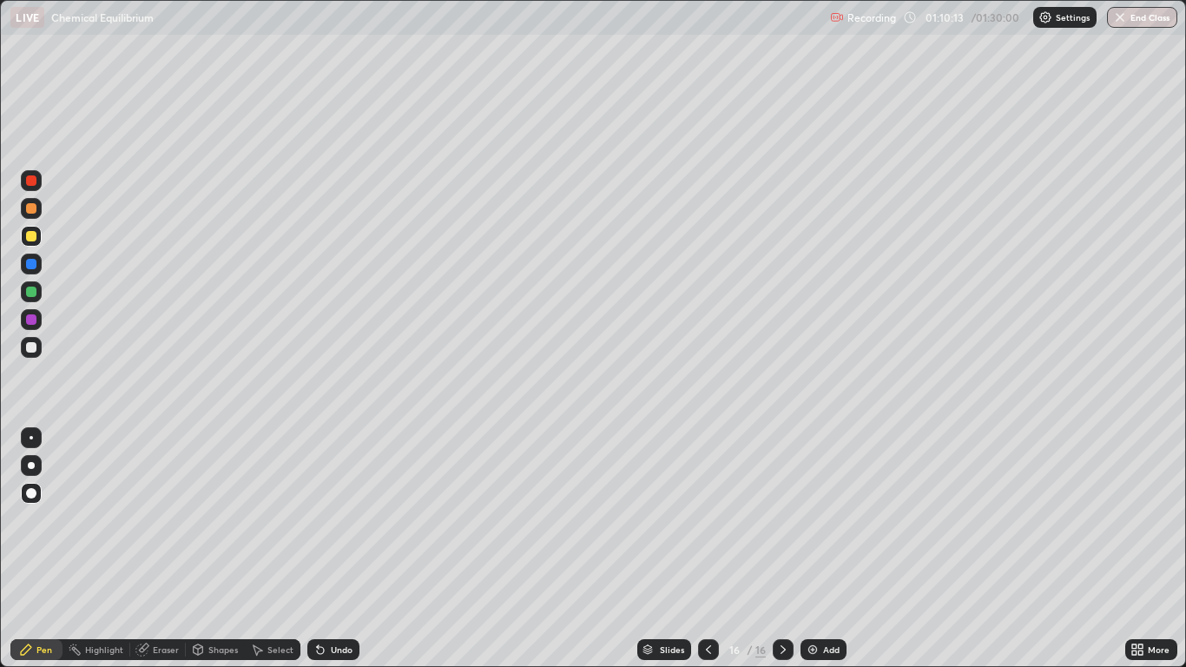
click at [221, 549] on div "Shapes" at bounding box center [223, 649] width 30 height 9
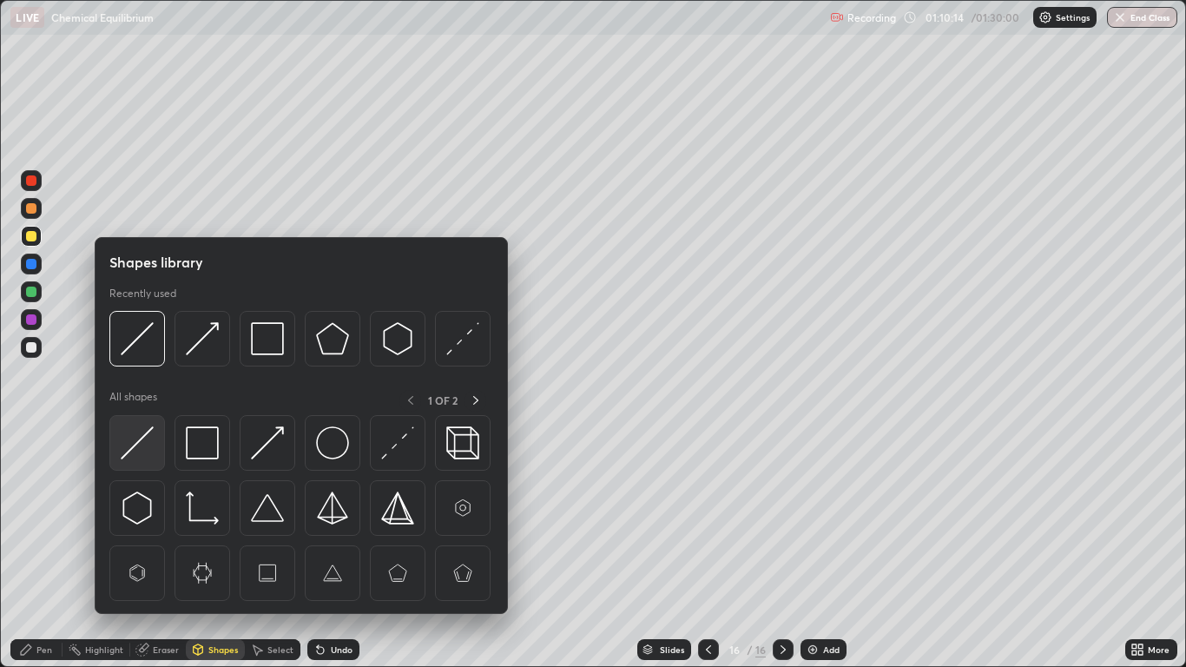
click at [156, 446] on div at bounding box center [137, 443] width 56 height 56
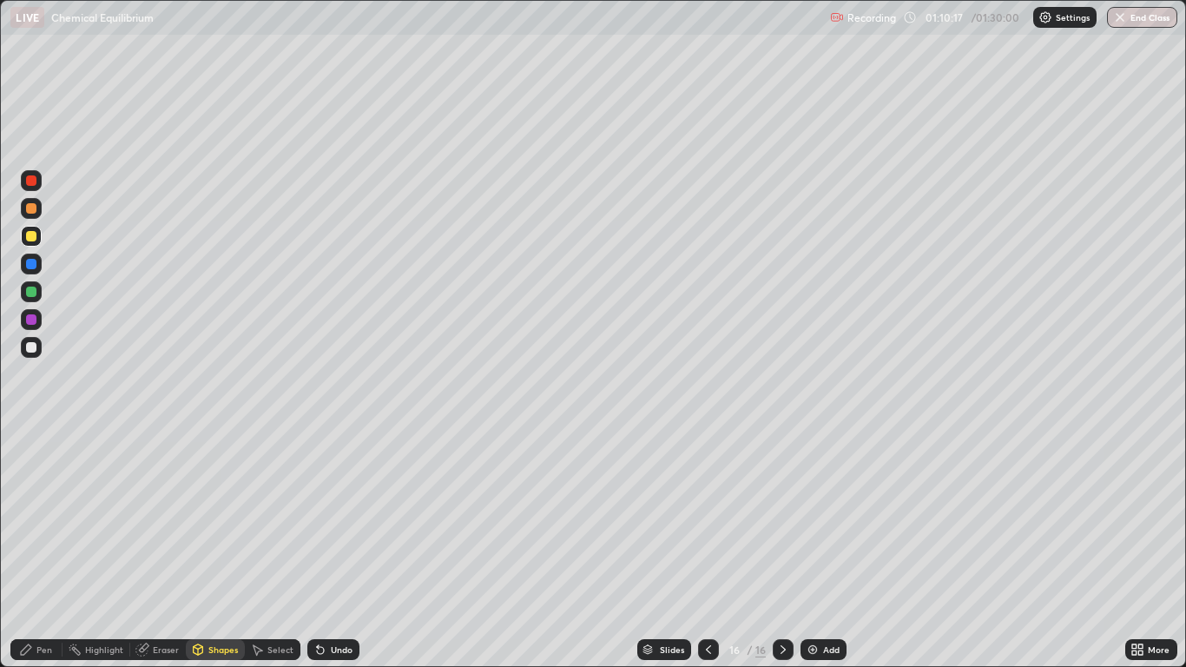
click at [43, 549] on div "Pen" at bounding box center [44, 649] width 16 height 9
click at [32, 291] on div at bounding box center [31, 292] width 10 height 10
click at [321, 549] on div "Undo" at bounding box center [333, 649] width 52 height 21
click at [827, 549] on div "Add" at bounding box center [831, 649] width 16 height 9
click at [211, 549] on div "Shapes" at bounding box center [223, 649] width 30 height 9
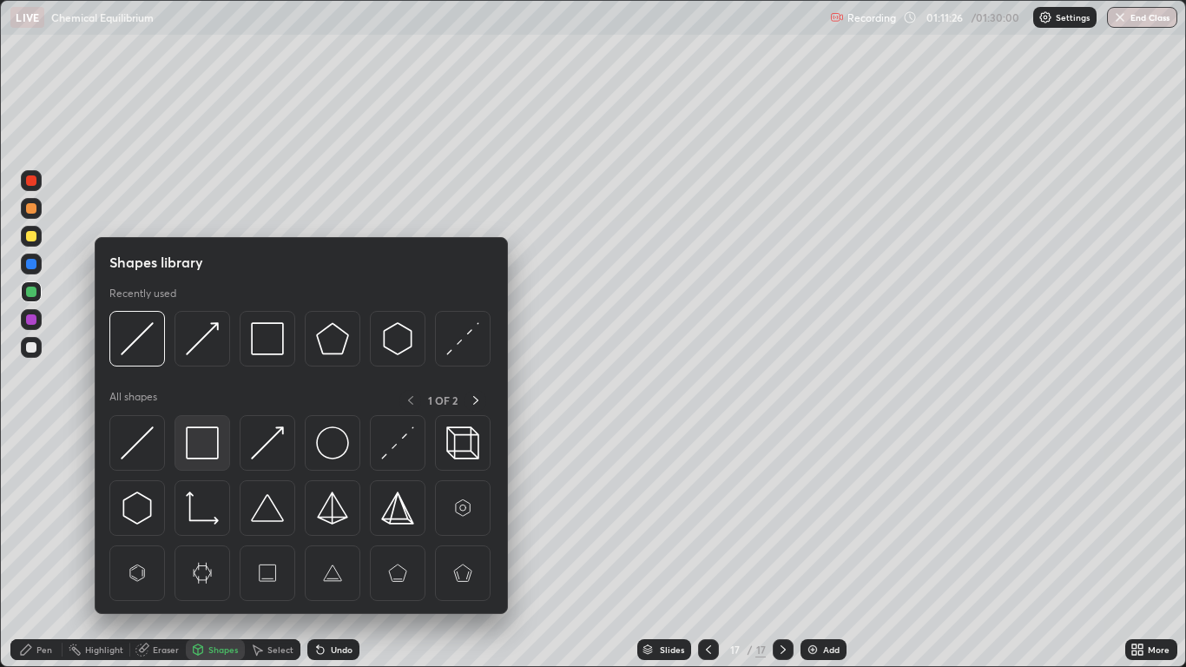
click at [206, 442] on img at bounding box center [202, 442] width 33 height 33
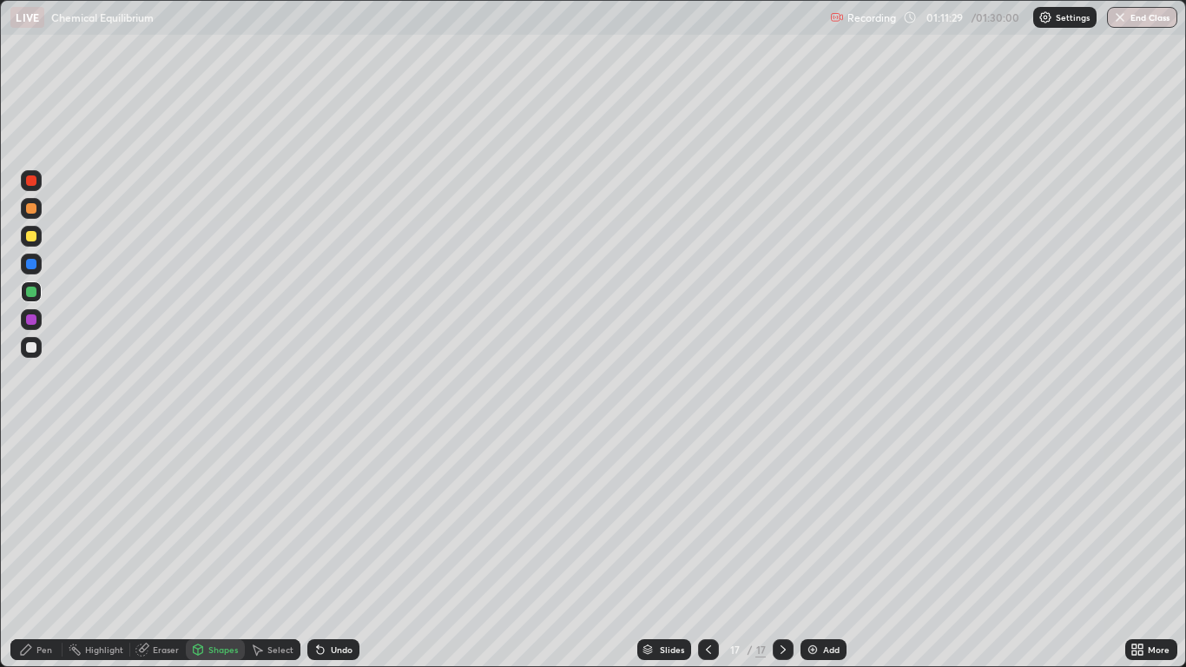
click at [36, 549] on div "Pen" at bounding box center [36, 649] width 52 height 21
click at [30, 240] on div at bounding box center [31, 236] width 10 height 10
click at [39, 292] on div at bounding box center [31, 291] width 21 height 21
click at [340, 549] on div "Undo" at bounding box center [342, 649] width 22 height 9
click at [37, 348] on div at bounding box center [31, 347] width 21 height 21
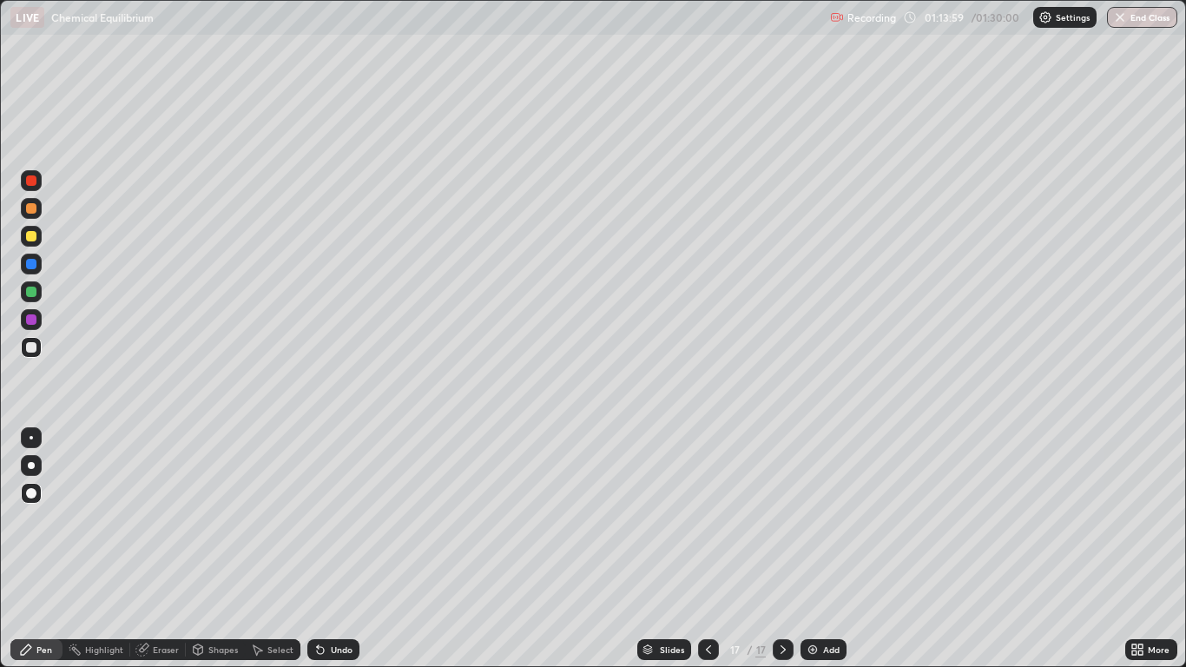
click at [818, 549] on img at bounding box center [813, 649] width 14 height 14
click at [36, 549] on div "Pen" at bounding box center [44, 649] width 16 height 9
click at [29, 261] on div at bounding box center [31, 264] width 10 height 10
click at [333, 549] on div "Undo" at bounding box center [342, 649] width 22 height 9
click at [333, 549] on div "Undo" at bounding box center [333, 649] width 52 height 21
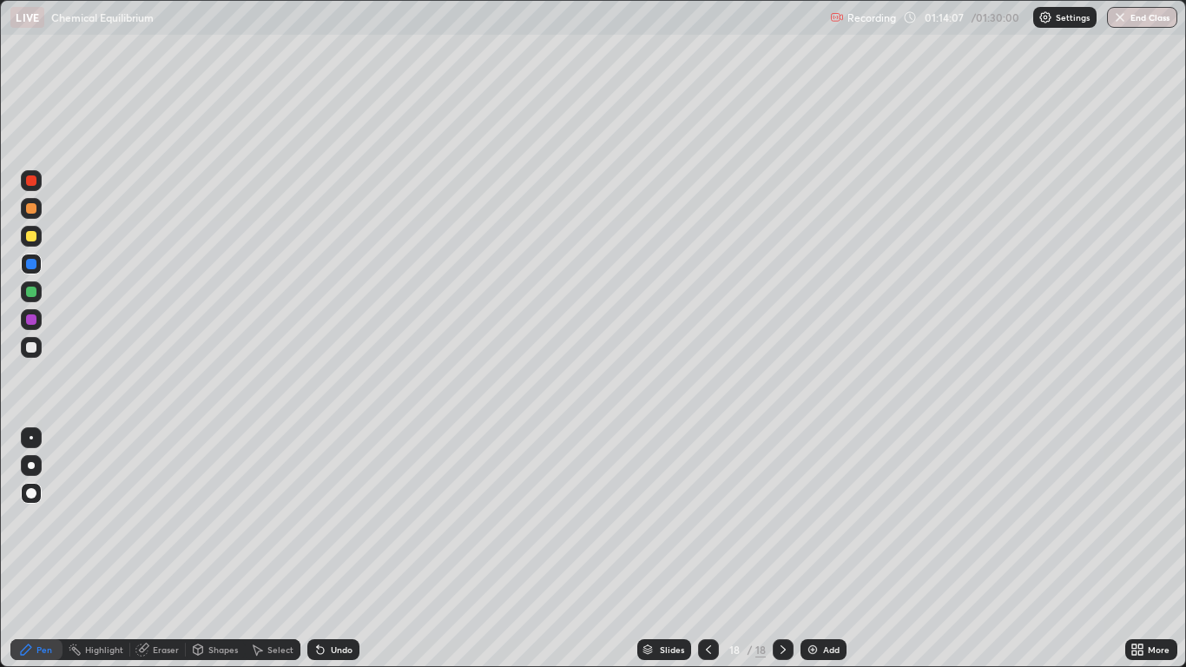
click at [333, 549] on div "Undo" at bounding box center [342, 649] width 22 height 9
click at [32, 353] on div at bounding box center [31, 347] width 21 height 21
click at [336, 549] on div "Undo" at bounding box center [342, 649] width 22 height 9
click at [333, 549] on div "Undo" at bounding box center [333, 649] width 52 height 21
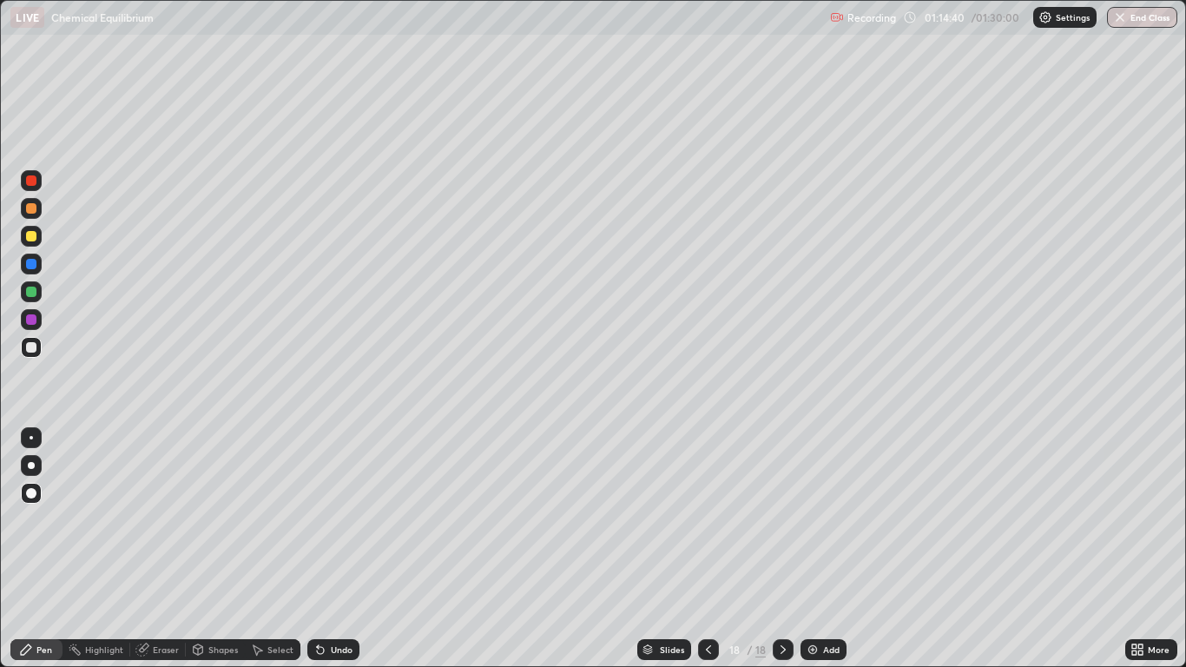
click at [328, 549] on div "Undo" at bounding box center [333, 649] width 52 height 21
click at [333, 549] on div "Undo" at bounding box center [333, 649] width 52 height 21
click at [335, 549] on div "Undo" at bounding box center [342, 649] width 22 height 9
click at [332, 549] on div "Undo" at bounding box center [342, 649] width 22 height 9
click at [338, 549] on div "Undo" at bounding box center [342, 649] width 22 height 9
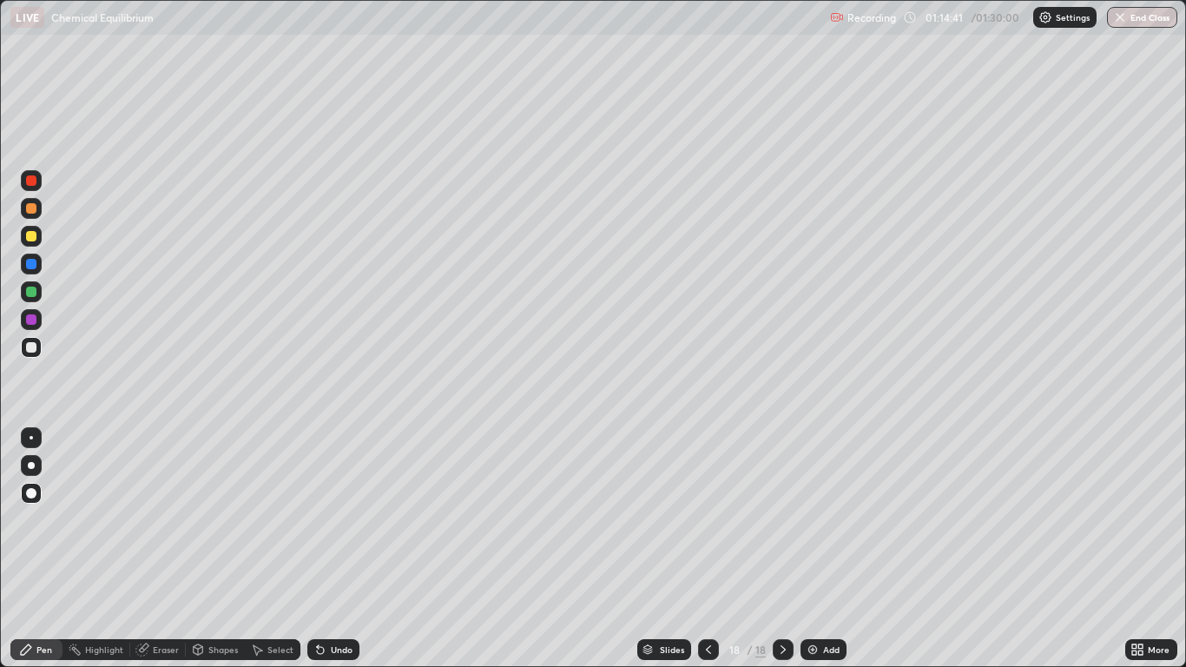
click at [339, 549] on div "Undo" at bounding box center [342, 649] width 22 height 9
click at [342, 549] on div "Undo" at bounding box center [342, 649] width 22 height 9
click at [341, 549] on div "Undo" at bounding box center [342, 649] width 22 height 9
click at [342, 549] on div "Undo" at bounding box center [342, 649] width 22 height 9
click at [342, 549] on div "Undo" at bounding box center [333, 649] width 52 height 21
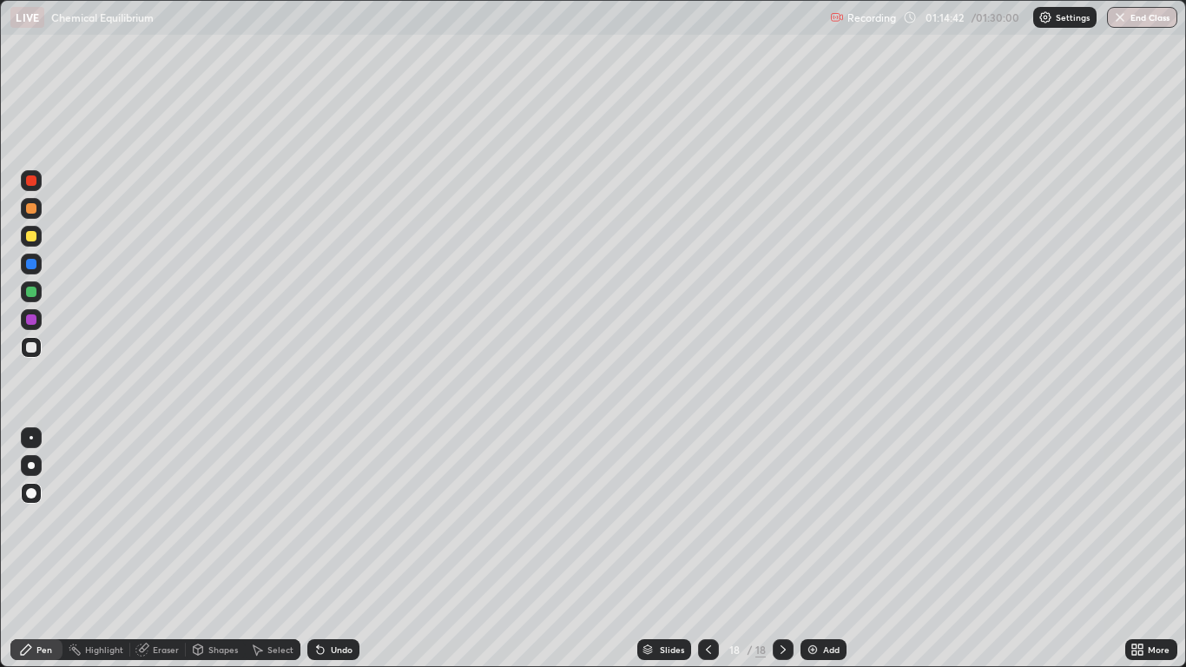
click at [341, 549] on div "Undo" at bounding box center [333, 649] width 52 height 21
click at [339, 549] on div "Undo" at bounding box center [333, 649] width 52 height 21
click at [337, 549] on div "Undo" at bounding box center [333, 649] width 52 height 21
click at [338, 549] on div "Undo" at bounding box center [333, 649] width 52 height 21
click at [331, 549] on div "Undo" at bounding box center [333, 649] width 52 height 21
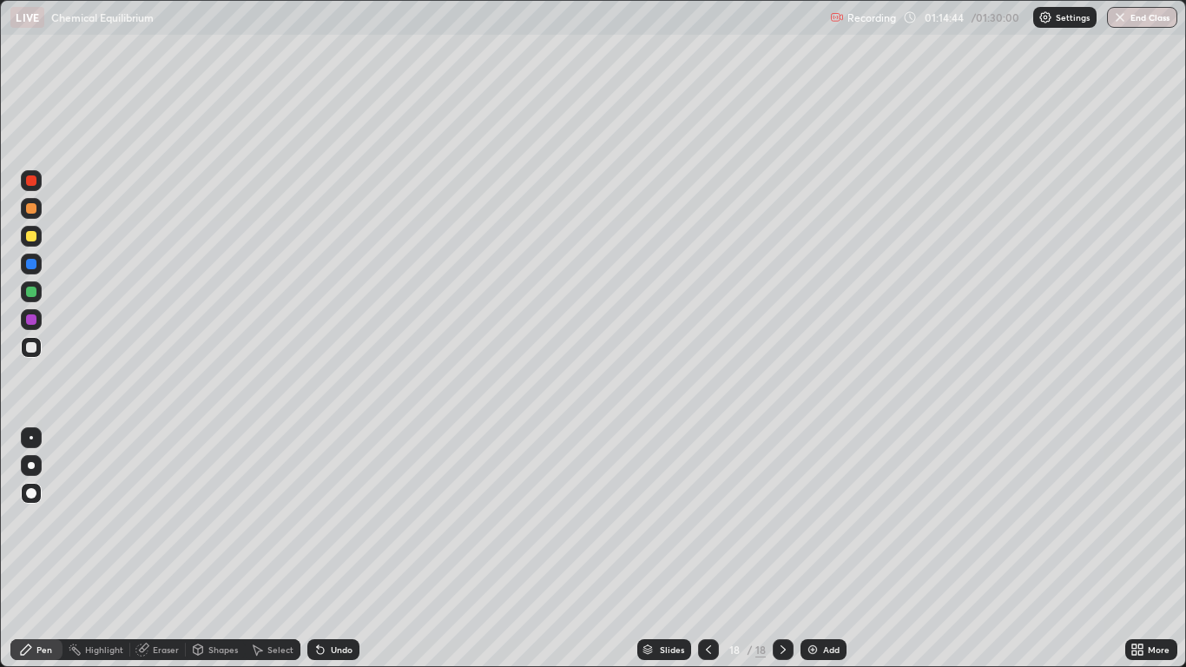
click at [333, 549] on div "Undo" at bounding box center [342, 649] width 22 height 9
click at [29, 317] on div at bounding box center [31, 319] width 10 height 10
click at [826, 549] on div "Add" at bounding box center [831, 649] width 16 height 9
click at [219, 549] on div "Shapes" at bounding box center [223, 649] width 30 height 9
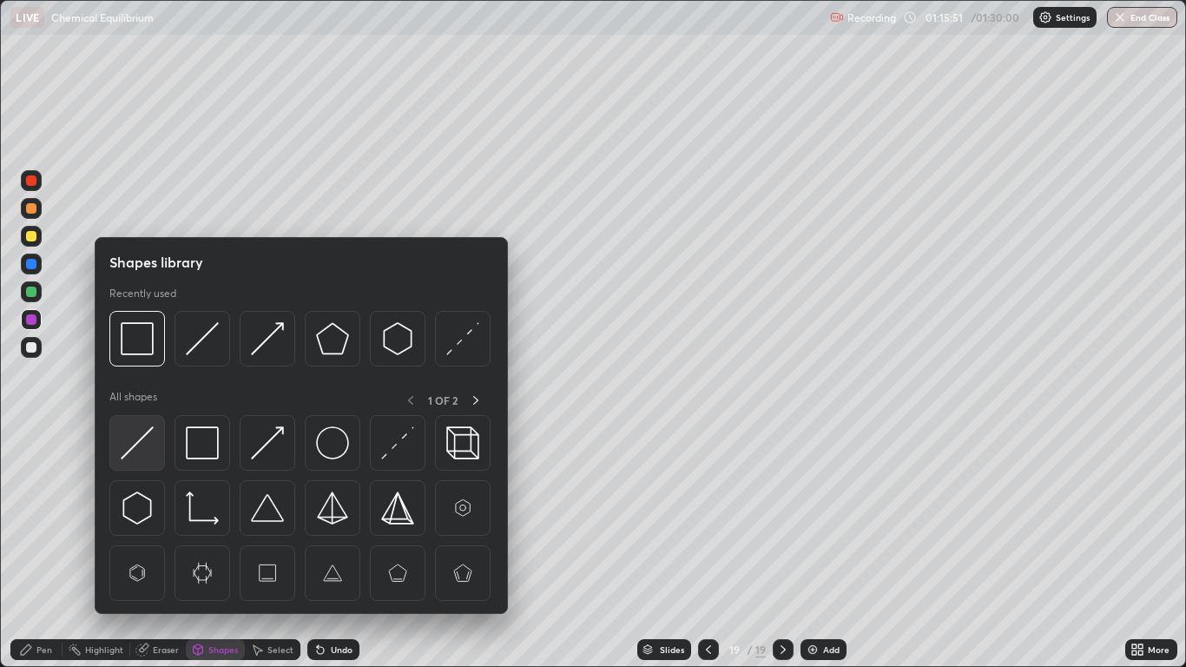
click at [153, 441] on img at bounding box center [137, 442] width 33 height 33
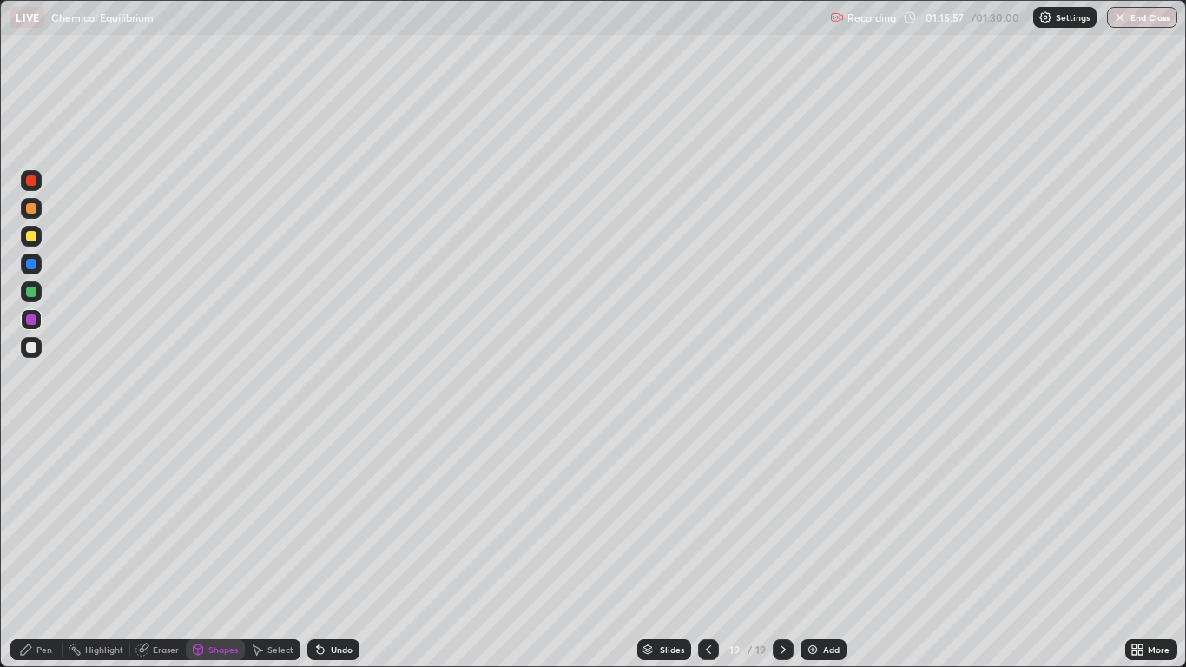
click at [35, 236] on div at bounding box center [31, 236] width 10 height 10
click at [331, 549] on div "Undo" at bounding box center [342, 649] width 22 height 9
click at [43, 549] on div "Pen" at bounding box center [44, 649] width 16 height 9
click at [339, 549] on div "Undo" at bounding box center [342, 649] width 22 height 9
click at [340, 549] on div "Undo" at bounding box center [333, 649] width 52 height 21
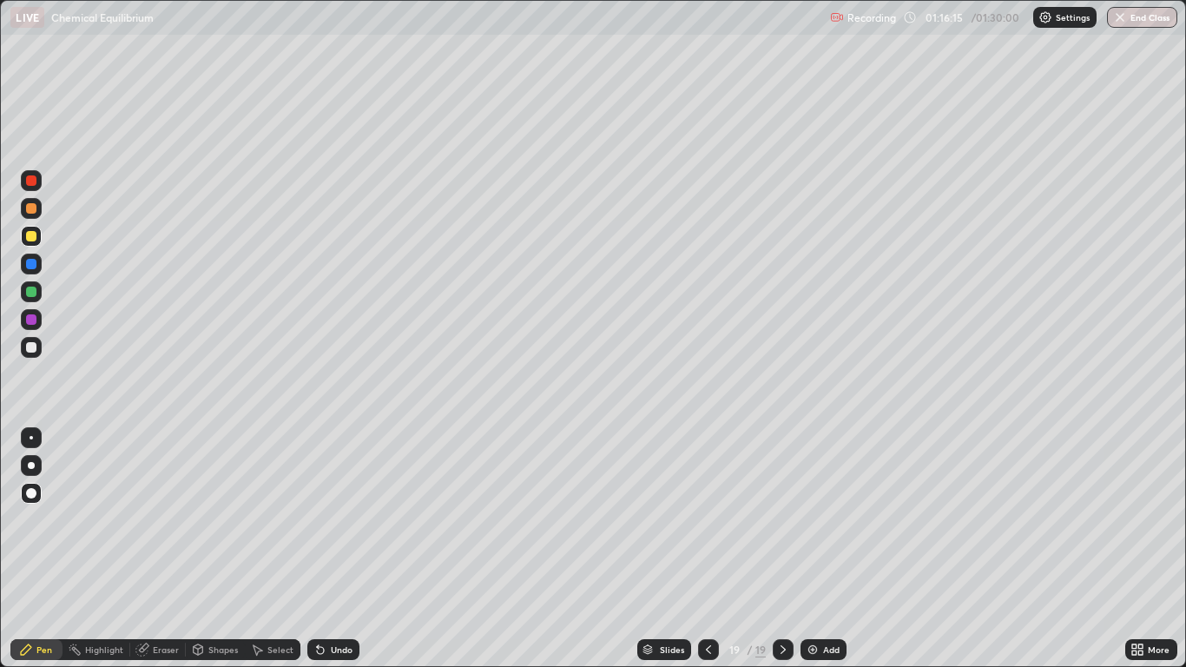
click at [35, 264] on div at bounding box center [31, 264] width 10 height 10
click at [334, 549] on div "Undo" at bounding box center [342, 649] width 22 height 9
click at [319, 549] on icon at bounding box center [320, 650] width 7 height 7
click at [314, 549] on icon at bounding box center [320, 649] width 14 height 14
click at [335, 549] on div "Undo" at bounding box center [333, 649] width 52 height 21
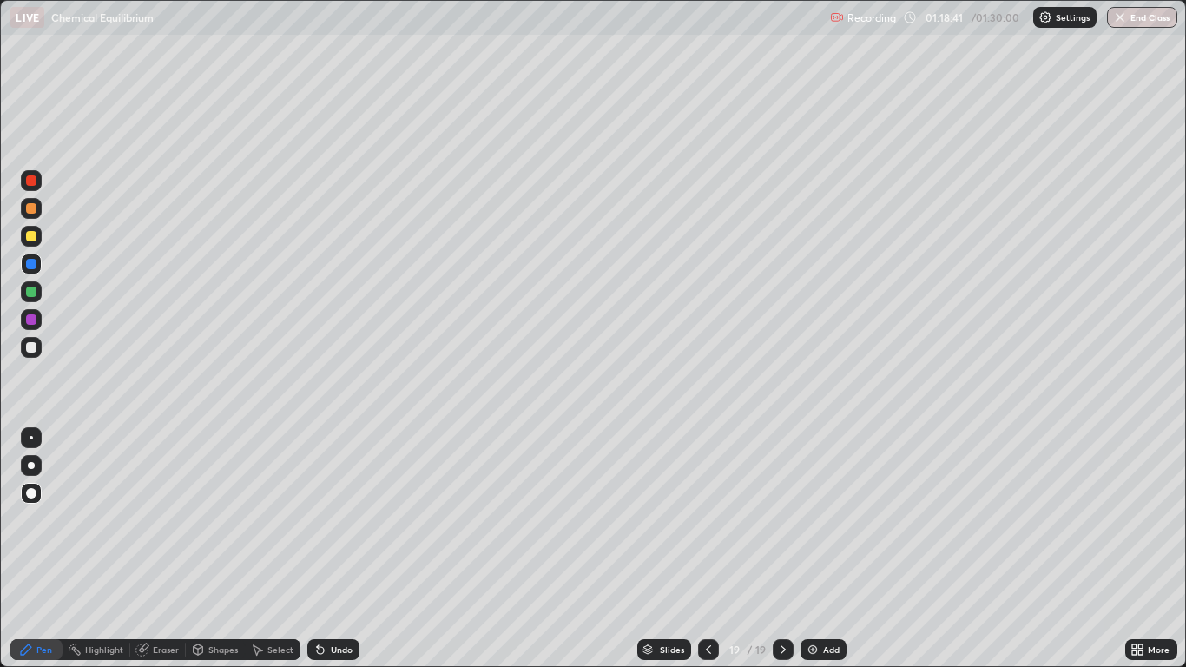
click at [708, 549] on icon at bounding box center [708, 649] width 14 height 14
click at [782, 549] on icon at bounding box center [783, 649] width 14 height 14
click at [1135, 24] on button "End Class" at bounding box center [1143, 17] width 69 height 21
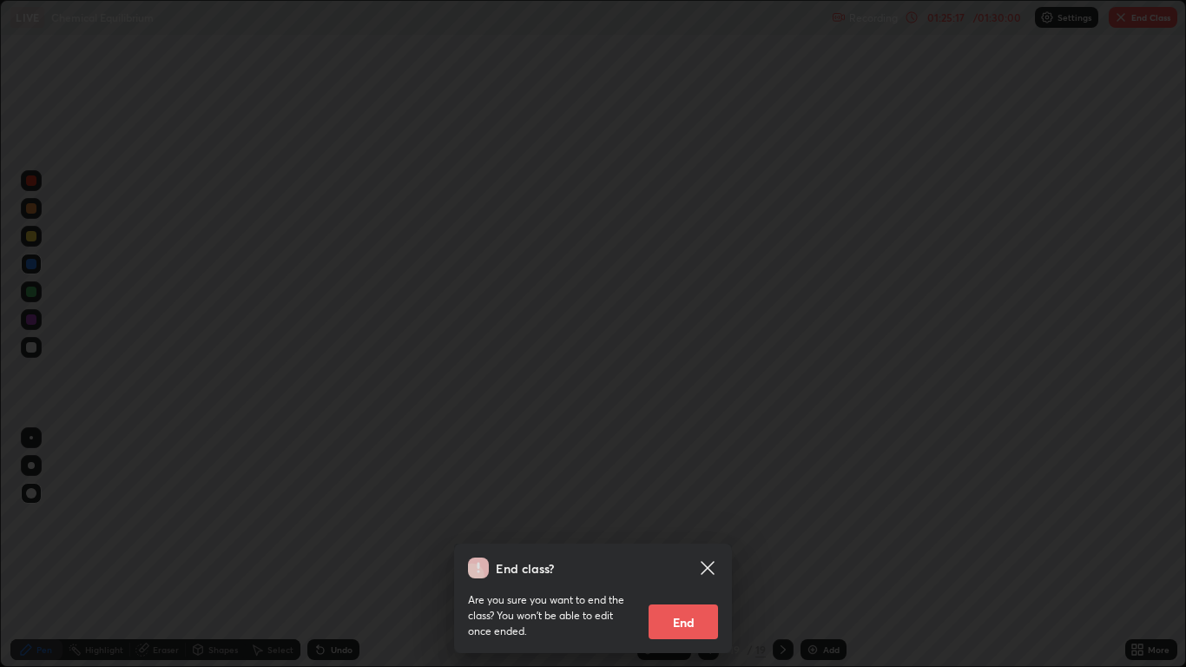
click at [687, 549] on button "End" at bounding box center [683, 621] width 69 height 35
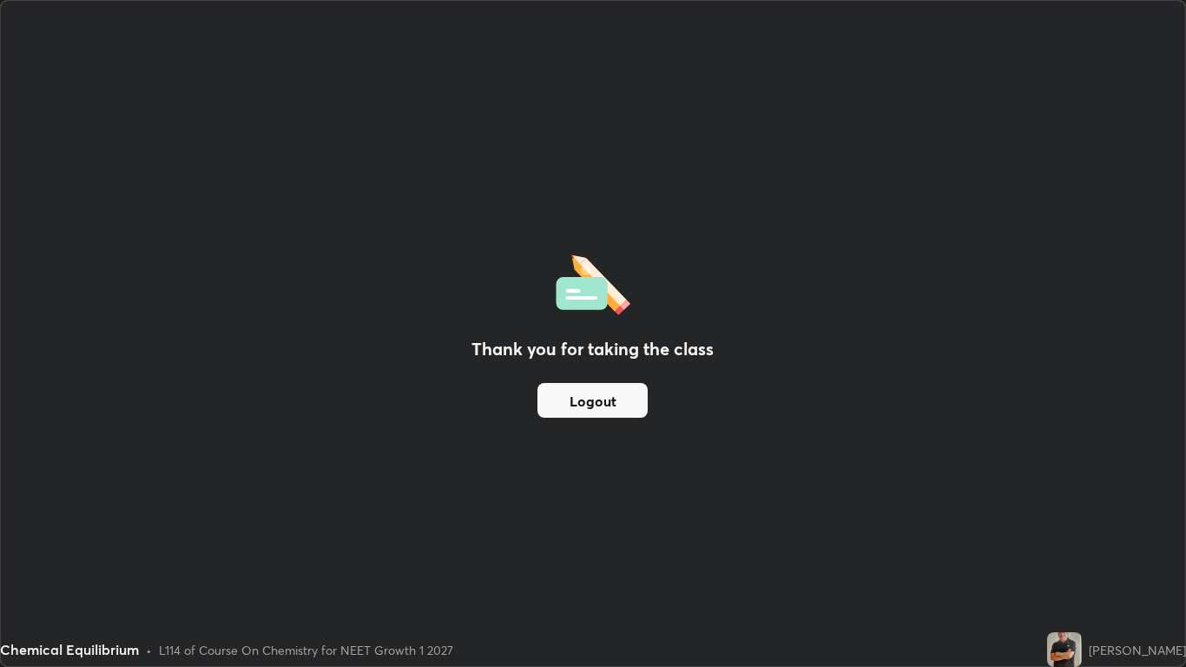
click at [688, 549] on div "Thank you for taking the class Logout" at bounding box center [592, 333] width 1183 height 665
click at [618, 404] on button "Logout" at bounding box center [592, 400] width 110 height 35
click at [620, 405] on button "Logout" at bounding box center [592, 400] width 110 height 35
click at [614, 403] on button "Logout" at bounding box center [592, 400] width 110 height 35
